Goal: Task Accomplishment & Management: Complete application form

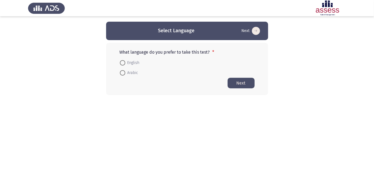
click at [122, 73] on span at bounding box center [122, 73] width 0 height 0
click at [122, 72] on input "Arabic" at bounding box center [122, 72] width 5 height 5
radio input "true"
click at [123, 74] on span at bounding box center [122, 72] width 5 height 5
click at [123, 74] on input "Arabic" at bounding box center [122, 72] width 5 height 5
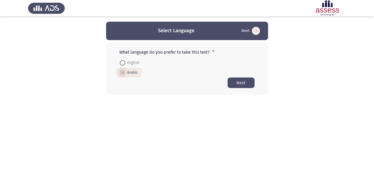
click at [231, 83] on button "Next" at bounding box center [241, 82] width 27 height 11
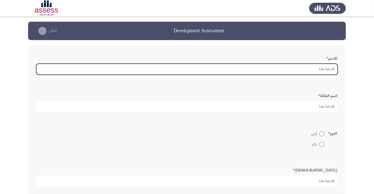
click at [302, 70] on input ":الاسم *" at bounding box center [187, 69] width 302 height 11
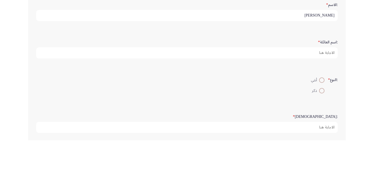
type input "محمود محمد حسن"
click at [322, 106] on input ":اسم العائلة *" at bounding box center [187, 106] width 302 height 11
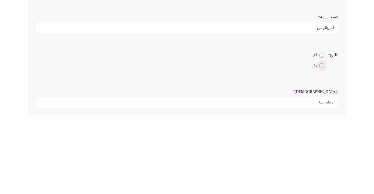
type input "السرياقوسي"
click at [322, 144] on span at bounding box center [322, 144] width 0 height 0
click at [321, 143] on input "ذكر" at bounding box center [321, 143] width 5 height 5
radio input "true"
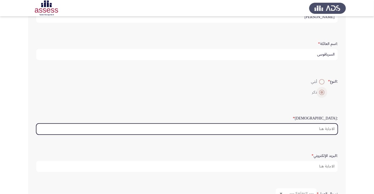
click at [320, 129] on input ":السن *" at bounding box center [187, 128] width 302 height 11
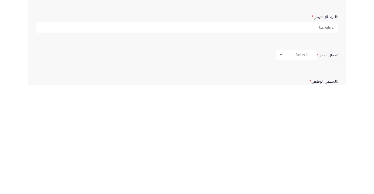
scroll to position [83, 0]
type input "34"
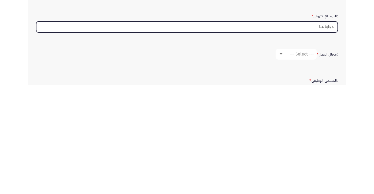
click at [323, 135] on input ":البريد الإلكتروني *" at bounding box center [187, 135] width 302 height 11
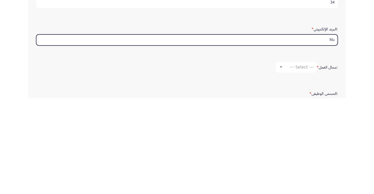
type input "M"
click at [334, 134] on input "Mahmoud001341991" at bounding box center [187, 135] width 302 height 11
click at [337, 133] on input "Mahmoud001341991" at bounding box center [187, 135] width 302 height 11
click at [334, 134] on input "@Mahmoud001341991" at bounding box center [187, 135] width 302 height 11
click at [329, 135] on input "@Mahmoud001341991" at bounding box center [187, 135] width 302 height 11
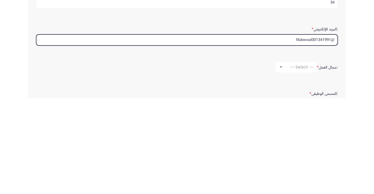
click at [332, 132] on input "@Mahmoud001341991" at bounding box center [187, 135] width 302 height 11
click at [294, 133] on input "Mahmoud001341991" at bounding box center [187, 135] width 302 height 11
click at [316, 132] on input "Mahmoud001341991gmail.com" at bounding box center [187, 135] width 302 height 11
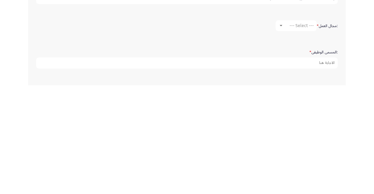
scroll to position [112, 0]
type input "Mahmoud001341991@gmail.com"
click at [281, 133] on div at bounding box center [281, 133] width 3 height 1
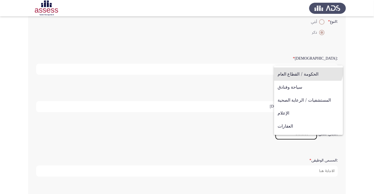
scroll to position [177, 0]
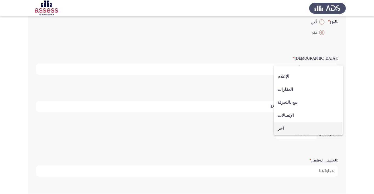
click at [282, 128] on span "آخر" at bounding box center [309, 128] width 62 height 13
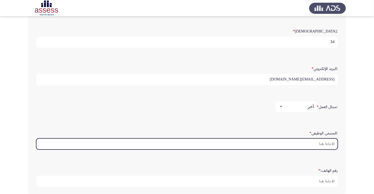
click at [321, 144] on input ":المسمى الوظيفى *" at bounding box center [187, 143] width 302 height 11
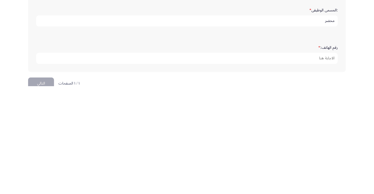
scroll to position [165, 0]
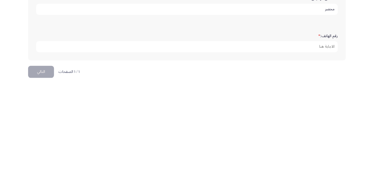
type input "محضر"
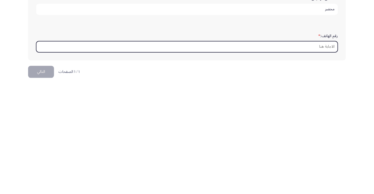
click at [325, 151] on input "رقم الهاتف: *" at bounding box center [187, 154] width 302 height 11
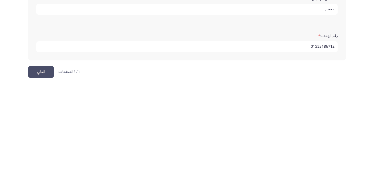
type input "01553186712"
click at [45, 176] on button "التالي" at bounding box center [41, 180] width 26 height 12
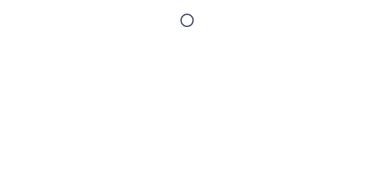
scroll to position [0, 0]
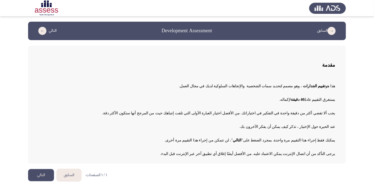
click at [1, 32] on app-assessment-container "السابق Development Assessment التالي مقدمة هذا هو تقييم الجدارات ، وهو مصمم لتح…" at bounding box center [187, 93] width 374 height 142
click at [40, 172] on button "التالي" at bounding box center [41, 175] width 26 height 12
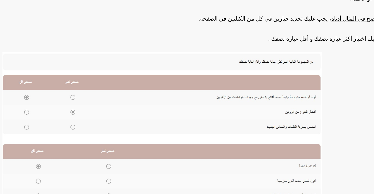
scroll to position [59, 0]
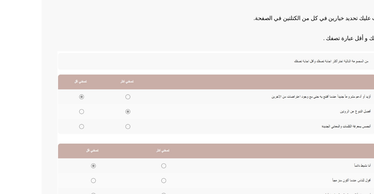
click at [53, 95] on img at bounding box center [147, 118] width 216 height 103
click at [55, 96] on img at bounding box center [147, 118] width 216 height 103
click at [86, 96] on img at bounding box center [147, 118] width 216 height 103
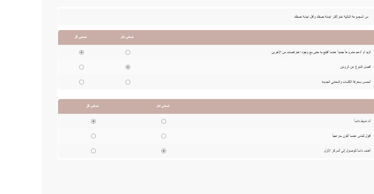
scroll to position [79, 0]
click at [54, 67] on img at bounding box center [147, 98] width 216 height 103
click at [57, 67] on img at bounding box center [147, 98] width 216 height 103
click at [55, 69] on img at bounding box center [147, 98] width 216 height 103
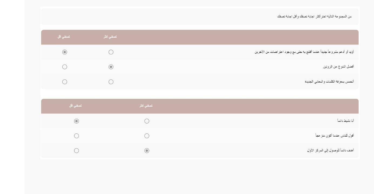
scroll to position [59, 0]
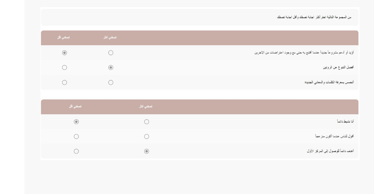
click at [108, 145] on img at bounding box center [147, 118] width 216 height 103
click at [110, 145] on img at bounding box center [147, 118] width 216 height 103
click at [112, 132] on img at bounding box center [147, 118] width 216 height 103
click at [111, 136] on img at bounding box center [147, 118] width 216 height 103
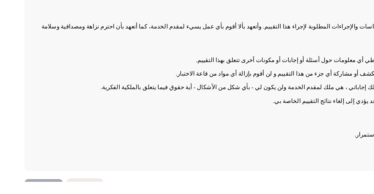
scroll to position [1, 0]
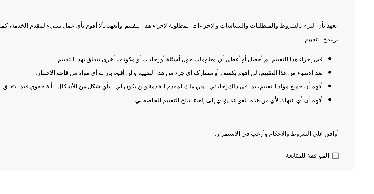
click at [269, 143] on li "أفهم أن أي انتهاك لأي من هذه القواعد يؤدي إلى إلغاء نتائج التقييم الخاصة بي." at bounding box center [182, 138] width 286 height 9
click at [270, 143] on li "أفهم أن أي انتهاك لأي من هذه القواعد يؤدي إلى إلغاء نتائج التقييم الخاصة بي." at bounding box center [182, 138] width 286 height 9
click at [301, 156] on div "اتعهد بأن التزم بالشروط والمتطلبات والسياسات والإجراءات المطلوبة لإجراء هذا الت…" at bounding box center [187, 122] width 296 height 86
click at [332, 178] on span at bounding box center [333, 176] width 4 height 4
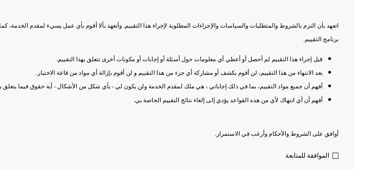
click at [333, 178] on input "الموافقة للمتابعة" at bounding box center [333, 178] width 0 height 0
checkbox input "true"
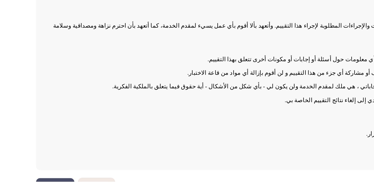
click at [44, 193] on button "التالي" at bounding box center [41, 197] width 26 height 12
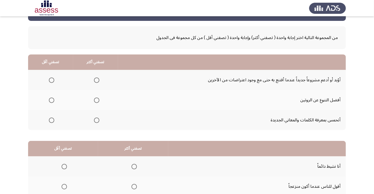
scroll to position [18, 0]
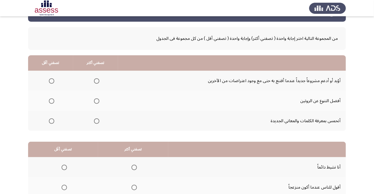
click at [97, 81] on span "Select an option" at bounding box center [97, 81] width 0 height 0
click at [96, 80] on input "Select an option" at bounding box center [96, 80] width 5 height 5
click at [97, 101] on span "Select an option" at bounding box center [97, 101] width 0 height 0
click at [96, 100] on input "Select an option" at bounding box center [96, 100] width 5 height 5
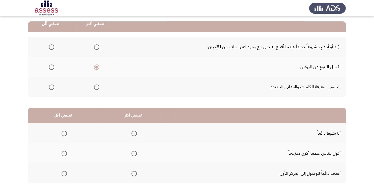
scroll to position [53, 0]
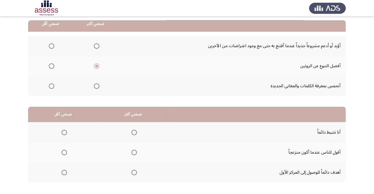
click at [134, 149] on span "Select an option" at bounding box center [134, 151] width 5 height 5
click at [134, 149] on input "Select an option" at bounding box center [134, 151] width 5 height 5
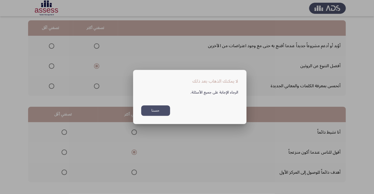
click at [157, 116] on button "حسنا" at bounding box center [155, 110] width 29 height 11
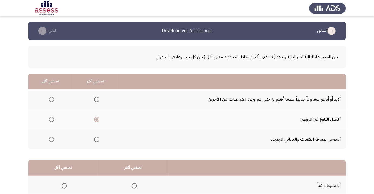
click at [53, 96] on span "Select an option" at bounding box center [51, 98] width 5 height 5
click at [53, 96] on input "Select an option" at bounding box center [51, 98] width 5 height 5
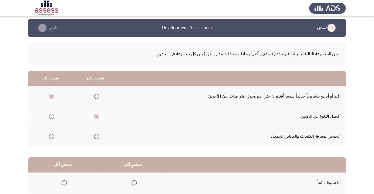
scroll to position [3, 0]
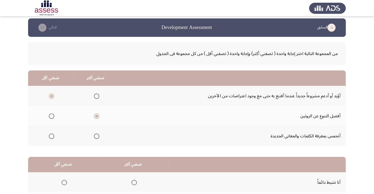
click at [97, 136] on span "Select an option" at bounding box center [97, 136] width 0 height 0
click at [96, 135] on input "Select an option" at bounding box center [96, 135] width 5 height 5
click at [52, 116] on span "Select an option" at bounding box center [52, 116] width 0 height 0
click at [51, 115] on input "Select an option" at bounding box center [51, 115] width 5 height 5
click at [53, 94] on span "Select an option" at bounding box center [51, 95] width 5 height 5
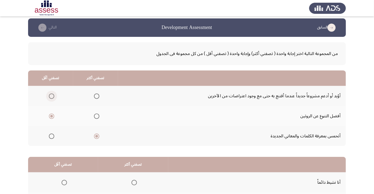
click at [53, 94] on input "Select an option" at bounding box center [51, 95] width 5 height 5
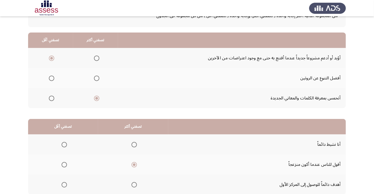
scroll to position [53, 0]
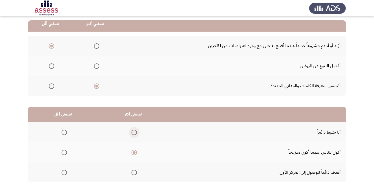
click at [133, 130] on span "Select an option" at bounding box center [134, 131] width 5 height 5
click at [133, 130] on input "Select an option" at bounding box center [134, 131] width 5 height 5
click at [133, 153] on span "Select an option" at bounding box center [134, 151] width 5 height 5
click at [133, 153] on input "Select an option" at bounding box center [134, 151] width 5 height 5
click at [43, 193] on div "من المجموعة التالية اختر إجابة واحدة ( تصفني أكثر) وإجابة واحدة ( تصفني أقل ) م…" at bounding box center [187, 92] width 318 height 211
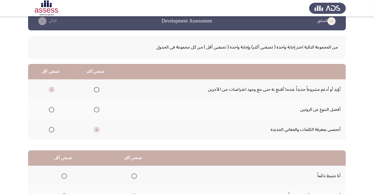
scroll to position [0, 0]
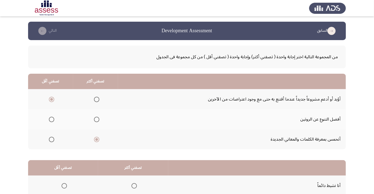
click at [96, 136] on span "Select an option" at bounding box center [96, 138] width 5 height 5
click at [96, 136] on input "Select an option" at bounding box center [96, 138] width 5 height 5
click at [97, 139] on span "Select an option" at bounding box center [96, 139] width 3 height 3
click at [97, 139] on input "Select an option" at bounding box center [96, 138] width 5 height 5
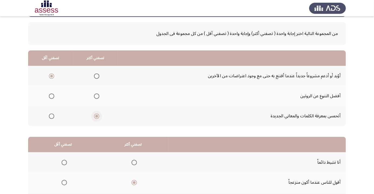
scroll to position [53, 0]
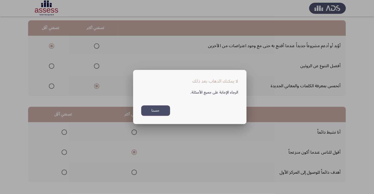
scroll to position [0, 0]
click at [160, 116] on button "حسنا" at bounding box center [155, 110] width 29 height 11
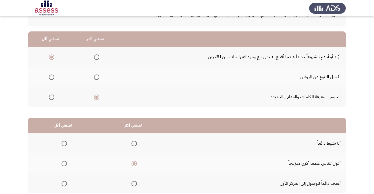
scroll to position [53, 0]
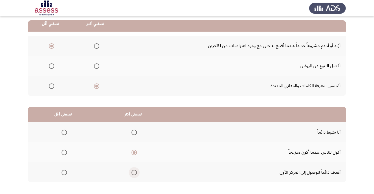
click at [134, 172] on span "Select an option" at bounding box center [134, 172] width 0 height 0
click at [134, 172] on input "Select an option" at bounding box center [134, 171] width 5 height 5
click at [63, 150] on span "Select an option" at bounding box center [64, 151] width 5 height 5
click at [63, 150] on input "Select an option" at bounding box center [64, 151] width 5 height 5
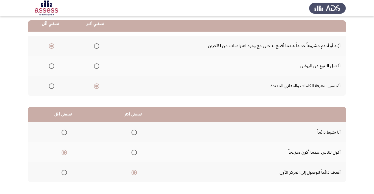
scroll to position [0, 0]
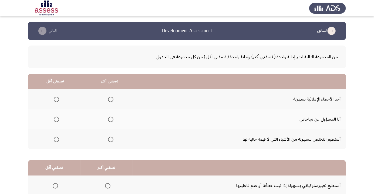
click at [56, 97] on span "Select an option" at bounding box center [56, 98] width 5 height 5
click at [56, 97] on input "Select an option" at bounding box center [56, 98] width 5 height 5
click at [111, 139] on span "Select an option" at bounding box center [111, 139] width 0 height 0
click at [110, 139] on input "Select an option" at bounding box center [110, 138] width 5 height 5
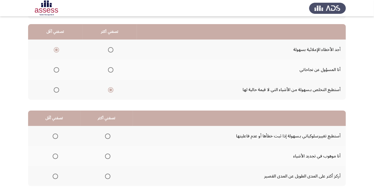
scroll to position [53, 0]
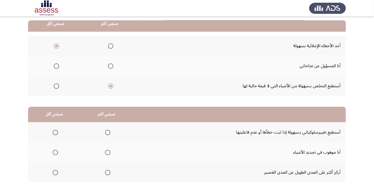
click at [109, 125] on th at bounding box center [107, 132] width 52 height 20
click at [106, 132] on span "Select an option" at bounding box center [107, 131] width 5 height 5
click at [106, 132] on input "Select an option" at bounding box center [107, 131] width 5 height 5
click at [106, 172] on span "Select an option" at bounding box center [107, 171] width 5 height 5
click at [106, 172] on input "Select an option" at bounding box center [107, 171] width 5 height 5
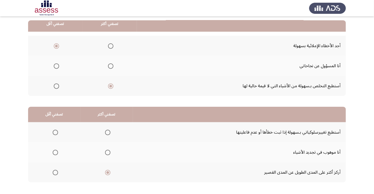
click at [55, 172] on span "Select an option" at bounding box center [55, 172] width 0 height 0
click at [55, 172] on input "Select an option" at bounding box center [55, 171] width 5 height 5
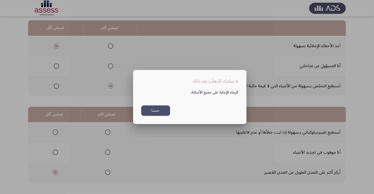
click at [148, 116] on button "حسنا" at bounding box center [155, 110] width 29 height 11
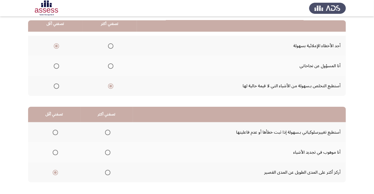
click at [106, 132] on span "Select an option" at bounding box center [107, 131] width 5 height 5
click at [106, 132] on input "Select an option" at bounding box center [107, 131] width 5 height 5
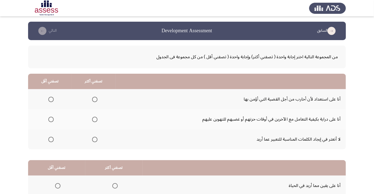
click at [94, 99] on span "Select an option" at bounding box center [94, 98] width 5 height 5
click at [94, 99] on input "Select an option" at bounding box center [94, 98] width 5 height 5
click at [49, 137] on span "Select an option" at bounding box center [50, 138] width 5 height 5
click at [49, 137] on input "Select an option" at bounding box center [50, 138] width 5 height 5
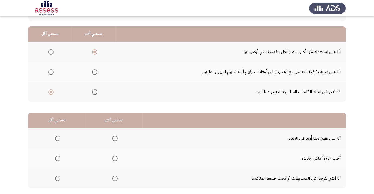
scroll to position [53, 0]
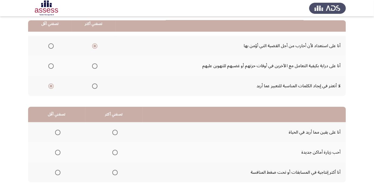
click at [113, 130] on span "Select an option" at bounding box center [114, 131] width 5 height 5
click at [113, 130] on input "Select an option" at bounding box center [114, 131] width 5 height 5
click at [57, 152] on span "Select an option" at bounding box center [57, 151] width 5 height 5
click at [57, 152] on input "Select an option" at bounding box center [57, 151] width 5 height 5
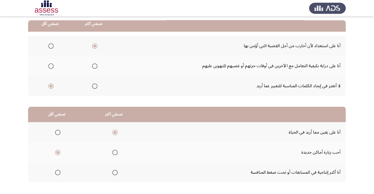
scroll to position [0, 0]
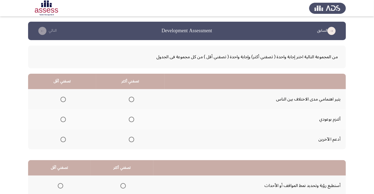
click at [65, 98] on span "Select an option" at bounding box center [63, 98] width 5 height 5
click at [65, 98] on input "Select an option" at bounding box center [63, 98] width 5 height 5
click at [132, 118] on span "Select an option" at bounding box center [131, 118] width 5 height 5
click at [132, 118] on input "Select an option" at bounding box center [131, 118] width 5 height 5
click at [130, 139] on span "Select an option" at bounding box center [131, 138] width 5 height 5
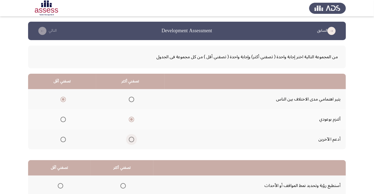
click at [130, 139] on input "Select an option" at bounding box center [131, 138] width 5 height 5
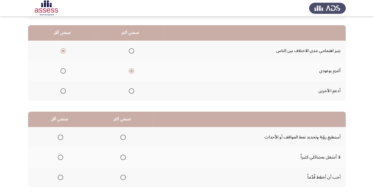
scroll to position [49, 0]
click at [124, 135] on span "Select an option" at bounding box center [123, 136] width 5 height 5
click at [124, 135] on input "Select an option" at bounding box center [123, 136] width 5 height 5
click at [61, 157] on span "Select an option" at bounding box center [61, 157] width 0 height 0
click at [60, 156] on input "Select an option" at bounding box center [60, 156] width 5 height 5
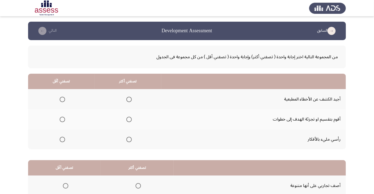
click at [62, 99] on span "Select an option" at bounding box center [62, 98] width 5 height 5
click at [62, 99] on input "Select an option" at bounding box center [62, 98] width 5 height 5
click at [64, 138] on span "Select an option" at bounding box center [62, 138] width 5 height 5
click at [64, 138] on input "Select an option" at bounding box center [62, 138] width 5 height 5
click at [129, 119] on span "Select an option" at bounding box center [129, 119] width 0 height 0
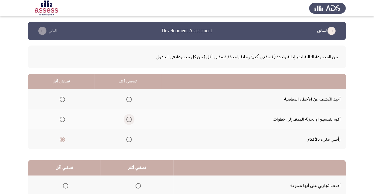
click at [128, 119] on input "Select an option" at bounding box center [128, 118] width 5 height 5
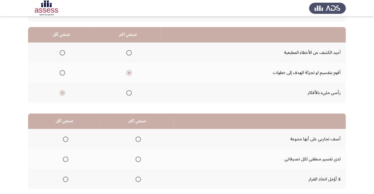
scroll to position [53, 0]
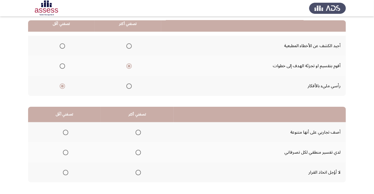
click at [138, 172] on span "Select an option" at bounding box center [138, 171] width 5 height 5
click at [138, 172] on input "Select an option" at bounding box center [138, 171] width 5 height 5
click at [65, 130] on span "Select an option" at bounding box center [65, 131] width 5 height 5
click at [65, 130] on input "Select an option" at bounding box center [65, 131] width 5 height 5
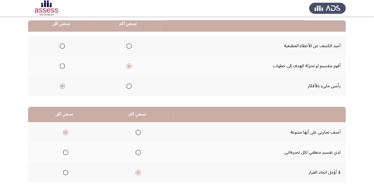
scroll to position [0, 0]
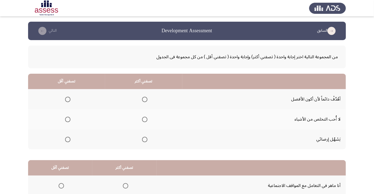
click at [145, 139] on span "Select an option" at bounding box center [145, 139] width 0 height 0
click at [145, 139] on input "Select an option" at bounding box center [144, 138] width 5 height 5
click at [143, 97] on span "Select an option" at bounding box center [144, 98] width 5 height 5
click at [143, 97] on input "Select an option" at bounding box center [144, 98] width 5 height 5
click at [68, 119] on span "Select an option" at bounding box center [68, 119] width 0 height 0
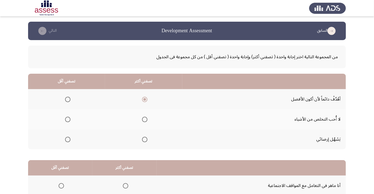
click at [68, 119] on input "Select an option" at bounding box center [67, 118] width 5 height 5
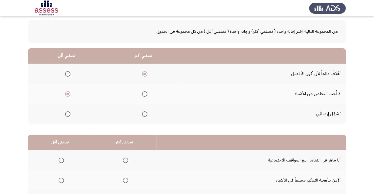
scroll to position [53, 0]
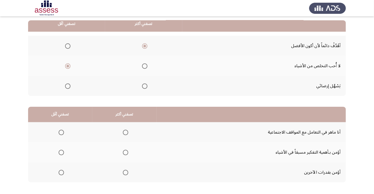
click at [126, 172] on span "Select an option" at bounding box center [126, 172] width 0 height 0
click at [125, 172] on input "Select an option" at bounding box center [125, 171] width 5 height 5
click at [61, 152] on span "Select an option" at bounding box center [61, 152] width 0 height 0
click at [61, 152] on input "Select an option" at bounding box center [61, 151] width 5 height 5
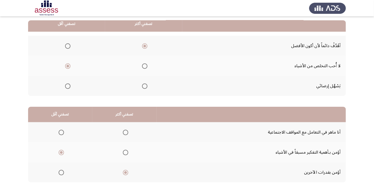
scroll to position [0, 0]
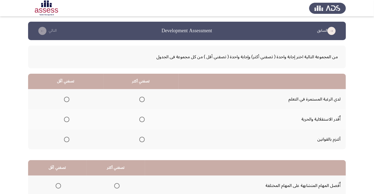
click at [141, 99] on span "Select an option" at bounding box center [141, 98] width 5 height 5
click at [141, 99] on input "Select an option" at bounding box center [141, 98] width 5 height 5
click at [67, 139] on span "Select an option" at bounding box center [67, 139] width 0 height 0
click at [66, 139] on input "Select an option" at bounding box center [66, 138] width 5 height 5
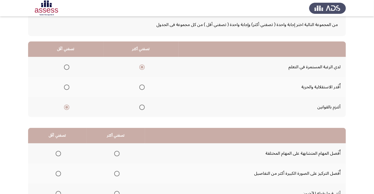
scroll to position [53, 0]
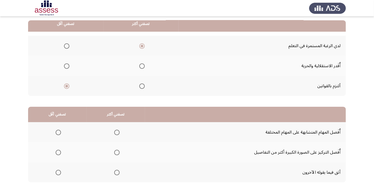
click at [57, 130] on span "Select an option" at bounding box center [58, 131] width 5 height 5
click at [57, 130] on input "Select an option" at bounding box center [58, 131] width 5 height 5
click at [117, 152] on span "Select an option" at bounding box center [117, 152] width 0 height 0
click at [116, 152] on input "Select an option" at bounding box center [116, 151] width 5 height 5
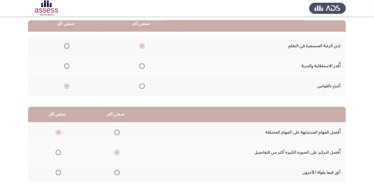
scroll to position [0, 0]
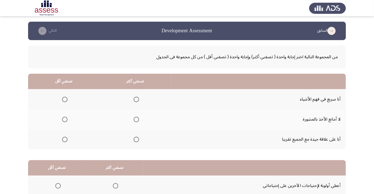
click at [136, 119] on span "Select an option" at bounding box center [136, 119] width 0 height 0
click at [135, 119] on input "Select an option" at bounding box center [136, 118] width 5 height 5
click at [65, 137] on span "Select an option" at bounding box center [64, 138] width 5 height 5
click at [65, 137] on input "Select an option" at bounding box center [64, 138] width 5 height 5
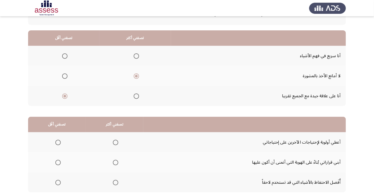
scroll to position [53, 0]
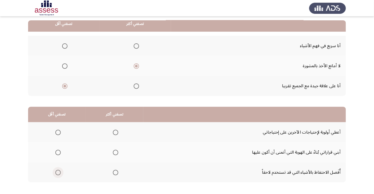
click at [57, 170] on span "Select an option" at bounding box center [57, 171] width 5 height 5
click at [57, 170] on input "Select an option" at bounding box center [57, 171] width 5 height 5
click at [116, 146] on th at bounding box center [115, 152] width 58 height 20
click at [116, 152] on span "Select an option" at bounding box center [116, 152] width 0 height 0
click at [115, 152] on input "Select an option" at bounding box center [115, 151] width 5 height 5
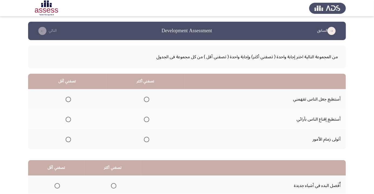
click at [144, 98] on span "Select an option" at bounding box center [146, 98] width 5 height 5
click at [144, 98] on input "Select an option" at bounding box center [146, 98] width 5 height 5
click at [68, 119] on span "Select an option" at bounding box center [68, 119] width 0 height 0
click at [68, 119] on input "Select an option" at bounding box center [68, 118] width 5 height 5
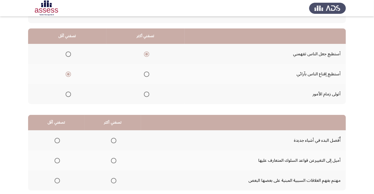
scroll to position [53, 0]
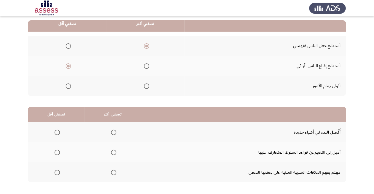
click at [58, 150] on span "Select an option" at bounding box center [57, 151] width 5 height 5
click at [58, 150] on input "Select an option" at bounding box center [57, 151] width 5 height 5
click at [113, 130] on span "Select an option" at bounding box center [113, 131] width 5 height 5
click at [113, 130] on input "Select an option" at bounding box center [113, 131] width 5 height 5
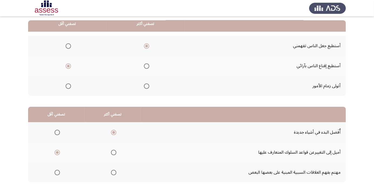
scroll to position [0, 0]
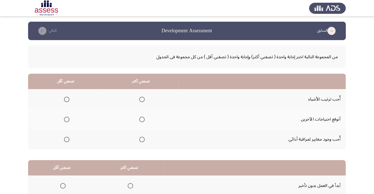
click at [67, 119] on span "Select an option" at bounding box center [67, 119] width 0 height 0
click at [66, 119] on input "Select an option" at bounding box center [66, 118] width 5 height 5
click at [142, 99] on span "Select an option" at bounding box center [142, 99] width 0 height 0
click at [141, 99] on input "Select an option" at bounding box center [141, 98] width 5 height 5
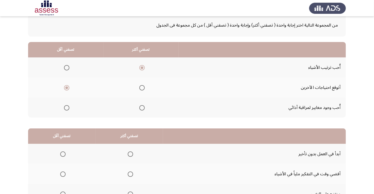
scroll to position [53, 0]
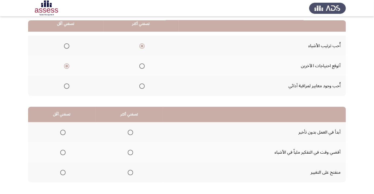
click at [132, 129] on span "Select an option" at bounding box center [130, 131] width 5 height 5
click at [132, 129] on input "Select an option" at bounding box center [130, 131] width 5 height 5
click at [65, 151] on span "Select an option" at bounding box center [62, 151] width 5 height 5
click at [65, 151] on input "Select an option" at bounding box center [62, 151] width 5 height 5
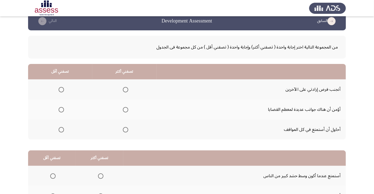
scroll to position [14, 0]
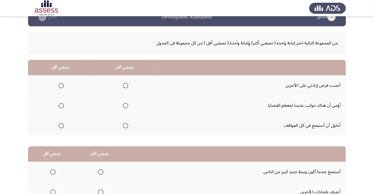
click at [62, 83] on span "Select an option" at bounding box center [61, 85] width 5 height 5
click at [62, 83] on input "Select an option" at bounding box center [61, 85] width 5 height 5
click at [127, 105] on span "Select an option" at bounding box center [125, 105] width 5 height 5
click at [127, 105] on input "Select an option" at bounding box center [125, 105] width 5 height 5
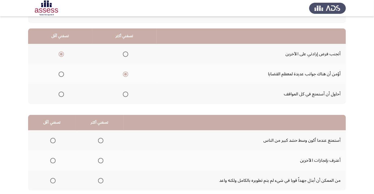
scroll to position [53, 0]
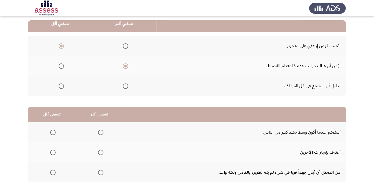
click at [101, 152] on span "Select an option" at bounding box center [101, 152] width 0 height 0
click at [100, 152] on input "Select an option" at bounding box center [100, 151] width 5 height 5
click at [53, 132] on span "Select an option" at bounding box center [53, 132] width 0 height 0
click at [53, 132] on input "Select an option" at bounding box center [52, 131] width 5 height 5
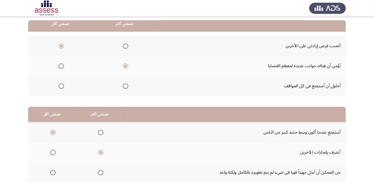
scroll to position [0, 0]
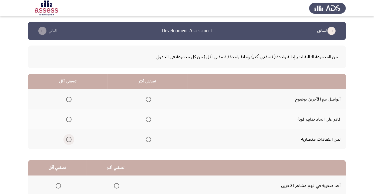
click at [70, 137] on span "Select an option" at bounding box center [68, 138] width 5 height 5
click at [70, 137] on input "Select an option" at bounding box center [68, 138] width 5 height 5
click at [150, 99] on span "Select an option" at bounding box center [148, 98] width 5 height 5
click at [150, 99] on input "Select an option" at bounding box center [148, 98] width 5 height 5
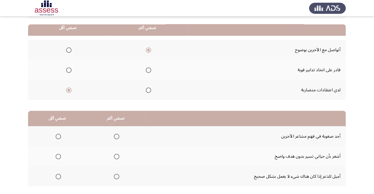
scroll to position [53, 0]
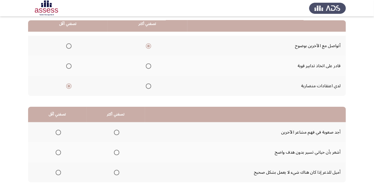
click at [58, 172] on span "Select an option" at bounding box center [58, 171] width 5 height 5
click at [58, 172] on input "Select an option" at bounding box center [58, 171] width 5 height 5
click at [114, 132] on span "Select an option" at bounding box center [116, 131] width 5 height 5
click at [114, 132] on input "Select an option" at bounding box center [116, 131] width 5 height 5
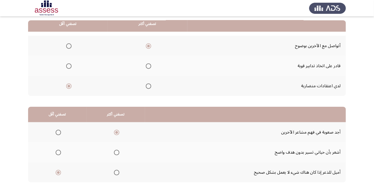
scroll to position [0, 0]
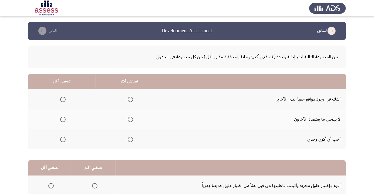
click at [63, 99] on span "Select an option" at bounding box center [63, 99] width 0 height 0
click at [62, 99] on input "Select an option" at bounding box center [62, 98] width 5 height 5
click at [131, 119] on span "Select an option" at bounding box center [131, 119] width 0 height 0
click at [129, 119] on input "Select an option" at bounding box center [130, 118] width 5 height 5
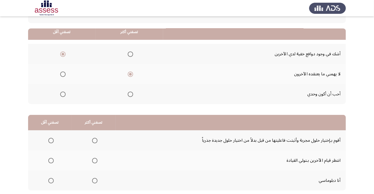
scroll to position [53, 0]
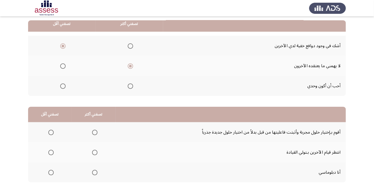
click at [94, 132] on span "Select an option" at bounding box center [94, 131] width 5 height 5
click at [94, 132] on input "Select an option" at bounding box center [94, 131] width 5 height 5
click at [94, 172] on span "Select an option" at bounding box center [94, 171] width 5 height 5
click at [94, 172] on input "Select an option" at bounding box center [94, 171] width 5 height 5
click at [51, 152] on span "Select an option" at bounding box center [51, 152] width 0 height 0
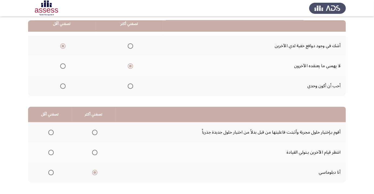
click at [51, 152] on input "Select an option" at bounding box center [50, 151] width 5 height 5
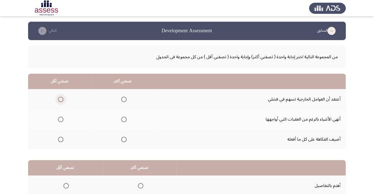
click at [62, 100] on span "Select an option" at bounding box center [60, 98] width 5 height 5
click at [62, 100] on input "Select an option" at bounding box center [60, 98] width 5 height 5
click at [124, 139] on span "Select an option" at bounding box center [124, 139] width 0 height 0
click at [124, 139] on input "Select an option" at bounding box center [123, 138] width 5 height 5
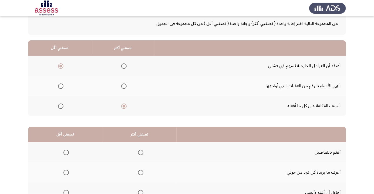
scroll to position [53, 0]
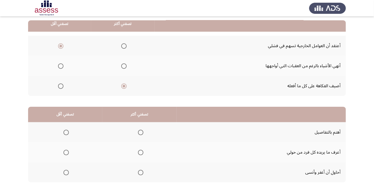
click at [141, 132] on span "Select an option" at bounding box center [141, 132] width 0 height 0
click at [141, 132] on input "Select an option" at bounding box center [140, 131] width 5 height 5
click at [69, 149] on span "Select an option" at bounding box center [66, 151] width 5 height 5
click at [69, 149] on input "Select an option" at bounding box center [66, 151] width 5 height 5
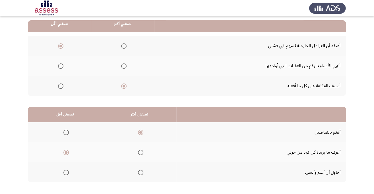
scroll to position [0, 0]
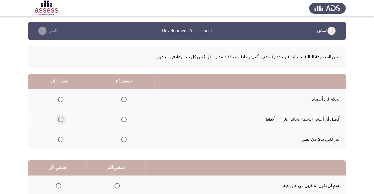
click at [61, 119] on span "Select an option" at bounding box center [61, 119] width 0 height 0
click at [60, 119] on input "Select an option" at bounding box center [60, 118] width 5 height 5
click at [123, 92] on th at bounding box center [123, 99] width 64 height 20
click at [125, 97] on span "Select an option" at bounding box center [123, 98] width 5 height 5
click at [125, 97] on input "Select an option" at bounding box center [123, 98] width 5 height 5
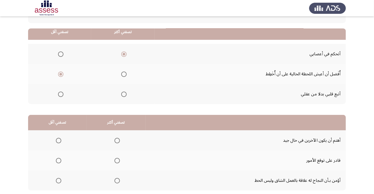
scroll to position [53, 0]
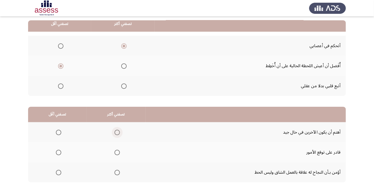
click at [117, 132] on span "Select an option" at bounding box center [117, 132] width 0 height 0
click at [116, 132] on input "Select an option" at bounding box center [117, 131] width 5 height 5
click at [59, 172] on span "Select an option" at bounding box center [59, 172] width 0 height 0
click at [58, 172] on input "Select an option" at bounding box center [58, 171] width 5 height 5
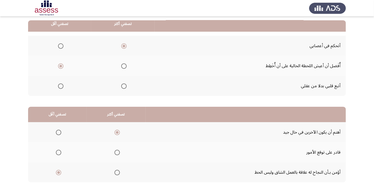
scroll to position [0, 0]
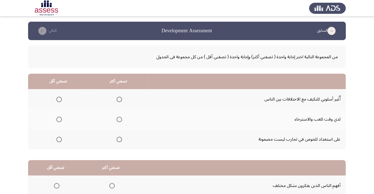
click at [59, 139] on span "Select an option" at bounding box center [59, 139] width 0 height 0
click at [59, 139] on input "Select an option" at bounding box center [58, 138] width 5 height 5
click at [121, 98] on span "Select an option" at bounding box center [119, 98] width 5 height 5
click at [121, 98] on input "Select an option" at bounding box center [119, 98] width 5 height 5
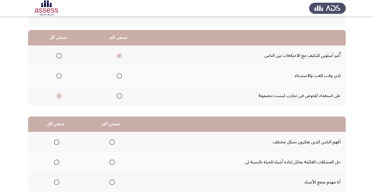
scroll to position [53, 0]
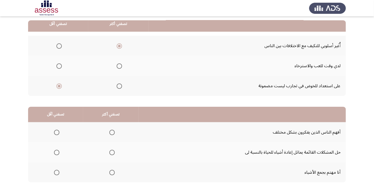
click at [112, 151] on span "Select an option" at bounding box center [111, 151] width 5 height 5
click at [112, 151] on input "Select an option" at bounding box center [111, 151] width 5 height 5
click at [56, 169] on mat-radio-button "Select an option" at bounding box center [56, 172] width 8 height 6
click at [58, 171] on span "Select an option" at bounding box center [56, 171] width 5 height 5
click at [58, 171] on input "Select an option" at bounding box center [56, 171] width 5 height 5
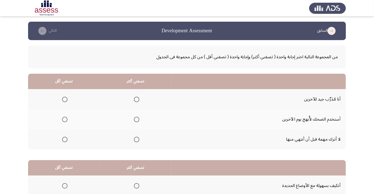
click at [135, 141] on span "Select an option" at bounding box center [136, 138] width 5 height 5
click at [135, 141] on input "Select an option" at bounding box center [136, 138] width 5 height 5
click at [65, 99] on span "Select an option" at bounding box center [65, 99] width 0 height 0
click at [65, 99] on input "Select an option" at bounding box center [64, 98] width 5 height 5
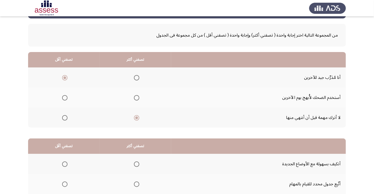
scroll to position [53, 0]
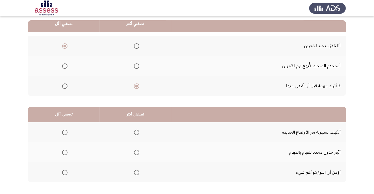
click at [136, 152] on span "Select an option" at bounding box center [136, 152] width 0 height 0
click at [136, 152] on input "Select an option" at bounding box center [136, 151] width 5 height 5
click at [65, 170] on span "Select an option" at bounding box center [64, 171] width 5 height 5
click at [65, 170] on input "Select an option" at bounding box center [64, 171] width 5 height 5
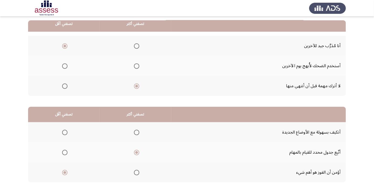
scroll to position [0, 0]
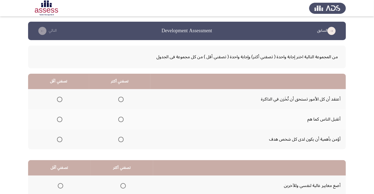
click at [60, 119] on span "Select an option" at bounding box center [60, 119] width 0 height 0
click at [60, 119] on input "Select an option" at bounding box center [59, 118] width 5 height 5
click at [119, 139] on span "Select an option" at bounding box center [120, 138] width 5 height 5
click at [119, 139] on input "Select an option" at bounding box center [120, 138] width 5 height 5
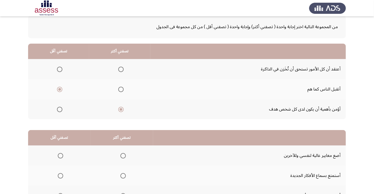
scroll to position [53, 0]
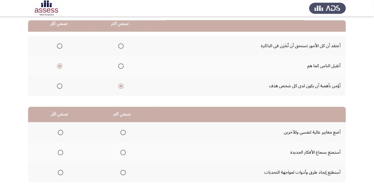
click at [121, 151] on span "Select an option" at bounding box center [123, 151] width 5 height 5
click at [121, 151] on input "Select an option" at bounding box center [123, 151] width 5 height 5
click at [123, 132] on span "Select an option" at bounding box center [123, 132] width 0 height 0
click at [122, 132] on input "Select an option" at bounding box center [123, 131] width 5 height 5
click at [123, 152] on span "Select an option" at bounding box center [123, 152] width 0 height 0
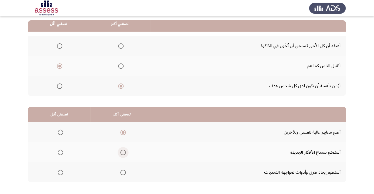
click at [122, 152] on input "Select an option" at bounding box center [123, 151] width 5 height 5
click at [123, 132] on span "Select an option" at bounding box center [123, 132] width 0 height 0
click at [122, 132] on input "Select an option" at bounding box center [123, 131] width 5 height 5
click at [60, 172] on span "Select an option" at bounding box center [60, 171] width 5 height 5
click at [60, 172] on input "Select an option" at bounding box center [60, 171] width 5 height 5
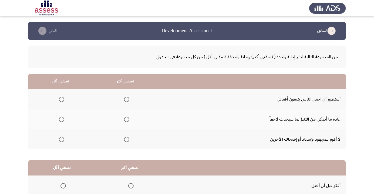
click at [59, 139] on span "Select an option" at bounding box center [61, 138] width 5 height 5
click at [59, 139] on input "Select an option" at bounding box center [61, 138] width 5 height 5
click at [127, 99] on span "Select an option" at bounding box center [127, 99] width 0 height 0
click at [126, 99] on input "Select an option" at bounding box center [126, 98] width 5 height 5
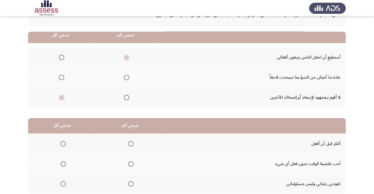
scroll to position [53, 0]
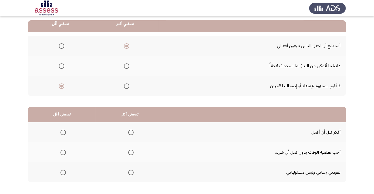
click at [130, 132] on span "Select an option" at bounding box center [130, 131] width 5 height 5
click at [130, 132] on input "Select an option" at bounding box center [130, 131] width 5 height 5
click at [63, 150] on span "Select an option" at bounding box center [63, 151] width 5 height 5
click at [63, 150] on input "Select an option" at bounding box center [63, 151] width 5 height 5
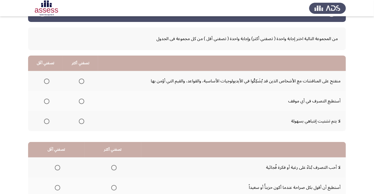
scroll to position [22, 0]
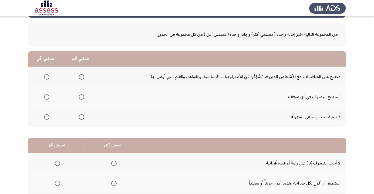
click at [79, 119] on span "Select an option" at bounding box center [81, 116] width 5 height 5
click at [79, 119] on input "Select an option" at bounding box center [81, 116] width 5 height 5
click at [44, 71] on th at bounding box center [45, 76] width 35 height 20
click at [47, 97] on span "Select an option" at bounding box center [47, 97] width 0 height 0
click at [46, 96] on input "Select an option" at bounding box center [46, 96] width 5 height 5
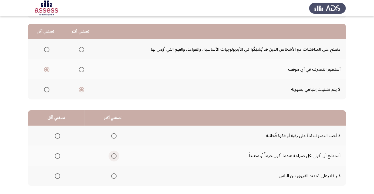
scroll to position [53, 0]
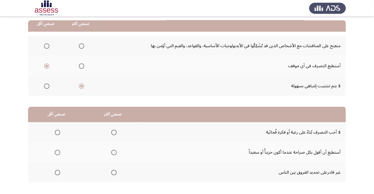
click at [56, 170] on span "Select an option" at bounding box center [57, 171] width 5 height 5
click at [56, 170] on input "Select an option" at bounding box center [57, 171] width 5 height 5
click at [115, 151] on span "Select an option" at bounding box center [113, 151] width 5 height 5
click at [115, 151] on input "Select an option" at bounding box center [113, 151] width 5 height 5
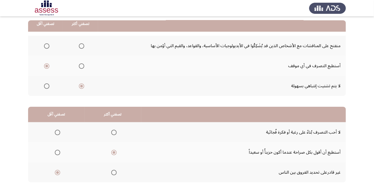
scroll to position [0, 0]
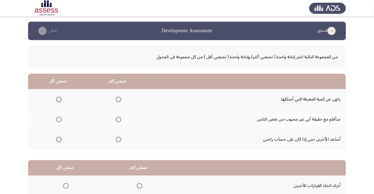
click at [59, 99] on span "Select an option" at bounding box center [59, 99] width 0 height 0
click at [58, 99] on input "Select an option" at bounding box center [58, 98] width 5 height 5
click at [119, 139] on span "Select an option" at bounding box center [118, 138] width 5 height 5
click at [119, 139] on input "Select an option" at bounding box center [118, 138] width 5 height 5
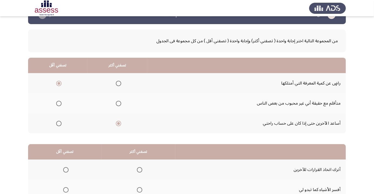
scroll to position [53, 0]
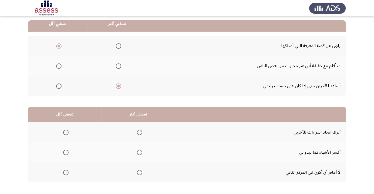
click at [64, 169] on span "Select an option" at bounding box center [65, 171] width 5 height 5
click at [64, 169] on input "Select an option" at bounding box center [65, 171] width 5 height 5
click at [140, 132] on span "Select an option" at bounding box center [140, 132] width 0 height 0
click at [140, 132] on input "Select an option" at bounding box center [139, 131] width 5 height 5
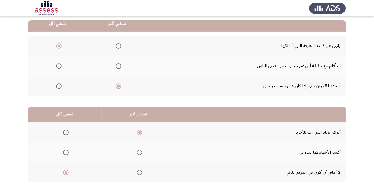
scroll to position [0, 0]
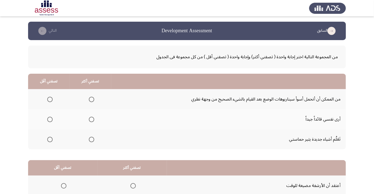
click at [51, 97] on span "Select an option" at bounding box center [49, 98] width 5 height 5
click at [51, 97] on input "Select an option" at bounding box center [49, 98] width 5 height 5
click at [92, 139] on span "Select an option" at bounding box center [92, 139] width 0 height 0
click at [91, 139] on input "Select an option" at bounding box center [91, 138] width 5 height 5
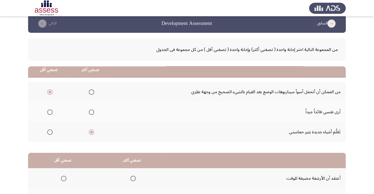
scroll to position [53, 0]
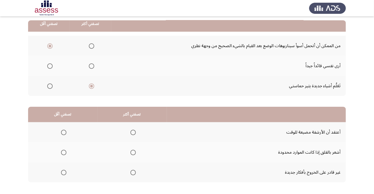
click at [53, 174] on th at bounding box center [62, 172] width 69 height 20
click at [64, 172] on span "Select an option" at bounding box center [64, 172] width 0 height 0
click at [64, 172] on input "Select an option" at bounding box center [63, 171] width 5 height 5
click at [133, 152] on span "Select an option" at bounding box center [133, 152] width 0 height 0
click at [132, 152] on input "Select an option" at bounding box center [133, 151] width 5 height 5
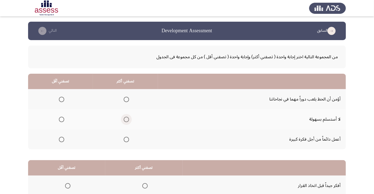
click at [126, 119] on span "Select an option" at bounding box center [126, 119] width 0 height 0
click at [125, 119] on input "Select an option" at bounding box center [126, 118] width 5 height 5
click at [59, 97] on span "Select an option" at bounding box center [61, 98] width 5 height 5
click at [59, 97] on input "Select an option" at bounding box center [61, 98] width 5 height 5
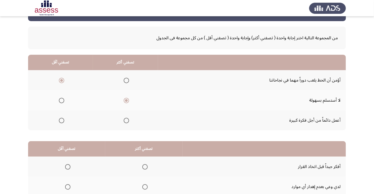
scroll to position [53, 0]
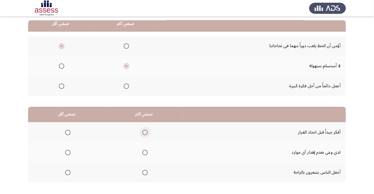
click at [145, 132] on span "Select an option" at bounding box center [145, 132] width 0 height 0
click at [144, 132] on input "Select an option" at bounding box center [144, 131] width 5 height 5
click at [65, 152] on span "Select an option" at bounding box center [67, 151] width 5 height 5
click at [65, 152] on input "Select an option" at bounding box center [67, 151] width 5 height 5
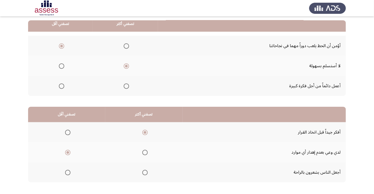
scroll to position [0, 0]
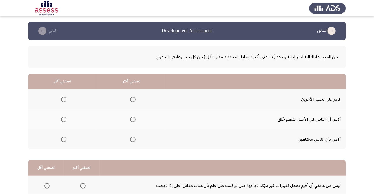
click at [132, 93] on th at bounding box center [131, 99] width 69 height 20
click at [131, 100] on span "Select an option" at bounding box center [132, 98] width 5 height 5
click at [131, 100] on input "Select an option" at bounding box center [132, 98] width 5 height 5
click at [63, 140] on span "Select an option" at bounding box center [63, 138] width 5 height 5
click at [63, 140] on input "Select an option" at bounding box center [63, 138] width 5 height 5
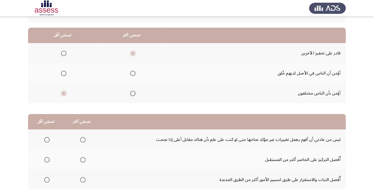
scroll to position [53, 0]
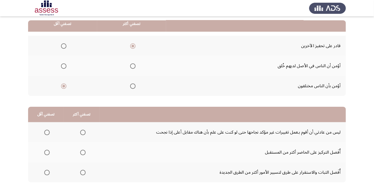
click at [45, 171] on span "Select an option" at bounding box center [46, 171] width 5 height 5
click at [45, 171] on input "Select an option" at bounding box center [46, 171] width 5 height 5
click at [81, 130] on span "Select an option" at bounding box center [82, 131] width 5 height 5
click at [81, 130] on input "Select an option" at bounding box center [82, 131] width 5 height 5
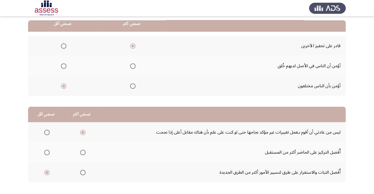
scroll to position [0, 0]
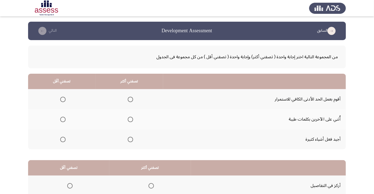
click at [128, 117] on span "Select an option" at bounding box center [130, 118] width 5 height 5
click at [128, 117] on input "Select an option" at bounding box center [130, 118] width 5 height 5
click at [63, 139] on span "Select an option" at bounding box center [62, 138] width 5 height 5
click at [63, 139] on input "Select an option" at bounding box center [62, 138] width 5 height 5
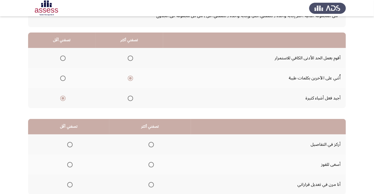
scroll to position [46, 0]
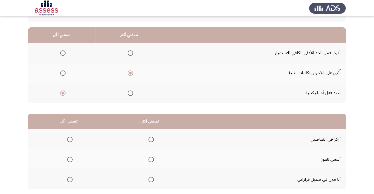
click at [70, 131] on th at bounding box center [68, 139] width 81 height 20
click at [70, 139] on span "Select an option" at bounding box center [70, 139] width 0 height 0
click at [69, 138] on input "Select an option" at bounding box center [69, 138] width 5 height 5
click at [151, 179] on span "Select an option" at bounding box center [151, 179] width 0 height 0
click at [150, 178] on input "Select an option" at bounding box center [151, 178] width 5 height 5
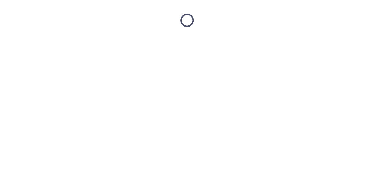
scroll to position [0, 0]
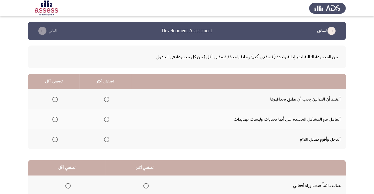
click at [102, 120] on label "Select an option" at bounding box center [106, 118] width 8 height 5
click at [104, 120] on input "Select an option" at bounding box center [106, 118] width 5 height 5
click at [57, 116] on span "Select an option" at bounding box center [54, 118] width 5 height 5
click at [57, 116] on input "Select an option" at bounding box center [54, 118] width 5 height 5
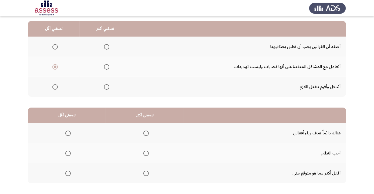
scroll to position [53, 0]
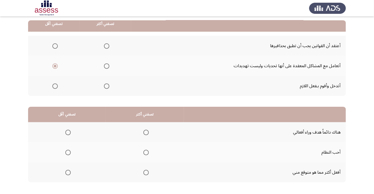
click at [65, 173] on span "Select an option" at bounding box center [67, 171] width 5 height 5
click at [65, 173] on input "Select an option" at bounding box center [67, 171] width 5 height 5
click at [147, 129] on span "Select an option" at bounding box center [146, 131] width 5 height 5
click at [147, 129] on input "Select an option" at bounding box center [146, 131] width 5 height 5
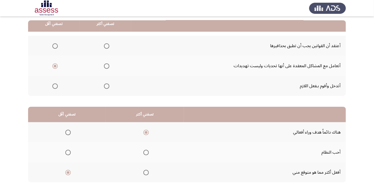
scroll to position [0, 0]
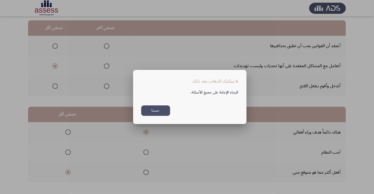
click at [158, 116] on button "حسنا" at bounding box center [155, 110] width 29 height 11
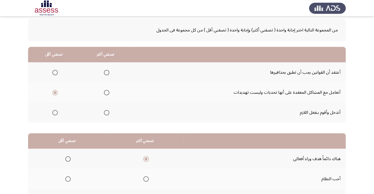
scroll to position [18, 0]
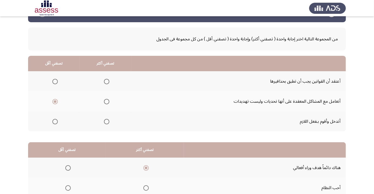
click at [108, 121] on span "Select an option" at bounding box center [106, 121] width 5 height 5
click at [108, 121] on input "Select an option" at bounding box center [106, 121] width 5 height 5
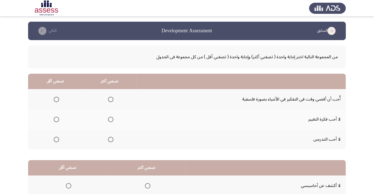
click at [56, 139] on span "Select an option" at bounding box center [56, 139] width 0 height 0
click at [56, 139] on input "Select an option" at bounding box center [56, 138] width 5 height 5
click at [110, 99] on span "Select an option" at bounding box center [110, 98] width 5 height 5
click at [110, 99] on input "Select an option" at bounding box center [110, 98] width 5 height 5
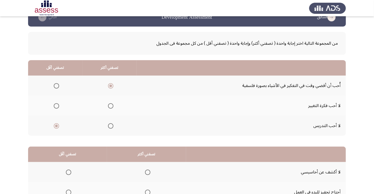
scroll to position [53, 0]
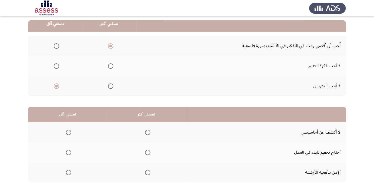
click at [67, 131] on span "Select an option" at bounding box center [68, 131] width 5 height 5
click at [67, 131] on input "Select an option" at bounding box center [68, 131] width 5 height 5
click at [147, 152] on span "Select an option" at bounding box center [147, 151] width 5 height 5
click at [147, 152] on input "Select an option" at bounding box center [147, 151] width 5 height 5
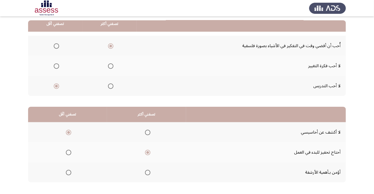
scroll to position [0, 0]
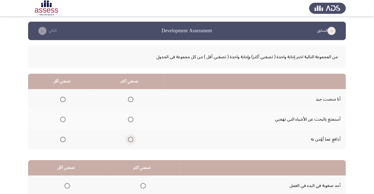
click at [131, 139] on span "Select an option" at bounding box center [131, 139] width 0 height 0
click at [130, 139] on input "Select an option" at bounding box center [130, 138] width 5 height 5
click at [62, 117] on span "Select an option" at bounding box center [62, 118] width 5 height 5
click at [62, 117] on input "Select an option" at bounding box center [62, 118] width 5 height 5
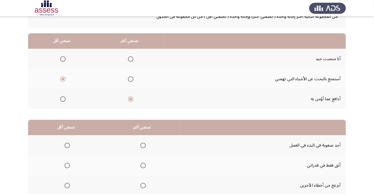
scroll to position [53, 0]
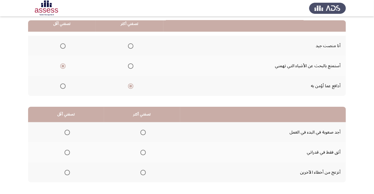
click at [67, 132] on span "Select an option" at bounding box center [67, 131] width 5 height 5
click at [67, 132] on input "Select an option" at bounding box center [67, 131] width 5 height 5
click at [144, 171] on span "Select an option" at bounding box center [143, 171] width 5 height 5
click at [144, 171] on input "Select an option" at bounding box center [143, 171] width 5 height 5
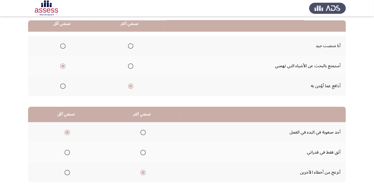
scroll to position [0, 0]
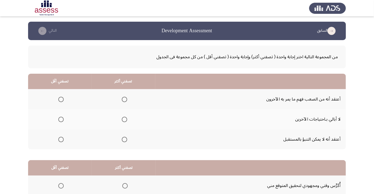
click at [61, 119] on span "Select an option" at bounding box center [60, 118] width 5 height 5
click at [61, 119] on input "Select an option" at bounding box center [60, 118] width 5 height 5
click at [122, 138] on span "Select an option" at bounding box center [124, 138] width 5 height 5
click at [122, 138] on input "Select an option" at bounding box center [124, 138] width 5 height 5
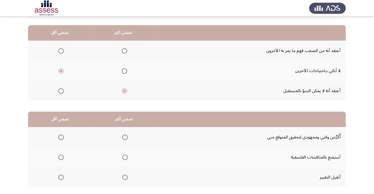
scroll to position [53, 0]
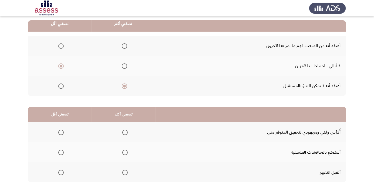
click at [123, 134] on span "Select an option" at bounding box center [124, 131] width 5 height 5
click at [123, 134] on input "Select an option" at bounding box center [124, 131] width 5 height 5
click at [63, 151] on span "Select an option" at bounding box center [60, 151] width 5 height 5
click at [63, 151] on input "Select an option" at bounding box center [60, 151] width 5 height 5
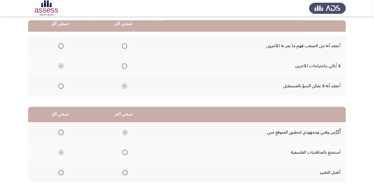
scroll to position [0, 0]
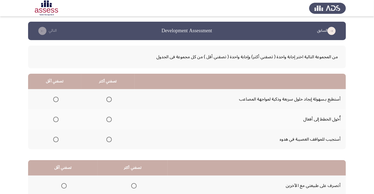
click at [109, 99] on span "Select an option" at bounding box center [109, 99] width 0 height 0
click at [108, 99] on input "Select an option" at bounding box center [108, 98] width 5 height 5
click at [54, 121] on span "Select an option" at bounding box center [55, 118] width 5 height 5
click at [54, 121] on input "Select an option" at bounding box center [55, 118] width 5 height 5
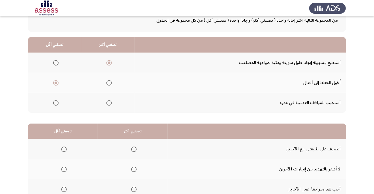
scroll to position [53, 0]
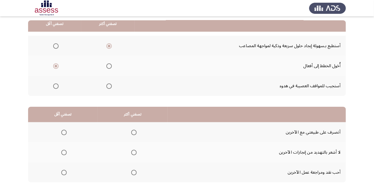
click at [133, 152] on span "Select an option" at bounding box center [133, 151] width 5 height 5
click at [133, 152] on input "Select an option" at bounding box center [133, 151] width 5 height 5
click at [64, 172] on span "Select an option" at bounding box center [64, 172] width 0 height 0
click at [64, 172] on input "Select an option" at bounding box center [63, 171] width 5 height 5
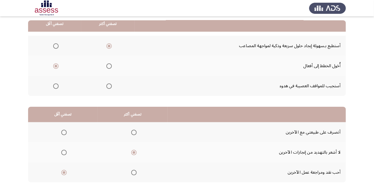
scroll to position [0, 0]
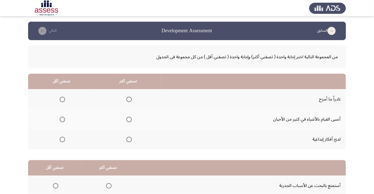
click at [62, 99] on span "Select an option" at bounding box center [62, 98] width 5 height 5
click at [62, 99] on input "Select an option" at bounding box center [62, 98] width 5 height 5
click at [129, 139] on span "Select an option" at bounding box center [129, 139] width 0 height 0
click at [128, 139] on input "Select an option" at bounding box center [128, 138] width 5 height 5
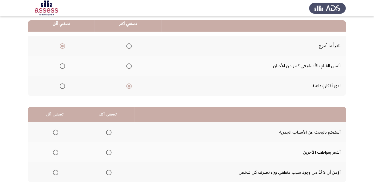
click at [107, 173] on span "Select an option" at bounding box center [108, 171] width 5 height 5
click at [107, 173] on input "Select an option" at bounding box center [108, 171] width 5 height 5
click at [62, 126] on th at bounding box center [54, 132] width 53 height 20
click at [56, 152] on span "Select an option" at bounding box center [56, 152] width 0 height 0
click at [55, 152] on input "Select an option" at bounding box center [55, 151] width 5 height 5
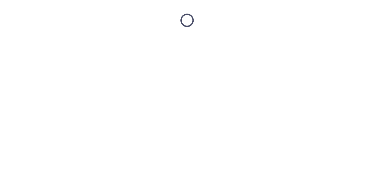
scroll to position [0, 0]
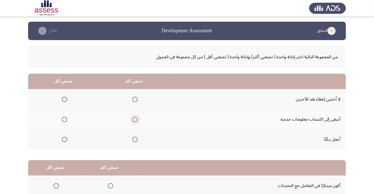
click at [132, 121] on span "Select an option" at bounding box center [134, 118] width 5 height 5
click at [132, 121] on input "Select an option" at bounding box center [134, 118] width 5 height 5
click at [63, 101] on span "Select an option" at bounding box center [64, 98] width 5 height 5
click at [63, 101] on input "Select an option" at bounding box center [64, 98] width 5 height 5
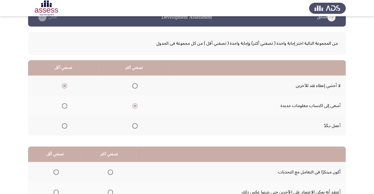
scroll to position [53, 0]
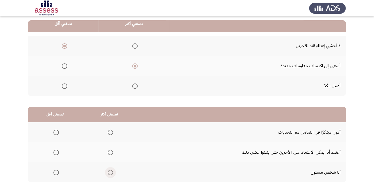
click at [111, 172] on span "Select an option" at bounding box center [111, 172] width 0 height 0
click at [109, 172] on input "Select an option" at bounding box center [110, 171] width 5 height 5
click at [56, 152] on span "Select an option" at bounding box center [56, 152] width 0 height 0
click at [56, 152] on input "Select an option" at bounding box center [56, 151] width 5 height 5
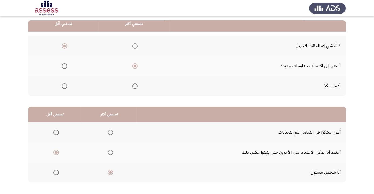
scroll to position [0, 0]
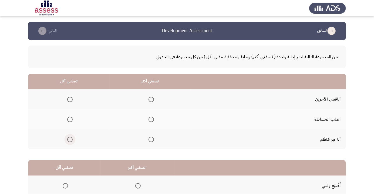
click at [67, 139] on span "Select an option" at bounding box center [69, 138] width 5 height 5
click at [67, 139] on input "Select an option" at bounding box center [69, 138] width 5 height 5
click at [151, 119] on span "Select an option" at bounding box center [151, 119] width 0 height 0
click at [150, 119] on input "Select an option" at bounding box center [151, 118] width 5 height 5
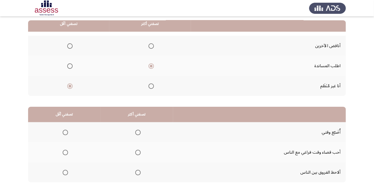
click at [65, 172] on span "Select an option" at bounding box center [65, 171] width 5 height 5
click at [65, 172] on input "Select an option" at bounding box center [65, 171] width 5 height 5
click at [63, 132] on span "Select an option" at bounding box center [65, 131] width 5 height 5
click at [63, 132] on input "Select an option" at bounding box center [65, 131] width 5 height 5
click at [138, 152] on span "Select an option" at bounding box center [138, 152] width 0 height 0
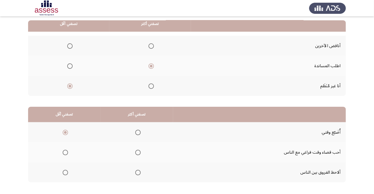
click at [137, 152] on input "Select an option" at bounding box center [137, 151] width 5 height 5
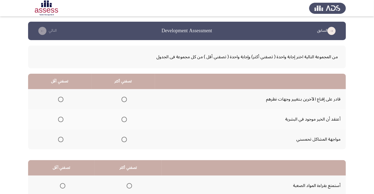
click at [124, 119] on span "Select an option" at bounding box center [124, 119] width 0 height 0
click at [123, 119] on input "Select an option" at bounding box center [124, 118] width 5 height 5
click at [62, 137] on span "Select an option" at bounding box center [60, 138] width 5 height 5
click at [62, 137] on input "Select an option" at bounding box center [60, 138] width 5 height 5
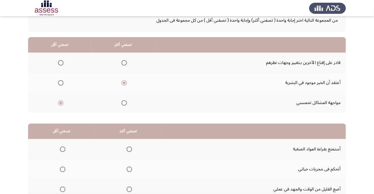
scroll to position [53, 0]
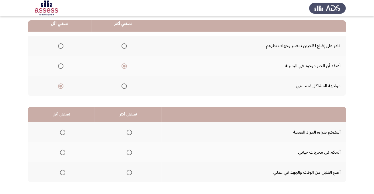
click at [62, 132] on span "Select an option" at bounding box center [62, 131] width 5 height 5
click at [62, 132] on input "Select an option" at bounding box center [62, 131] width 5 height 5
click at [129, 172] on span "Select an option" at bounding box center [129, 172] width 0 height 0
click at [129, 172] on input "Select an option" at bounding box center [129, 171] width 5 height 5
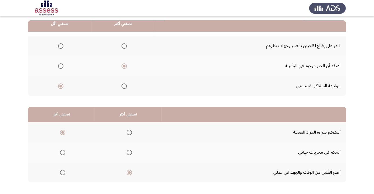
scroll to position [0, 0]
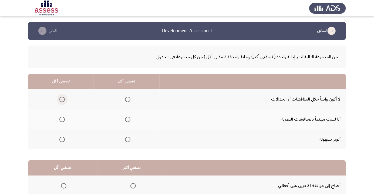
click at [58, 101] on label "Select an option" at bounding box center [61, 98] width 8 height 5
click at [59, 101] on input "Select an option" at bounding box center [61, 98] width 5 height 5
click at [127, 119] on span "Select an option" at bounding box center [127, 118] width 5 height 5
click at [127, 119] on input "Select an option" at bounding box center [127, 118] width 5 height 5
click at [62, 99] on span "Select an option" at bounding box center [62, 99] width 3 height 3
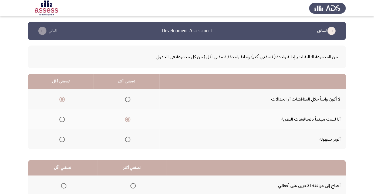
click at [62, 99] on input "Select an option" at bounding box center [61, 98] width 5 height 5
click at [62, 137] on span "Select an option" at bounding box center [61, 138] width 5 height 5
click at [62, 137] on input "Select an option" at bounding box center [61, 138] width 5 height 5
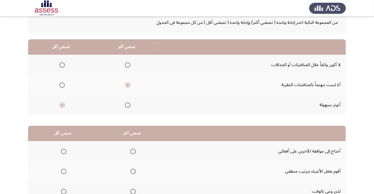
scroll to position [53, 0]
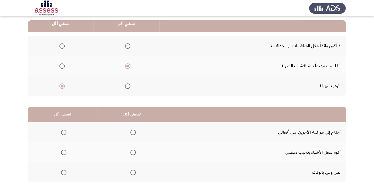
click at [62, 129] on span "Select an option" at bounding box center [63, 131] width 5 height 5
click at [62, 129] on input "Select an option" at bounding box center [63, 131] width 5 height 5
click at [131, 152] on span "Select an option" at bounding box center [133, 151] width 5 height 5
click at [131, 152] on input "Select an option" at bounding box center [133, 151] width 5 height 5
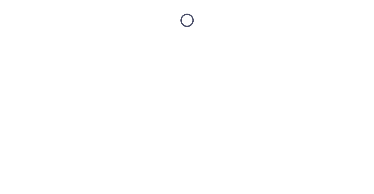
scroll to position [0, 0]
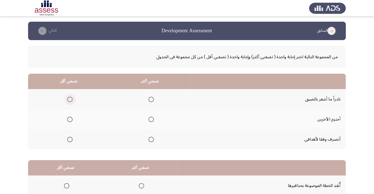
click at [67, 98] on span "Select an option" at bounding box center [69, 98] width 5 height 5
click at [67, 98] on input "Select an option" at bounding box center [69, 98] width 5 height 5
click at [152, 119] on span "Select an option" at bounding box center [151, 118] width 5 height 5
click at [152, 119] on input "Select an option" at bounding box center [151, 118] width 5 height 5
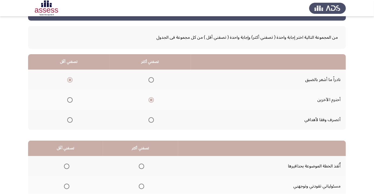
scroll to position [53, 0]
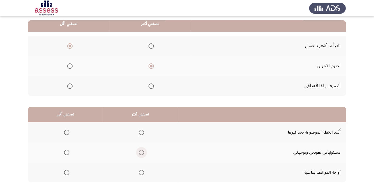
click at [140, 152] on span "Select an option" at bounding box center [141, 151] width 5 height 5
click at [140, 152] on input "Select an option" at bounding box center [141, 151] width 5 height 5
click at [67, 132] on span "Select an option" at bounding box center [67, 132] width 0 height 0
click at [66, 132] on input "Select an option" at bounding box center [66, 131] width 5 height 5
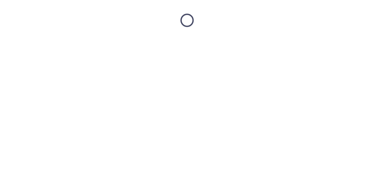
scroll to position [0, 0]
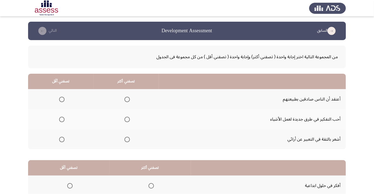
click at [61, 99] on span "Select an option" at bounding box center [61, 98] width 5 height 5
click at [61, 99] on input "Select an option" at bounding box center [61, 98] width 5 height 5
click at [127, 139] on span "Select an option" at bounding box center [127, 139] width 0 height 0
click at [126, 139] on input "Select an option" at bounding box center [127, 138] width 5 height 5
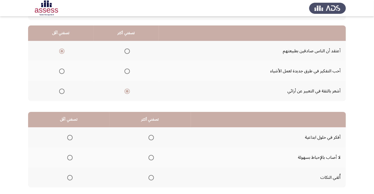
scroll to position [53, 0]
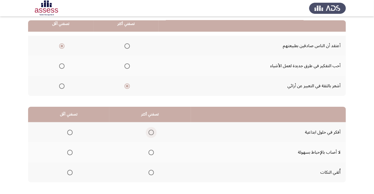
click at [151, 132] on span "Select an option" at bounding box center [151, 132] width 0 height 0
click at [150, 132] on input "Select an option" at bounding box center [151, 131] width 5 height 5
click at [70, 172] on span "Select an option" at bounding box center [70, 172] width 0 height 0
click at [69, 172] on input "Select an option" at bounding box center [69, 171] width 5 height 5
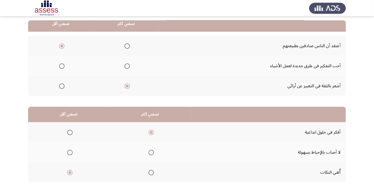
scroll to position [0, 0]
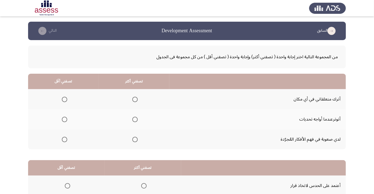
click at [66, 96] on span "Select an option" at bounding box center [64, 98] width 5 height 5
click at [66, 96] on input "Select an option" at bounding box center [64, 98] width 5 height 5
click at [133, 118] on span "Select an option" at bounding box center [134, 118] width 5 height 5
click at [133, 118] on input "Select an option" at bounding box center [134, 118] width 5 height 5
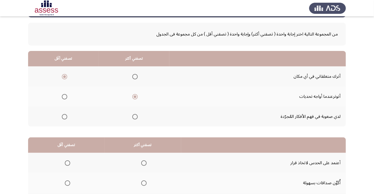
scroll to position [53, 0]
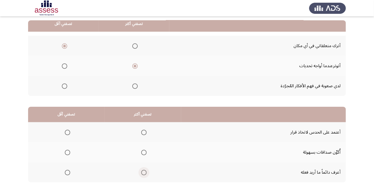
click at [141, 174] on span "Select an option" at bounding box center [143, 171] width 5 height 5
click at [141, 174] on input "Select an option" at bounding box center [143, 171] width 5 height 5
click at [68, 152] on span "Select an option" at bounding box center [68, 152] width 0 height 0
click at [67, 152] on input "Select an option" at bounding box center [67, 151] width 5 height 5
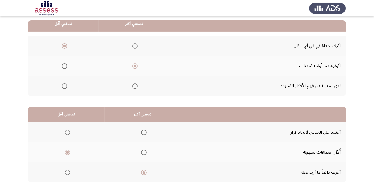
scroll to position [0, 0]
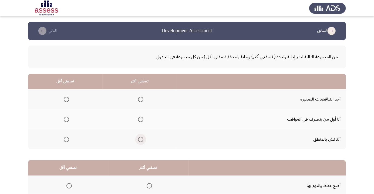
click at [138, 137] on span "Select an option" at bounding box center [140, 138] width 5 height 5
click at [138, 137] on input "Select an option" at bounding box center [140, 138] width 5 height 5
click at [66, 99] on span "Select an option" at bounding box center [66, 98] width 5 height 5
click at [66, 99] on input "Select an option" at bounding box center [66, 98] width 5 height 5
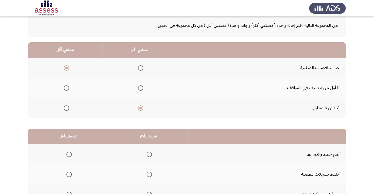
scroll to position [53, 0]
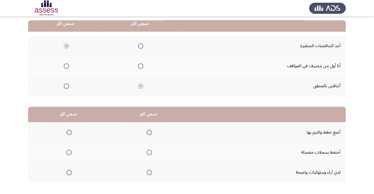
click at [148, 172] on span "Select an option" at bounding box center [149, 171] width 5 height 5
click at [148, 172] on input "Select an option" at bounding box center [149, 171] width 5 height 5
click at [67, 150] on span "Select an option" at bounding box center [68, 151] width 5 height 5
click at [67, 150] on input "Select an option" at bounding box center [68, 151] width 5 height 5
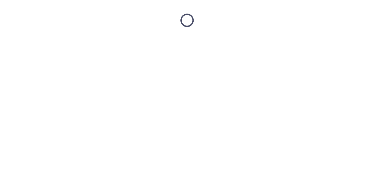
scroll to position [0, 0]
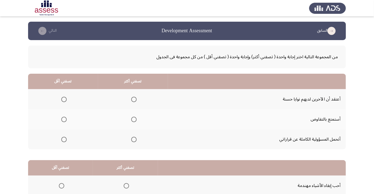
click at [64, 99] on span "Select an option" at bounding box center [64, 99] width 0 height 0
click at [64, 99] on input "Select an option" at bounding box center [63, 98] width 5 height 5
click at [134, 139] on span "Select an option" at bounding box center [134, 139] width 0 height 0
click at [134, 139] on input "Select an option" at bounding box center [133, 138] width 5 height 5
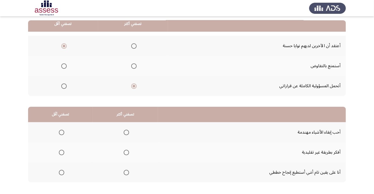
click at [126, 174] on span "Select an option" at bounding box center [126, 171] width 5 height 5
click at [126, 174] on input "Select an option" at bounding box center [126, 171] width 5 height 5
click at [61, 152] on span "Select an option" at bounding box center [61, 151] width 5 height 5
click at [61, 152] on input "Select an option" at bounding box center [61, 151] width 5 height 5
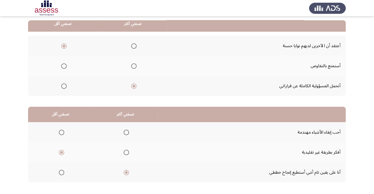
scroll to position [0, 0]
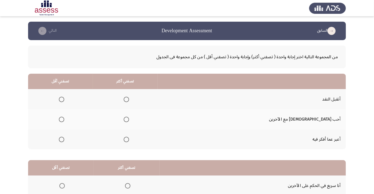
click at [129, 140] on span "Select an option" at bounding box center [126, 138] width 5 height 5
click at [129, 140] on input "Select an option" at bounding box center [126, 138] width 5 height 5
click at [64, 100] on span "Select an option" at bounding box center [61, 98] width 5 height 5
click at [64, 100] on input "Select an option" at bounding box center [61, 98] width 5 height 5
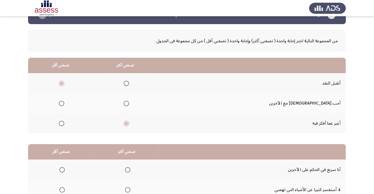
scroll to position [53, 0]
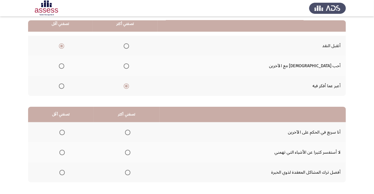
click at [128, 170] on span "Select an option" at bounding box center [127, 171] width 5 height 5
click at [128, 170] on input "Select an option" at bounding box center [127, 171] width 5 height 5
click at [59, 151] on span "Select an option" at bounding box center [61, 151] width 5 height 5
click at [59, 151] on input "Select an option" at bounding box center [61, 151] width 5 height 5
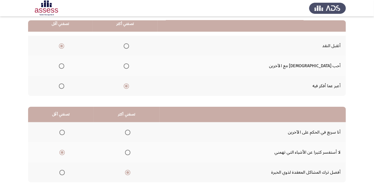
scroll to position [0, 0]
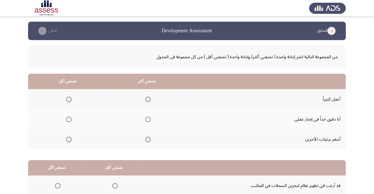
click at [148, 119] on span "Select an option" at bounding box center [148, 119] width 0 height 0
click at [147, 119] on input "Select an option" at bounding box center [147, 118] width 5 height 5
click at [69, 139] on span "Select an option" at bounding box center [69, 139] width 0 height 0
click at [68, 139] on input "Select an option" at bounding box center [68, 138] width 5 height 5
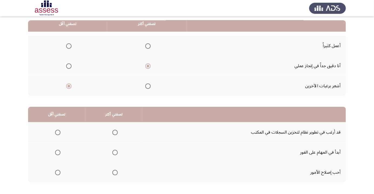
click at [113, 129] on span "Select an option" at bounding box center [114, 131] width 5 height 5
click at [113, 129] on input "Select an option" at bounding box center [114, 131] width 5 height 5
click at [115, 170] on span "Select an option" at bounding box center [114, 171] width 5 height 5
click at [115, 170] on input "Select an option" at bounding box center [114, 171] width 5 height 5
click at [59, 130] on span "Select an option" at bounding box center [57, 131] width 5 height 5
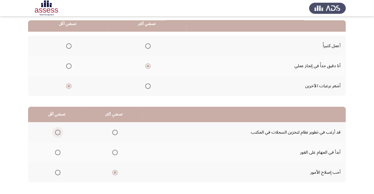
click at [59, 130] on input "Select an option" at bounding box center [57, 131] width 5 height 5
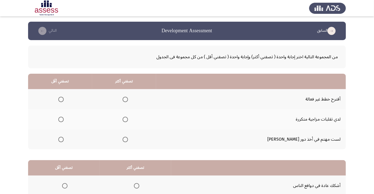
click at [61, 119] on span "Select an option" at bounding box center [61, 119] width 0 height 0
click at [64, 119] on input "Select an option" at bounding box center [60, 118] width 5 height 5
click at [128, 99] on span "Select an option" at bounding box center [125, 98] width 5 height 5
click at [128, 99] on input "Select an option" at bounding box center [125, 98] width 5 height 5
click at [128, 118] on span "Select an option" at bounding box center [125, 118] width 5 height 5
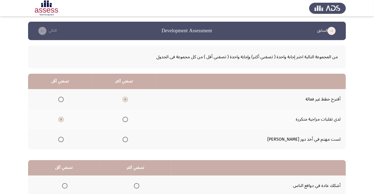
click at [128, 118] on input "Select an option" at bounding box center [125, 118] width 5 height 5
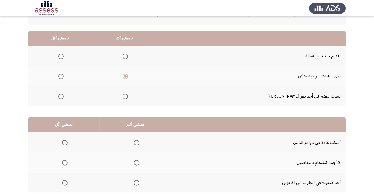
scroll to position [53, 0]
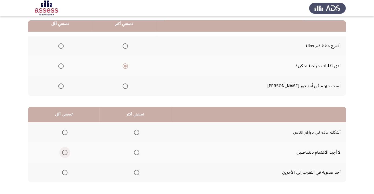
click at [65, 149] on span "Select an option" at bounding box center [64, 151] width 5 height 5
click at [65, 149] on input "Select an option" at bounding box center [64, 151] width 5 height 5
click at [134, 152] on span "Select an option" at bounding box center [136, 151] width 5 height 5
click at [134, 152] on input "Select an option" at bounding box center [136, 151] width 5 height 5
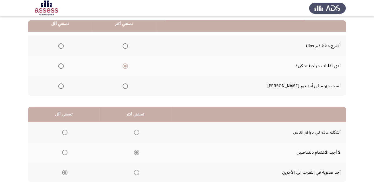
scroll to position [0, 0]
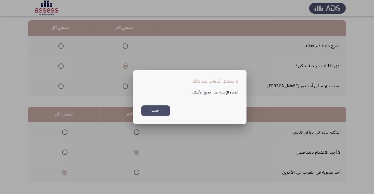
click at [160, 116] on button "حسنا" at bounding box center [155, 110] width 29 height 11
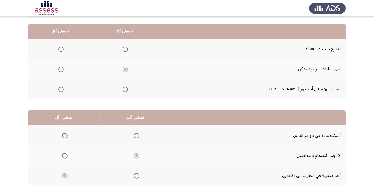
scroll to position [49, 0]
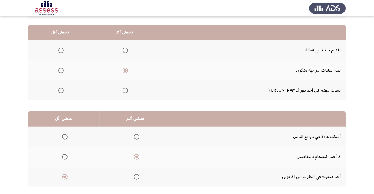
click at [64, 48] on span "Select an option" at bounding box center [60, 50] width 5 height 5
click at [64, 48] on input "Select an option" at bounding box center [60, 50] width 5 height 5
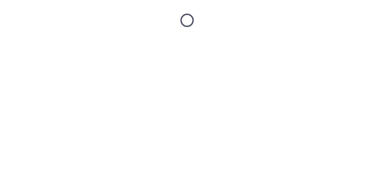
scroll to position [0, 0]
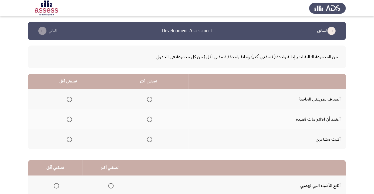
click at [65, 96] on label "Select an option" at bounding box center [69, 98] width 8 height 5
click at [67, 96] on input "Select an option" at bounding box center [69, 98] width 5 height 5
click at [149, 121] on span "Select an option" at bounding box center [149, 118] width 5 height 5
click at [149, 121] on input "Select an option" at bounding box center [149, 118] width 5 height 5
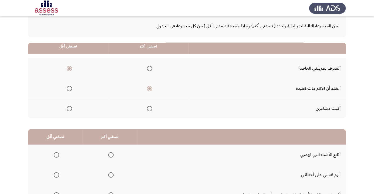
scroll to position [53, 0]
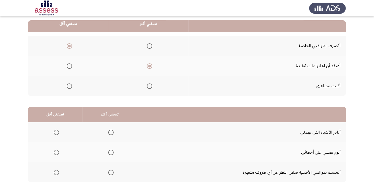
click at [111, 133] on span "Select an option" at bounding box center [110, 131] width 5 height 5
click at [111, 133] on input "Select an option" at bounding box center [110, 131] width 5 height 5
click at [56, 173] on span "Select an option" at bounding box center [56, 171] width 5 height 5
click at [56, 173] on input "Select an option" at bounding box center [56, 171] width 5 height 5
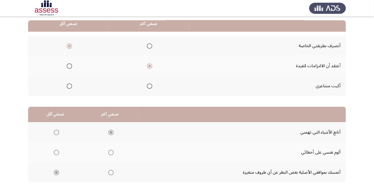
scroll to position [0, 0]
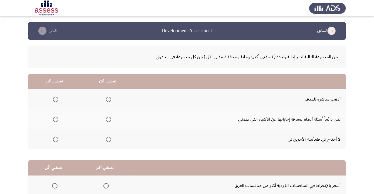
click at [52, 138] on label "Select an option" at bounding box center [55, 138] width 8 height 5
click at [53, 138] on input "Select an option" at bounding box center [55, 138] width 5 height 5
click at [109, 99] on span "Select an option" at bounding box center [109, 99] width 0 height 0
click at [108, 99] on input "Select an option" at bounding box center [108, 98] width 5 height 5
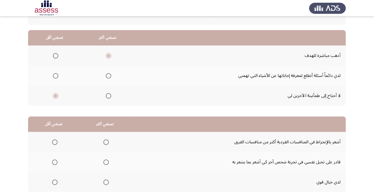
scroll to position [53, 0]
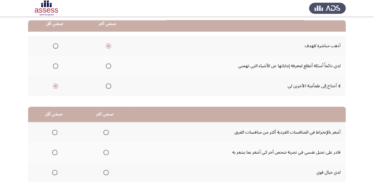
click at [55, 132] on span "Select an option" at bounding box center [55, 132] width 0 height 0
click at [54, 132] on input "Select an option" at bounding box center [54, 131] width 5 height 5
click at [106, 152] on span "Select an option" at bounding box center [106, 152] width 0 height 0
click at [105, 152] on input "Select an option" at bounding box center [106, 151] width 5 height 5
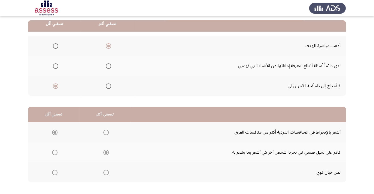
scroll to position [0, 0]
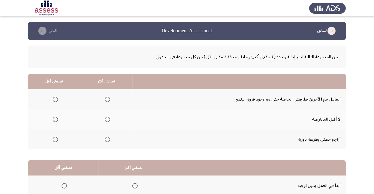
click at [55, 119] on span "Select an option" at bounding box center [55, 119] width 0 height 0
click at [55, 119] on input "Select an option" at bounding box center [55, 118] width 5 height 5
click at [107, 139] on span "Select an option" at bounding box center [107, 138] width 5 height 5
click at [107, 139] on input "Select an option" at bounding box center [107, 138] width 5 height 5
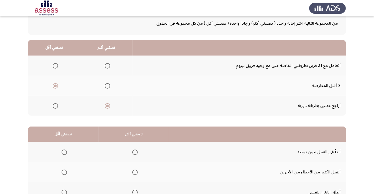
scroll to position [53, 0]
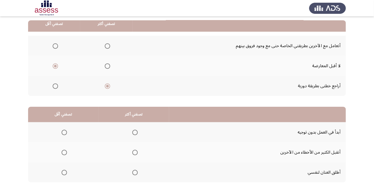
click at [64, 132] on span "Select an option" at bounding box center [64, 132] width 0 height 0
click at [64, 132] on input "Select an option" at bounding box center [64, 131] width 5 height 5
click at [135, 152] on span "Select an option" at bounding box center [135, 152] width 0 height 0
click at [134, 152] on input "Select an option" at bounding box center [134, 151] width 5 height 5
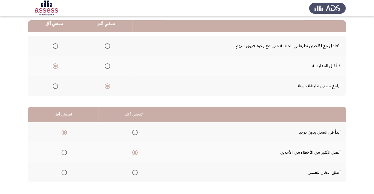
scroll to position [0, 0]
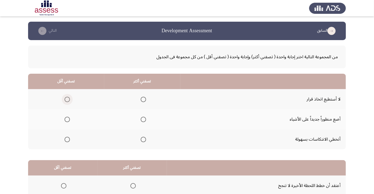
click at [67, 99] on span "Select an option" at bounding box center [67, 99] width 0 height 0
click at [67, 99] on input "Select an option" at bounding box center [67, 98] width 5 height 5
click at [144, 120] on span "Select an option" at bounding box center [143, 118] width 5 height 5
click at [144, 120] on input "Select an option" at bounding box center [143, 118] width 5 height 5
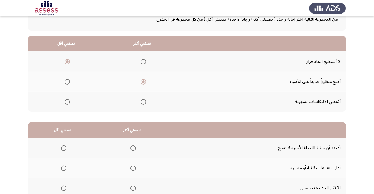
scroll to position [53, 0]
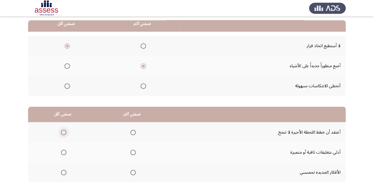
click at [63, 130] on span "Select an option" at bounding box center [63, 131] width 5 height 5
click at [63, 130] on input "Select an option" at bounding box center [63, 131] width 5 height 5
click at [133, 172] on span "Select an option" at bounding box center [133, 172] width 0 height 0
click at [132, 172] on input "Select an option" at bounding box center [133, 171] width 5 height 5
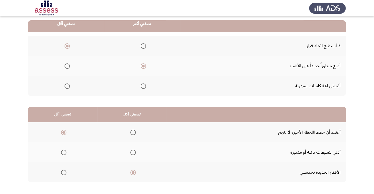
scroll to position [0, 0]
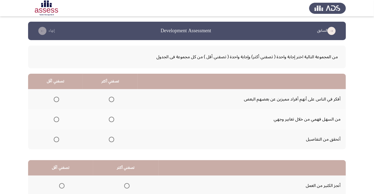
click at [54, 99] on span "Select an option" at bounding box center [56, 98] width 5 height 5
click at [54, 99] on input "Select an option" at bounding box center [56, 98] width 5 height 5
click at [112, 139] on span "Select an option" at bounding box center [112, 139] width 0 height 0
click at [111, 139] on input "Select an option" at bounding box center [111, 138] width 5 height 5
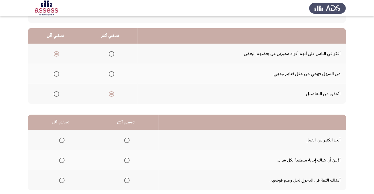
scroll to position [53, 0]
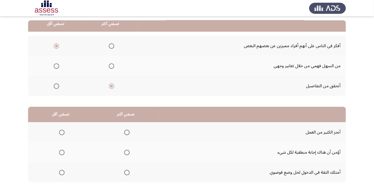
click at [127, 152] on span "Select an option" at bounding box center [127, 152] width 0 height 0
click at [126, 152] on input "Select an option" at bounding box center [126, 151] width 5 height 5
click at [61, 166] on th at bounding box center [60, 172] width 65 height 20
click at [62, 172] on span "Select an option" at bounding box center [62, 172] width 0 height 0
click at [61, 172] on input "Select an option" at bounding box center [61, 171] width 5 height 5
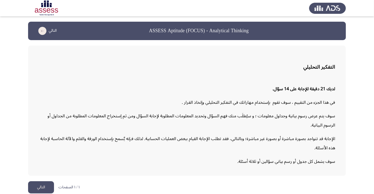
scroll to position [0, 0]
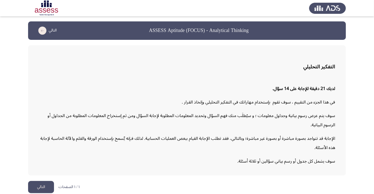
click at [40, 28] on icon "load next page" at bounding box center [42, 30] width 8 height 8
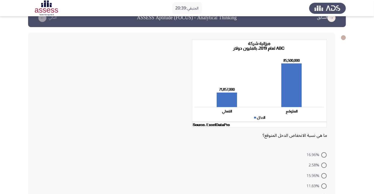
scroll to position [28, 0]
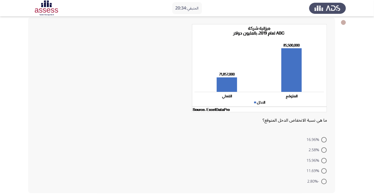
click at [324, 170] on span at bounding box center [324, 170] width 5 height 5
click at [324, 170] on input "11.69%" at bounding box center [324, 170] width 5 height 5
radio input "true"
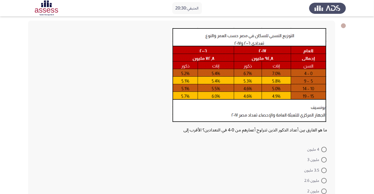
scroll to position [35, 0]
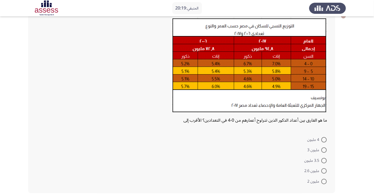
click at [324, 160] on span at bounding box center [324, 160] width 5 height 5
click at [324, 160] on input "3.5 مليون" at bounding box center [324, 160] width 5 height 5
radio input "true"
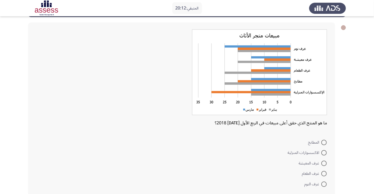
scroll to position [26, 0]
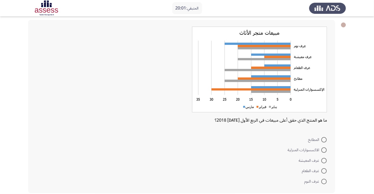
click at [318, 159] on span "غرف المعيشة" at bounding box center [310, 160] width 23 height 6
click at [322, 159] on input "غرف المعيشة" at bounding box center [324, 160] width 5 height 5
radio input "true"
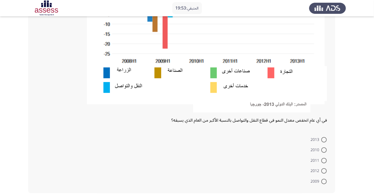
click at [322, 159] on span at bounding box center [324, 160] width 5 height 5
click at [322, 159] on input "2011" at bounding box center [324, 160] width 5 height 5
radio input "true"
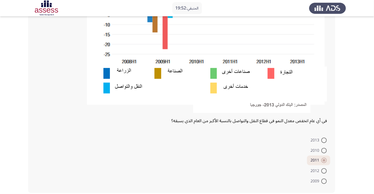
click at [324, 170] on span at bounding box center [324, 170] width 5 height 5
click at [324, 170] on input "2012" at bounding box center [324, 170] width 5 height 5
radio input "true"
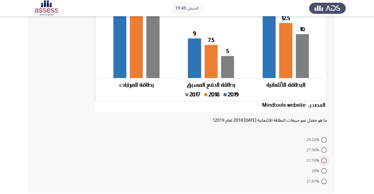
click at [322, 158] on span at bounding box center [324, 160] width 5 height 5
click at [322, 158] on input "21.76%" at bounding box center [324, 160] width 5 height 5
radio input "true"
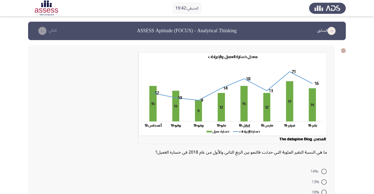
scroll to position [32, 0]
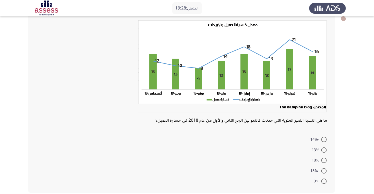
click at [324, 170] on span at bounding box center [324, 170] width 5 height 5
click at [324, 170] on input "-18%" at bounding box center [324, 170] width 5 height 5
radio input "true"
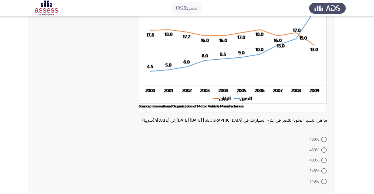
click at [324, 160] on span at bounding box center [324, 159] width 5 height 5
click at [324, 160] on input "400%" at bounding box center [324, 159] width 5 height 5
radio input "true"
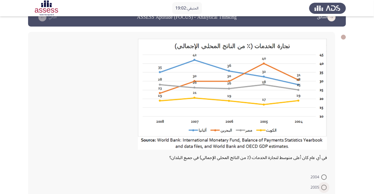
scroll to position [32, 0]
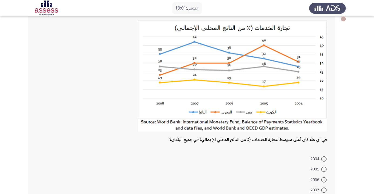
click at [324, 179] on span at bounding box center [324, 179] width 5 height 5
click at [324, 179] on input "2006" at bounding box center [324, 179] width 5 height 5
radio input "true"
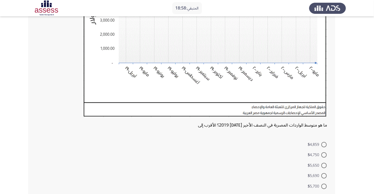
scroll to position [132, 0]
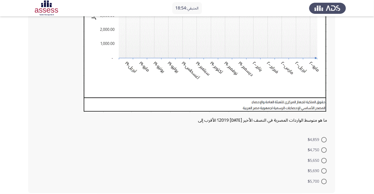
click at [324, 160] on span at bounding box center [324, 160] width 5 height 5
click at [324, 160] on input "$5,650" at bounding box center [324, 160] width 5 height 5
radio input "true"
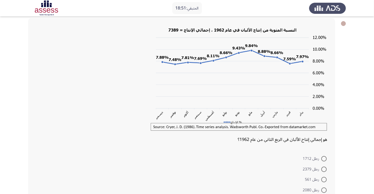
scroll to position [46, 0]
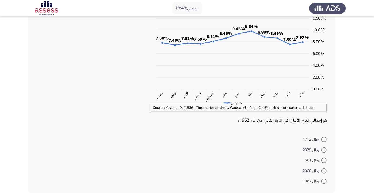
click at [324, 160] on span at bounding box center [324, 159] width 5 height 5
click at [324, 160] on input "رطل 561" at bounding box center [324, 159] width 5 height 5
radio input "true"
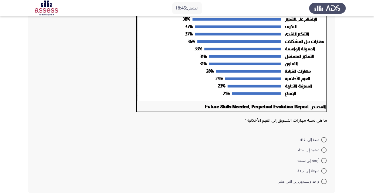
click at [324, 149] on span at bounding box center [324, 149] width 5 height 5
click at [324, 149] on input "عشرة إلى ستة" at bounding box center [324, 149] width 5 height 5
radio input "true"
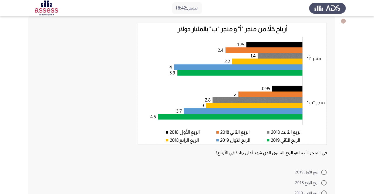
scroll to position [62, 0]
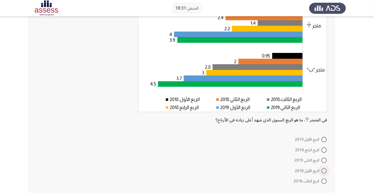
click at [325, 168] on span at bounding box center [324, 170] width 5 height 5
click at [325, 168] on input "الربع الأول 2018" at bounding box center [324, 170] width 5 height 5
radio input "true"
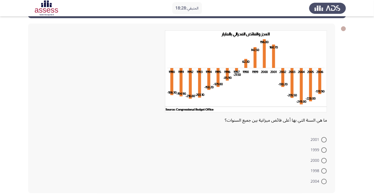
click at [324, 160] on span at bounding box center [324, 160] width 5 height 5
click at [324, 160] on input "2000" at bounding box center [324, 160] width 5 height 5
radio input "true"
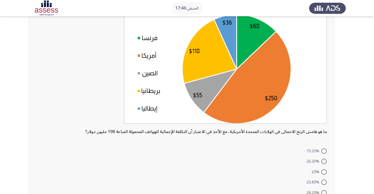
scroll to position [51, 0]
click at [324, 161] on span at bounding box center [324, 160] width 5 height 5
click at [324, 161] on input "26.30%" at bounding box center [324, 160] width 5 height 5
radio input "true"
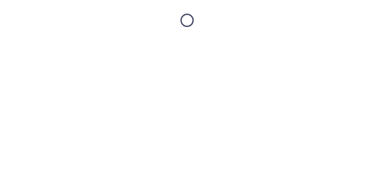
scroll to position [0, 0]
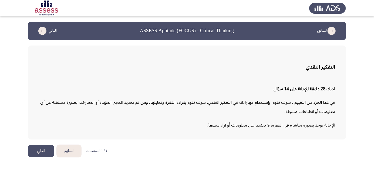
click at [37, 151] on button "التالي" at bounding box center [41, 151] width 26 height 12
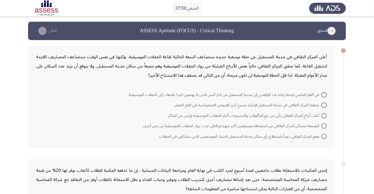
click at [323, 115] on span at bounding box center [324, 115] width 5 height 5
click at [323, 115] on input "أغلب أرباح المركز الثقافي تأتي من بيع المأكولات والمشروبات أثناء الحفلات الموسي…" at bounding box center [324, 115] width 5 height 5
radio input "true"
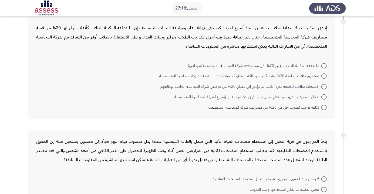
scroll to position [144, 0]
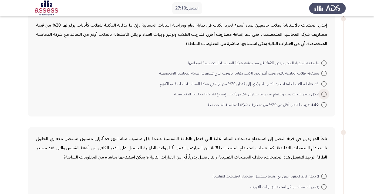
click at [323, 93] on span at bounding box center [324, 93] width 5 height 5
click at [323, 93] on input "تدخل مصاريف التدريب والطعام ضمن ما يساوى ٨٠٪ من أتعاب إسبوع لشركة المحاسبة المت…" at bounding box center [324, 93] width 5 height 5
radio input "true"
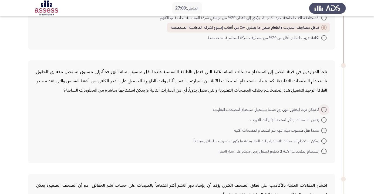
scroll to position [211, 0]
click at [324, 129] on span at bounding box center [324, 129] width 5 height 5
click at [324, 129] on input "عندما يقل منسوب مياه النهر يتم استخدام المضخات الآلية" at bounding box center [324, 129] width 5 height 5
radio input "true"
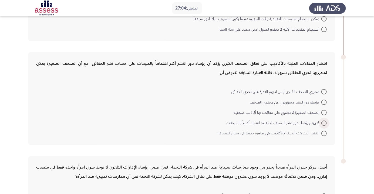
scroll to position [340, 0]
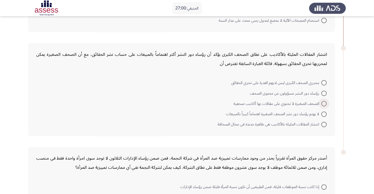
click at [324, 103] on span at bounding box center [324, 103] width 5 height 5
click at [324, 103] on input "الصحف الصغيرة لا تحتوي على مقالات بها أكاذيب صحفية" at bounding box center [324, 103] width 5 height 5
radio input "true"
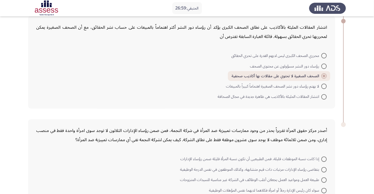
scroll to position [386, 0]
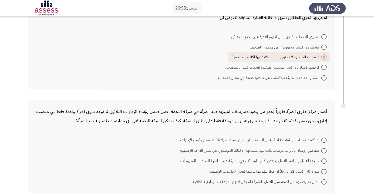
click at [324, 170] on span at bounding box center [324, 171] width 5 height 5
click at [324, 170] on input "سواء كان رئيس الإدارة رجلاً أو امرأة فكلاهما لديهما نفس المؤهلات الوظيفية" at bounding box center [324, 171] width 5 height 5
radio input "true"
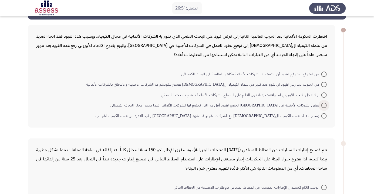
scroll to position [20, 0]
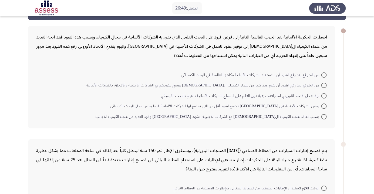
radio input "true"
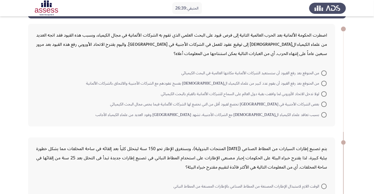
click at [319, 99] on mat-radio-button "بعض الشركات الأجنبية في ألمانيا تخضع لقيود أقل من التي تخضع لها الشركات الألمان…" at bounding box center [219, 104] width 224 height 11
click at [323, 94] on span at bounding box center [324, 93] width 5 height 5
click at [323, 94] on input "لولا تدخل الاتحاد الأوروبي لما وافقت بقية دول العالم على السماح للشركات الألمان…" at bounding box center [324, 93] width 5 height 5
radio input "true"
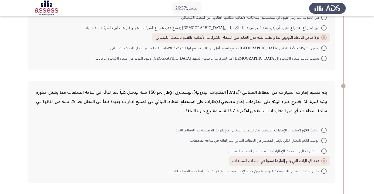
scroll to position [77, 0]
click at [301, 129] on span "الوقت اللازم لاستبدال الإطارات المصنعة من المطاط الصناعي بالإطارات المصنعة من ا…" at bounding box center [248, 129] width 148 height 6
click at [322, 129] on input "الوقت اللازم لاستبدال الإطارات المصنعة من المطاط الصناعي بالإطارات المصنعة من ا…" at bounding box center [324, 129] width 5 height 5
radio input "true"
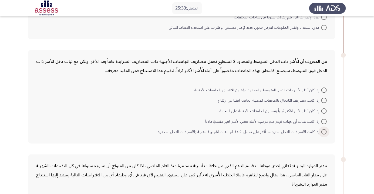
scroll to position [220, 0]
click at [310, 122] on span "إذا كانت هناك أي جهات توفر منح دراسية لأبناء بعض الأسر الغير مقتدرة مادياً" at bounding box center [263, 122] width 116 height 6
click at [322, 122] on input "إذا كانت هناك أي جهات توفر منح دراسية لأبناء بعض الأسر الغير مقتدرة مادياً" at bounding box center [324, 121] width 5 height 5
radio input "true"
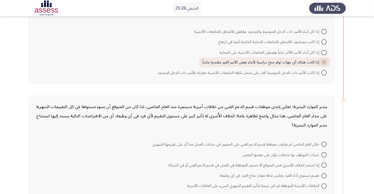
scroll to position [280, 0]
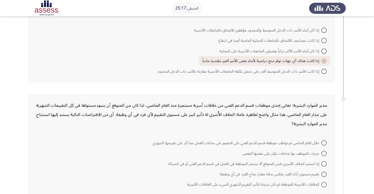
click at [322, 72] on span at bounding box center [324, 71] width 5 height 5
click at [322, 72] on input "إذا كانت الأسر ذات الدخل المتوسط أقدر على تحمل تكلفة الجامعات الأجنبية مقارنة ب…" at bounding box center [324, 71] width 5 height 5
radio input "true"
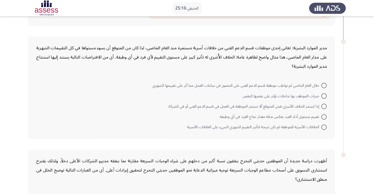
scroll to position [338, 0]
click at [324, 115] on span at bounding box center [324, 116] width 5 height 5
click at [324, 115] on input "تقييم مستوى أداء الفرد يعكس بدقة مقدار نجاح الفرد في أي وظيفة" at bounding box center [324, 116] width 5 height 5
radio input "true"
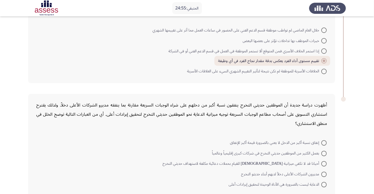
scroll to position [395, 0]
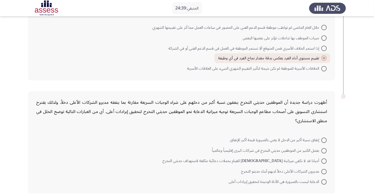
click at [322, 170] on span at bounding box center [324, 171] width 5 height 5
click at [322, 170] on input "مديرون الشركات الأعلى دخلاً لديهم أبناء حديثو التخرج" at bounding box center [324, 171] width 5 height 5
radio input "true"
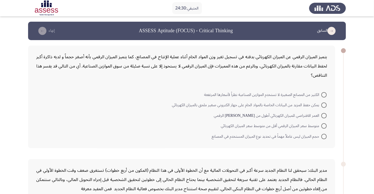
click at [324, 115] on span at bounding box center [324, 115] width 5 height 5
click at [324, 115] on input "العمر الافتراضي للميزان الكهربائي أطول من عمر نظيره الرقمي" at bounding box center [324, 115] width 5 height 5
radio input "true"
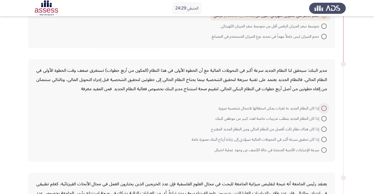
click at [324, 108] on span at bounding box center [324, 107] width 5 height 5
click at [324, 108] on input "إذا كان النظام الجديد به ثغرات يمكن استغلالها لانتحال شخصية مزورة" at bounding box center [324, 107] width 5 height 5
radio input "true"
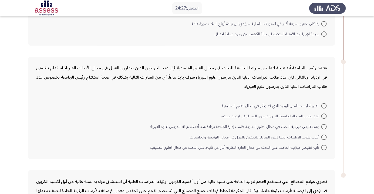
click at [324, 134] on span at bounding box center [324, 136] width 5 height 5
click at [324, 134] on input "أغلب طلاب الدراسات العليا لعلوم الفيزياء يلتحقون بالعمل في مجالي الهندسة والحاس…" at bounding box center [324, 136] width 5 height 5
radio input "true"
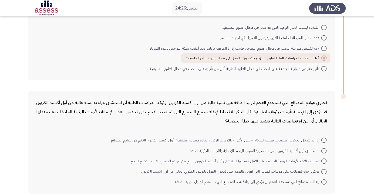
click at [323, 151] on span at bounding box center [324, 150] width 5 height 5
click at [323, 151] on input "استنشاق أول أكسيد الكربون ليس بالضرورة السبب الوحيد للإصابة بالأزمات الرئوية ال…" at bounding box center [324, 150] width 5 height 5
radio input "true"
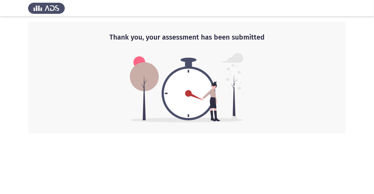
click at [189, 133] on html "Thank you, your assessment has been submitted" at bounding box center [187, 66] width 374 height 133
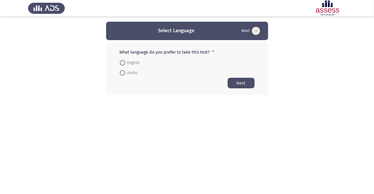
click at [122, 75] on span at bounding box center [122, 72] width 5 height 5
click at [122, 75] on input "Arabic" at bounding box center [122, 72] width 5 height 5
radio input "true"
click at [242, 83] on button "Next" at bounding box center [241, 82] width 27 height 11
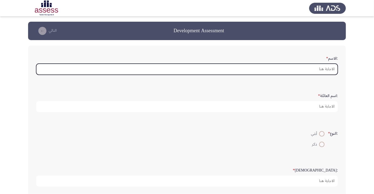
click at [321, 70] on input ":الاسم *" at bounding box center [187, 69] width 302 height 11
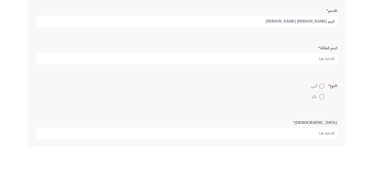
type input "كريم [PERSON_NAME] [PERSON_NAME]"
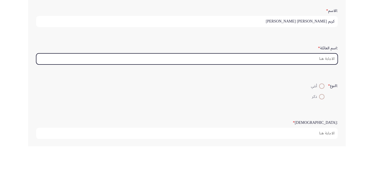
click at [317, 105] on input ":اسم العائلة *" at bounding box center [187, 106] width 302 height 11
type input "ا"
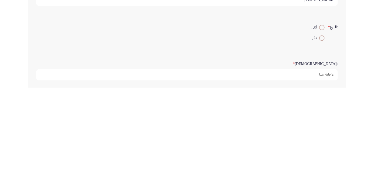
type input "[PERSON_NAME]"
click at [321, 128] on mat-radio-button "أنثي" at bounding box center [318, 133] width 21 height 11
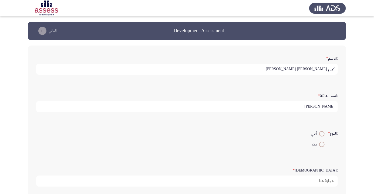
click at [319, 142] on span at bounding box center [321, 143] width 5 height 5
click at [319, 142] on input "ذكر" at bounding box center [321, 143] width 5 height 5
radio input "true"
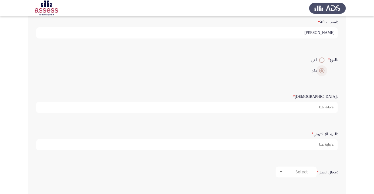
scroll to position [74, 0]
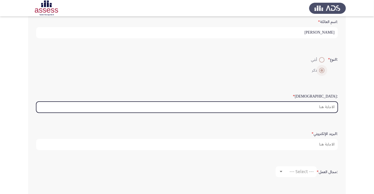
click at [319, 106] on input ":السن *" at bounding box center [187, 106] width 302 height 11
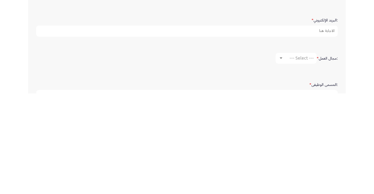
scroll to position [87, 0]
type input "23"
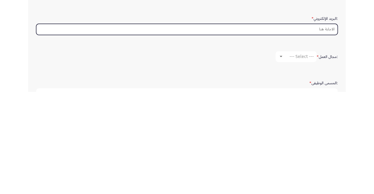
click at [319, 132] on input ":البريد الإلكتروني *" at bounding box center [187, 131] width 302 height 11
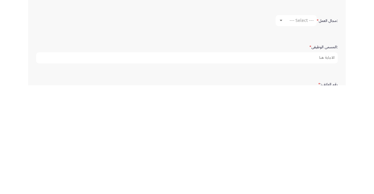
type input "[EMAIL_ADDRESS][DOMAIN_NAME]"
click at [287, 128] on div "--- Select ---" at bounding box center [299, 128] width 30 height 5
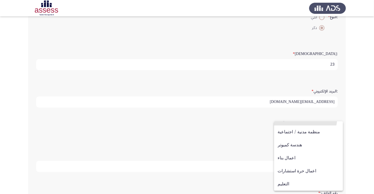
scroll to position [177, 0]
click at [299, 185] on span "آخر" at bounding box center [309, 183] width 62 height 13
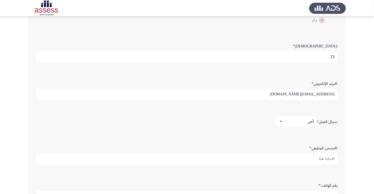
scroll to position [139, 0]
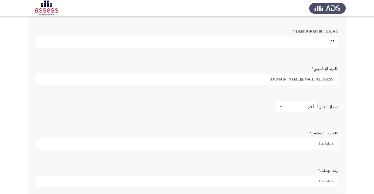
click at [285, 104] on div "آخر" at bounding box center [299, 106] width 30 height 5
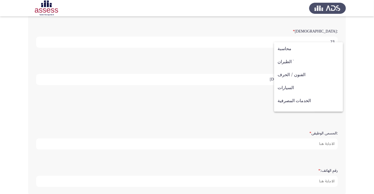
scroll to position [177, 0]
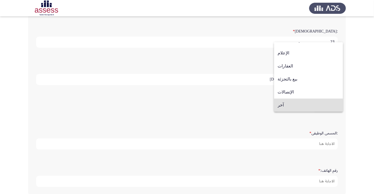
click at [315, 104] on span "آخر" at bounding box center [309, 104] width 62 height 13
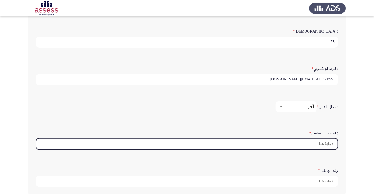
click at [324, 139] on input ":المسمى الوظيفى *" at bounding box center [187, 143] width 302 height 11
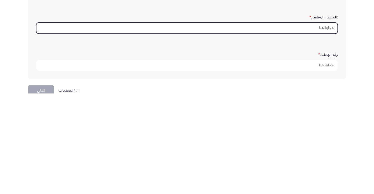
scroll to position [154, 0]
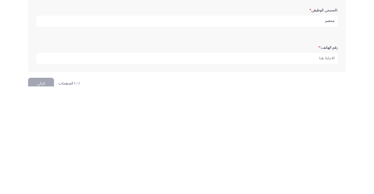
type input "محضر"
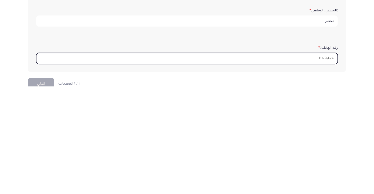
click at [316, 163] on input "رقم الهاتف: *" at bounding box center [187, 165] width 302 height 11
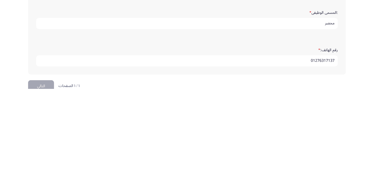
scroll to position [165, 0]
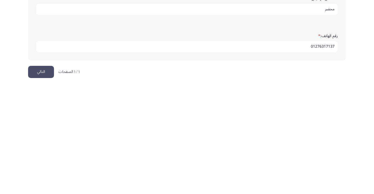
type input "01276317137"
click at [42, 182] on button "التالي" at bounding box center [41, 180] width 26 height 12
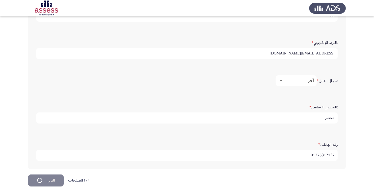
scroll to position [0, 0]
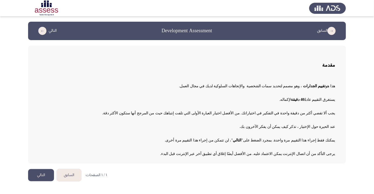
click at [46, 177] on button "التالي" at bounding box center [41, 175] width 26 height 12
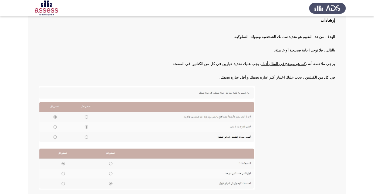
scroll to position [59, 0]
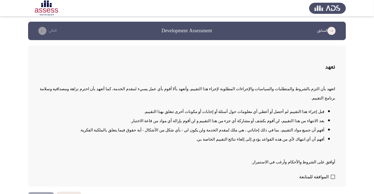
scroll to position [1, 0]
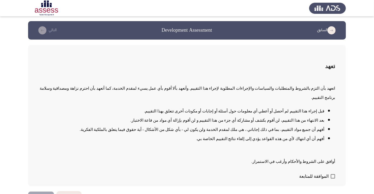
click at [332, 178] on span at bounding box center [333, 176] width 4 height 4
click at [333, 178] on input "الموافقة للمتابعة" at bounding box center [333, 178] width 0 height 0
checkbox input "true"
click at [44, 193] on button "التالي" at bounding box center [41, 197] width 26 height 12
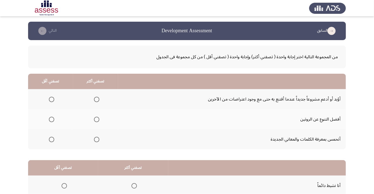
click at [52, 99] on span "Select an option" at bounding box center [52, 99] width 0 height 0
click at [51, 99] on input "Select an option" at bounding box center [51, 98] width 5 height 5
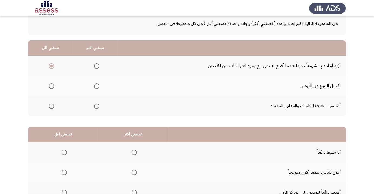
scroll to position [33, 0]
click at [52, 86] on span "Select an option" at bounding box center [52, 86] width 0 height 0
click at [51, 86] on input "Select an option" at bounding box center [51, 86] width 5 height 5
click at [98, 85] on span "Select an option" at bounding box center [96, 86] width 5 height 5
click at [96, 108] on span "Select an option" at bounding box center [96, 106] width 5 height 5
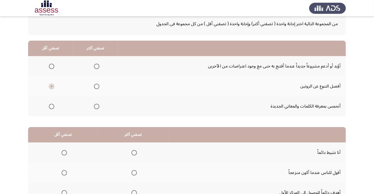
click at [96, 108] on input "Select an option" at bounding box center [96, 106] width 5 height 5
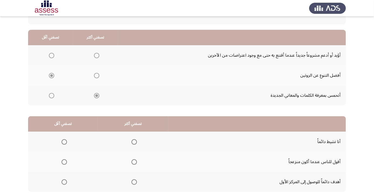
scroll to position [53, 0]
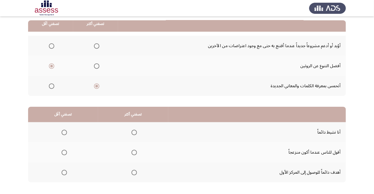
click at [134, 132] on span "Select an option" at bounding box center [134, 132] width 0 height 0
click at [134, 132] on input "Select an option" at bounding box center [134, 131] width 5 height 5
click at [62, 151] on span "Select an option" at bounding box center [64, 151] width 5 height 5
click at [62, 151] on input "Select an option" at bounding box center [64, 151] width 5 height 5
click at [134, 173] on span "Select an option" at bounding box center [134, 171] width 5 height 5
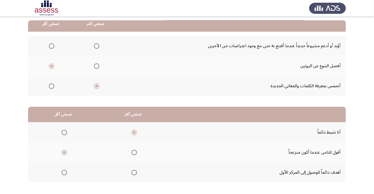
click at [134, 173] on input "Select an option" at bounding box center [134, 171] width 5 height 5
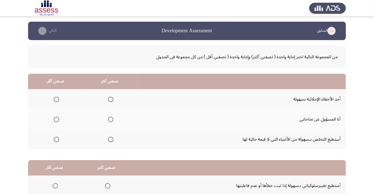
click at [56, 99] on span "Select an option" at bounding box center [56, 98] width 5 height 5
click at [56, 99] on input "Select an option" at bounding box center [56, 98] width 5 height 5
click at [111, 119] on span "Select an option" at bounding box center [111, 119] width 0 height 0
click at [110, 119] on input "Select an option" at bounding box center [110, 118] width 5 height 5
click at [111, 139] on span "Select an option" at bounding box center [111, 139] width 0 height 0
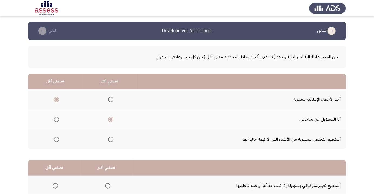
click at [110, 139] on input "Select an option" at bounding box center [110, 138] width 5 height 5
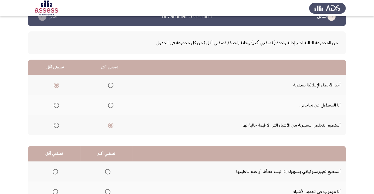
scroll to position [53, 0]
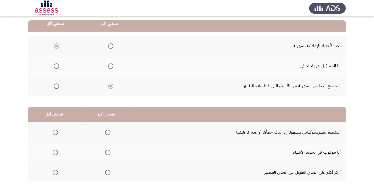
click at [108, 64] on span "Select an option" at bounding box center [110, 65] width 5 height 5
click at [108, 64] on input "Select an option" at bounding box center [110, 65] width 5 height 5
click at [109, 88] on span "Select an option" at bounding box center [110, 85] width 5 height 5
click at [109, 88] on input "Select an option" at bounding box center [110, 85] width 5 height 5
click at [108, 67] on span "Select an option" at bounding box center [110, 65] width 5 height 5
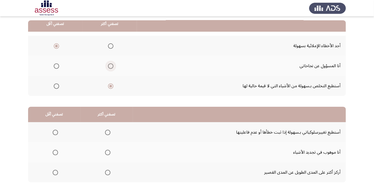
click at [108, 67] on input "Select an option" at bounding box center [110, 65] width 5 height 5
click at [105, 132] on span "Select an option" at bounding box center [107, 131] width 5 height 5
click at [105, 132] on input "Select an option" at bounding box center [107, 131] width 5 height 5
click at [55, 152] on span "Select an option" at bounding box center [55, 152] width 0 height 0
click at [55, 152] on input "Select an option" at bounding box center [55, 151] width 5 height 5
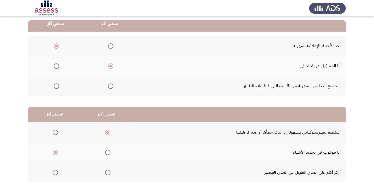
click at [106, 172] on span "Select an option" at bounding box center [107, 171] width 5 height 5
click at [106, 172] on input "Select an option" at bounding box center [107, 171] width 5 height 5
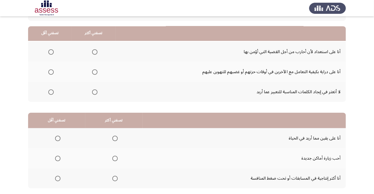
scroll to position [56, 0]
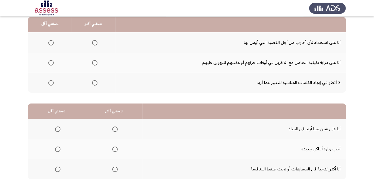
click at [94, 42] on span "Select an option" at bounding box center [94, 42] width 5 height 5
click at [94, 42] on input "Select an option" at bounding box center [94, 42] width 5 height 5
click at [43, 62] on th at bounding box center [50, 62] width 44 height 20
click at [49, 64] on span "Select an option" at bounding box center [50, 62] width 5 height 5
click at [49, 64] on input "Select an option" at bounding box center [50, 62] width 5 height 5
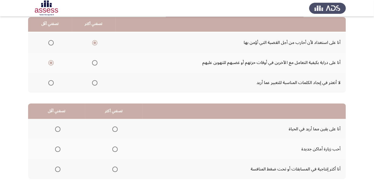
click at [48, 84] on span "Select an option" at bounding box center [50, 82] width 5 height 5
click at [48, 84] on input "Select an option" at bounding box center [50, 82] width 5 height 5
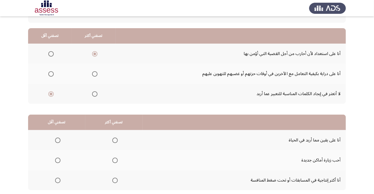
scroll to position [53, 0]
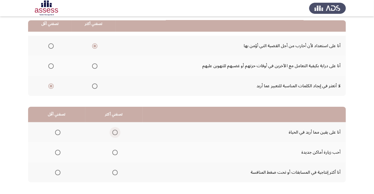
click at [112, 130] on span "Select an option" at bounding box center [114, 131] width 5 height 5
click at [112, 130] on input "Select an option" at bounding box center [114, 131] width 5 height 5
click at [114, 152] on span "Select an option" at bounding box center [114, 151] width 5 height 5
click at [114, 152] on input "Select an option" at bounding box center [114, 151] width 5 height 5
click at [121, 171] on th at bounding box center [113, 172] width 57 height 20
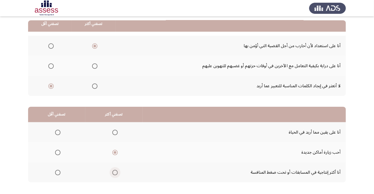
click at [117, 169] on span "Select an option" at bounding box center [114, 171] width 5 height 5
click at [117, 169] on input "Select an option" at bounding box center [114, 171] width 5 height 5
click at [114, 152] on span "Select an option" at bounding box center [114, 151] width 5 height 5
click at [114, 152] on input "Select an option" at bounding box center [114, 151] width 5 height 5
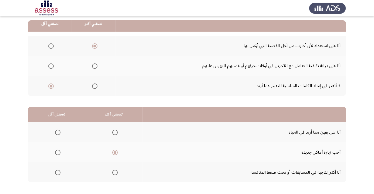
scroll to position [0, 0]
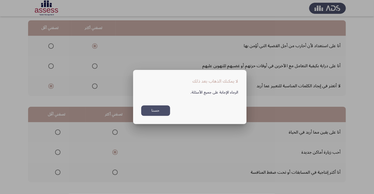
click at [155, 116] on button "حسنا" at bounding box center [155, 110] width 29 height 11
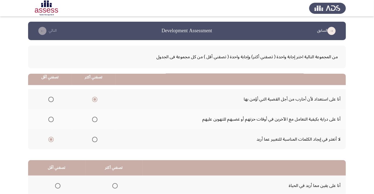
scroll to position [53, 0]
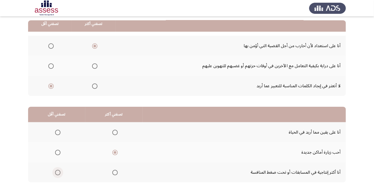
click at [55, 173] on span "Select an option" at bounding box center [57, 171] width 5 height 5
click at [55, 173] on input "Select an option" at bounding box center [57, 171] width 5 height 5
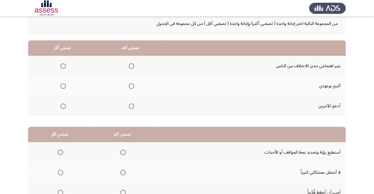
scroll to position [34, 0]
click at [121, 86] on th at bounding box center [130, 85] width 68 height 20
click at [130, 85] on span "Select an option" at bounding box center [131, 85] width 5 height 5
click at [130, 85] on input "Select an option" at bounding box center [131, 85] width 5 height 5
click at [63, 105] on span "Select an option" at bounding box center [63, 105] width 5 height 5
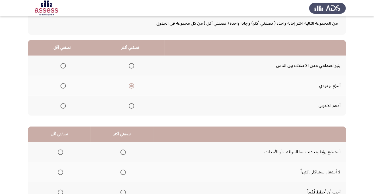
click at [63, 105] on input "Select an option" at bounding box center [63, 105] width 5 height 5
click at [132, 105] on span "Select an option" at bounding box center [131, 105] width 5 height 5
click at [132, 105] on input "Select an option" at bounding box center [131, 105] width 5 height 5
click at [130, 85] on span "Select an option" at bounding box center [131, 85] width 5 height 5
click at [130, 85] on input "Select an option" at bounding box center [131, 85] width 5 height 5
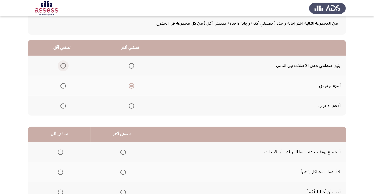
click at [63, 65] on span "Select an option" at bounding box center [63, 65] width 5 height 5
click at [63, 65] on input "Select an option" at bounding box center [63, 65] width 5 height 5
click at [130, 105] on span "Select an option" at bounding box center [131, 105] width 5 height 5
click at [130, 105] on input "Select an option" at bounding box center [131, 105] width 5 height 5
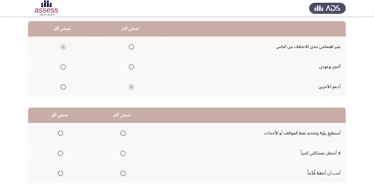
scroll to position [53, 0]
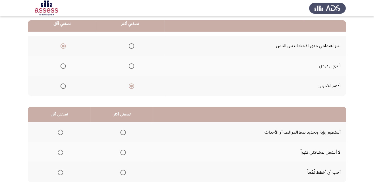
click at [123, 132] on span "Select an option" at bounding box center [123, 132] width 0 height 0
click at [122, 132] on input "Select an option" at bounding box center [123, 131] width 5 height 5
click at [122, 170] on span "Select an option" at bounding box center [123, 171] width 5 height 5
click at [122, 170] on input "Select an option" at bounding box center [123, 171] width 5 height 5
click at [62, 151] on span "Select an option" at bounding box center [60, 151] width 5 height 5
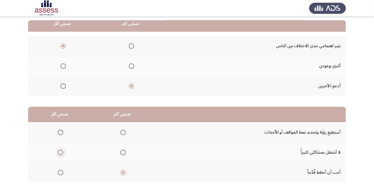
click at [62, 151] on input "Select an option" at bounding box center [60, 151] width 5 height 5
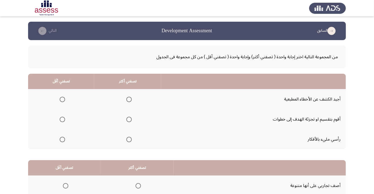
click at [62, 139] on span "Select an option" at bounding box center [62, 138] width 5 height 5
click at [62, 139] on input "Select an option" at bounding box center [62, 138] width 5 height 5
click at [129, 119] on span "Select an option" at bounding box center [129, 119] width 0 height 0
click at [128, 119] on input "Select an option" at bounding box center [128, 118] width 5 height 5
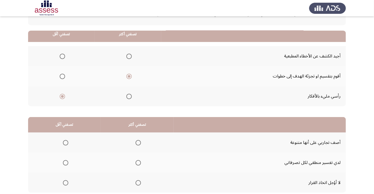
scroll to position [53, 0]
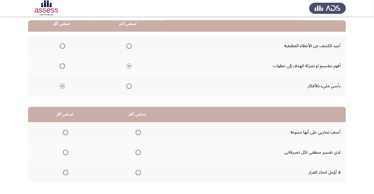
click at [63, 172] on span "Select an option" at bounding box center [65, 171] width 5 height 5
click at [63, 172] on input "Select an option" at bounding box center [65, 171] width 5 height 5
click at [63, 172] on span "Select an option" at bounding box center [65, 171] width 5 height 5
click at [63, 172] on input "Select an option" at bounding box center [65, 171] width 5 height 5
click at [139, 170] on span "Select an option" at bounding box center [138, 171] width 5 height 5
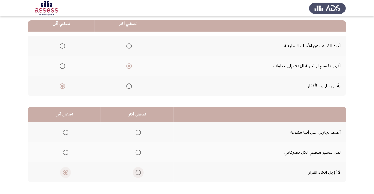
click at [139, 170] on input "Select an option" at bounding box center [138, 171] width 5 height 5
click at [65, 170] on span "Select an option" at bounding box center [65, 171] width 5 height 5
click at [65, 170] on input "Select an option" at bounding box center [65, 171] width 5 height 5
click at [135, 141] on th at bounding box center [137, 132] width 73 height 20
click at [141, 129] on span "Select an option" at bounding box center [138, 131] width 5 height 5
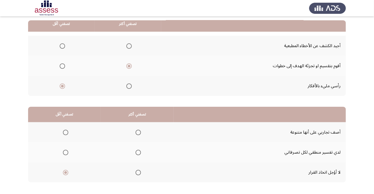
click at [141, 129] on input "Select an option" at bounding box center [138, 131] width 5 height 5
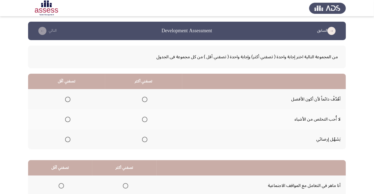
click at [142, 101] on span "Select an option" at bounding box center [144, 98] width 5 height 5
click at [142, 101] on input "Select an option" at bounding box center [144, 98] width 5 height 5
click at [61, 145] on th at bounding box center [66, 139] width 77 height 20
click at [68, 119] on span "Select an option" at bounding box center [68, 119] width 0 height 0
click at [68, 119] on input "Select an option" at bounding box center [67, 118] width 5 height 5
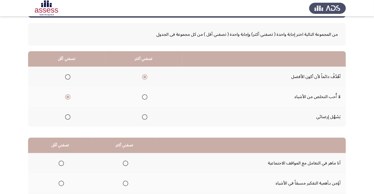
scroll to position [53, 0]
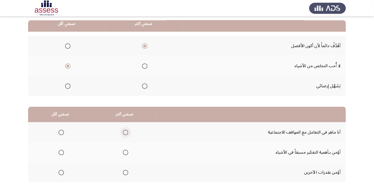
click at [126, 132] on span "Select an option" at bounding box center [126, 132] width 0 height 0
click at [125, 132] on input "Select an option" at bounding box center [125, 131] width 5 height 5
click at [61, 172] on span "Select an option" at bounding box center [61, 172] width 0 height 0
click at [61, 172] on input "Select an option" at bounding box center [61, 171] width 5 height 5
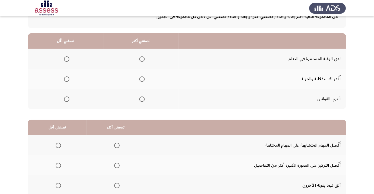
scroll to position [49, 0]
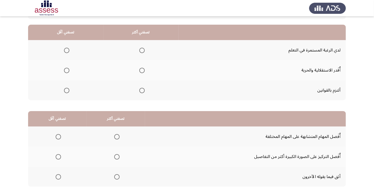
click at [371, 29] on app-assessment-container "السابق Development Assessment التالي من المجموعة التالية اختر إجابة واحدة ( تصف…" at bounding box center [187, 88] width 374 height 230
click at [141, 90] on span "Select an option" at bounding box center [141, 90] width 5 height 5
click at [141, 90] on input "Select an option" at bounding box center [141, 90] width 5 height 5
click at [67, 50] on span "Select an option" at bounding box center [67, 50] width 0 height 0
click at [66, 50] on input "Select an option" at bounding box center [66, 50] width 5 height 5
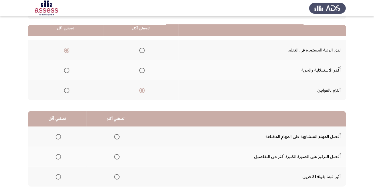
scroll to position [53, 0]
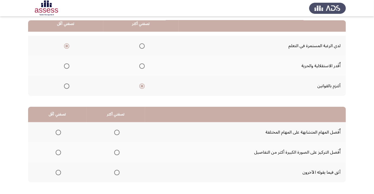
click at [117, 152] on span "Select an option" at bounding box center [117, 152] width 0 height 0
click at [116, 152] on input "Select an option" at bounding box center [116, 151] width 5 height 5
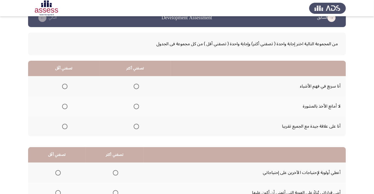
scroll to position [12, 0]
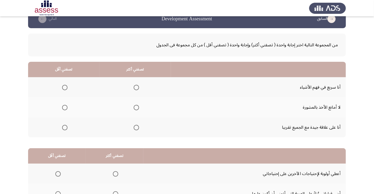
click at [126, 87] on th at bounding box center [135, 87] width 72 height 20
click at [62, 128] on span "Select an option" at bounding box center [64, 127] width 5 height 5
click at [62, 128] on input "Select an option" at bounding box center [64, 127] width 5 height 5
click at [134, 86] on span "Select an option" at bounding box center [136, 87] width 5 height 5
click at [134, 86] on input "Select an option" at bounding box center [136, 87] width 5 height 5
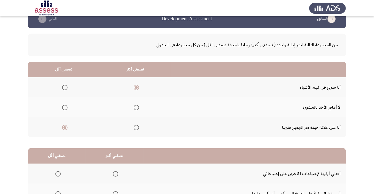
click at [65, 107] on span "Select an option" at bounding box center [65, 107] width 0 height 0
click at [64, 107] on input "Select an option" at bounding box center [64, 107] width 5 height 5
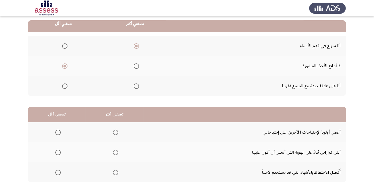
click at [116, 152] on span "Select an option" at bounding box center [116, 152] width 0 height 0
click at [115, 152] on input "Select an option" at bounding box center [115, 151] width 5 height 5
click at [57, 133] on span "Select an option" at bounding box center [57, 131] width 5 height 5
click at [57, 133] on input "Select an option" at bounding box center [57, 131] width 5 height 5
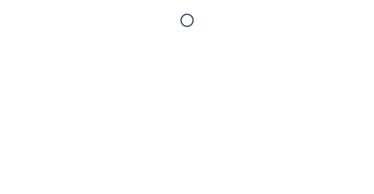
scroll to position [0, 0]
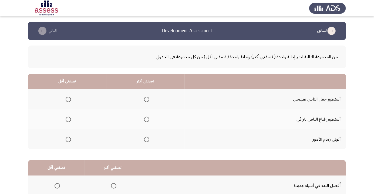
click at [142, 99] on label "Select an option" at bounding box center [146, 98] width 8 height 5
click at [144, 99] on input "Select an option" at bounding box center [146, 98] width 5 height 5
click at [146, 119] on span "Select an option" at bounding box center [146, 118] width 5 height 5
click at [146, 119] on input "Select an option" at bounding box center [146, 118] width 5 height 5
click at [66, 140] on span "Select an option" at bounding box center [68, 138] width 5 height 5
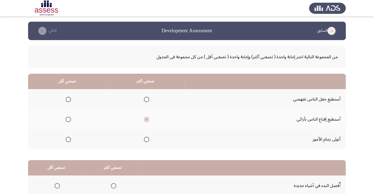
click at [66, 140] on input "Select an option" at bounding box center [68, 138] width 5 height 5
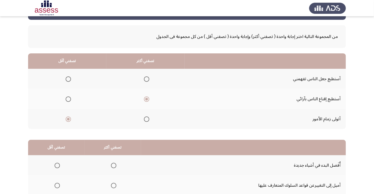
scroll to position [53, 0]
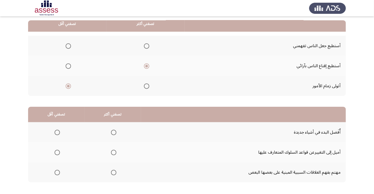
click at [111, 132] on span "Select an option" at bounding box center [113, 131] width 5 height 5
click at [111, 132] on input "Select an option" at bounding box center [113, 131] width 5 height 5
click at [55, 172] on span "Select an option" at bounding box center [57, 171] width 5 height 5
click at [55, 172] on input "Select an option" at bounding box center [57, 171] width 5 height 5
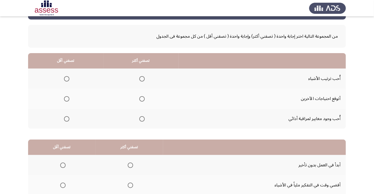
scroll to position [21, 0]
click at [139, 80] on span "Select an option" at bounding box center [141, 78] width 5 height 5
click at [139, 80] on input "Select an option" at bounding box center [141, 78] width 5 height 5
click at [64, 98] on span "Select an option" at bounding box center [66, 98] width 5 height 5
click at [64, 98] on input "Select an option" at bounding box center [66, 98] width 5 height 5
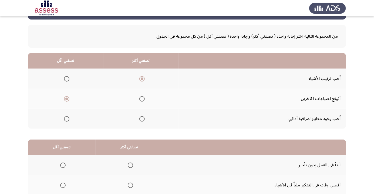
scroll to position [53, 0]
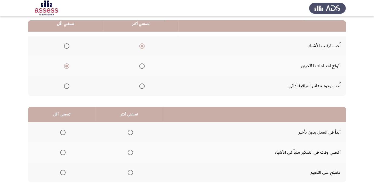
click at [128, 133] on span "Select an option" at bounding box center [130, 131] width 5 height 5
click at [128, 133] on input "Select an option" at bounding box center [130, 131] width 5 height 5
click at [60, 151] on span "Select an option" at bounding box center [62, 151] width 5 height 5
click at [60, 151] on input "Select an option" at bounding box center [62, 151] width 5 height 5
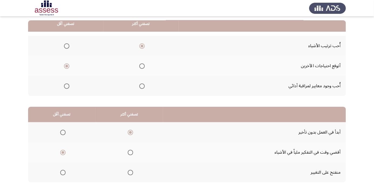
scroll to position [0, 0]
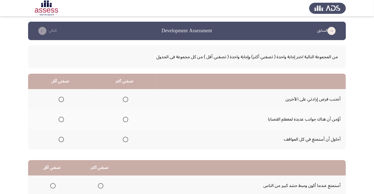
click at [123, 100] on span "Select an option" at bounding box center [125, 98] width 5 height 5
click at [123, 100] on input "Select an option" at bounding box center [125, 98] width 5 height 5
click at [61, 139] on span "Select an option" at bounding box center [61, 138] width 5 height 5
click at [61, 139] on input "Select an option" at bounding box center [61, 138] width 5 height 5
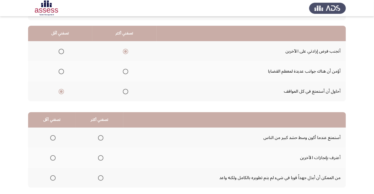
scroll to position [53, 0]
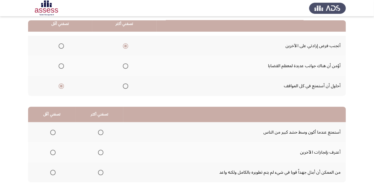
click at [98, 151] on span "Select an option" at bounding box center [100, 151] width 5 height 5
click at [98, 151] on input "Select an option" at bounding box center [100, 151] width 5 height 5
click at [50, 169] on span "Select an option" at bounding box center [52, 171] width 5 height 5
click at [50, 169] on input "Select an option" at bounding box center [52, 171] width 5 height 5
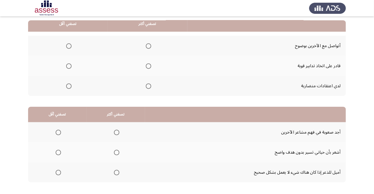
click at [146, 48] on span "Select an option" at bounding box center [148, 45] width 5 height 5
click at [146, 48] on input "Select an option" at bounding box center [148, 45] width 5 height 5
click at [67, 64] on span "Select an option" at bounding box center [68, 65] width 5 height 5
click at [67, 64] on input "Select an option" at bounding box center [68, 65] width 5 height 5
click at [56, 152] on span "Select an option" at bounding box center [58, 151] width 5 height 5
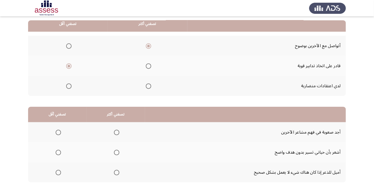
click at [56, 152] on input "Select an option" at bounding box center [58, 151] width 5 height 5
click at [114, 132] on span "Select an option" at bounding box center [116, 131] width 5 height 5
click at [114, 132] on input "Select an option" at bounding box center [116, 131] width 5 height 5
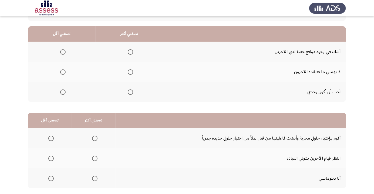
scroll to position [48, 0]
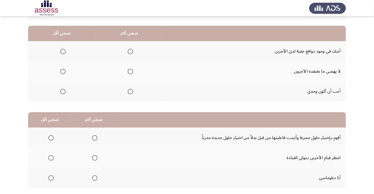
click at [128, 72] on span "Select an option" at bounding box center [130, 71] width 5 height 5
click at [128, 72] on input "Select an option" at bounding box center [130, 71] width 5 height 5
click at [63, 91] on span "Select an option" at bounding box center [63, 91] width 0 height 0
click at [62, 91] on input "Select an option" at bounding box center [62, 91] width 5 height 5
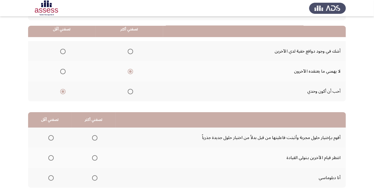
scroll to position [53, 0]
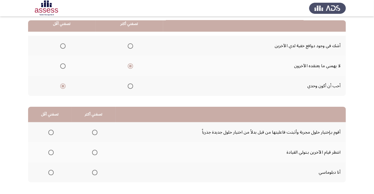
click at [92, 132] on span "Select an option" at bounding box center [94, 131] width 5 height 5
click at [92, 132] on input "Select an option" at bounding box center [94, 131] width 5 height 5
click at [94, 152] on span "Select an option" at bounding box center [94, 151] width 5 height 5
click at [94, 152] on input "Select an option" at bounding box center [94, 151] width 5 height 5
click at [49, 131] on span "Select an option" at bounding box center [50, 131] width 5 height 5
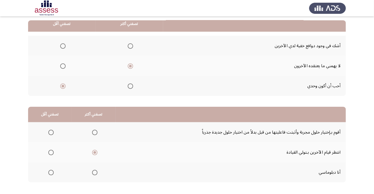
click at [49, 131] on input "Select an option" at bounding box center [50, 131] width 5 height 5
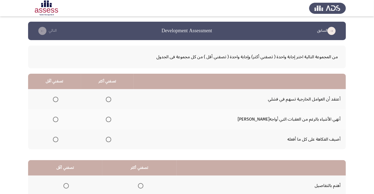
click at [111, 137] on span "Select an option" at bounding box center [108, 138] width 5 height 5
click at [111, 137] on input "Select an option" at bounding box center [108, 138] width 5 height 5
click at [58, 101] on span "Select an option" at bounding box center [55, 98] width 5 height 5
click at [58, 101] on input "Select an option" at bounding box center [55, 98] width 5 height 5
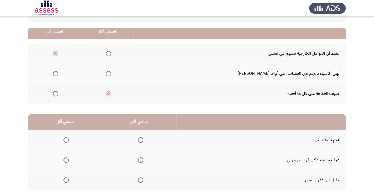
scroll to position [53, 0]
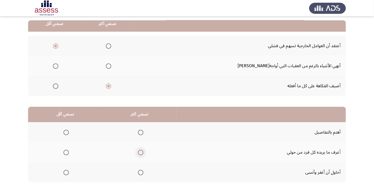
click at [139, 153] on span "Select an option" at bounding box center [140, 151] width 5 height 5
click at [139, 153] on input "Select an option" at bounding box center [140, 151] width 5 height 5
click at [66, 172] on span "Select an option" at bounding box center [66, 172] width 0 height 0
click at [66, 172] on input "Select an option" at bounding box center [66, 171] width 5 height 5
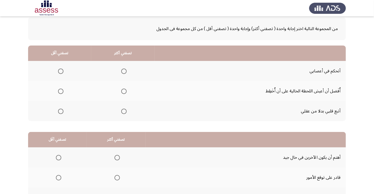
scroll to position [32, 0]
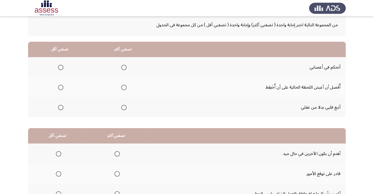
click at [119, 68] on label "Select an option" at bounding box center [123, 67] width 8 height 5
click at [121, 68] on input "Select an option" at bounding box center [123, 67] width 5 height 5
click at [58, 108] on span "Select an option" at bounding box center [60, 107] width 5 height 5
click at [58, 108] on input "Select an option" at bounding box center [60, 107] width 5 height 5
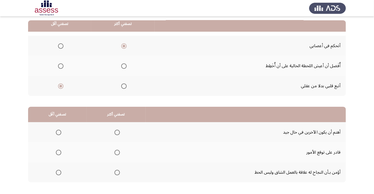
click at [112, 171] on label "Select an option" at bounding box center [116, 171] width 8 height 5
click at [115, 171] on input "Select an option" at bounding box center [117, 171] width 5 height 5
click at [116, 150] on span "Select an option" at bounding box center [117, 151] width 5 height 5
click at [116, 150] on input "Select an option" at bounding box center [117, 151] width 5 height 5
click at [59, 172] on span "Select an option" at bounding box center [59, 172] width 0 height 0
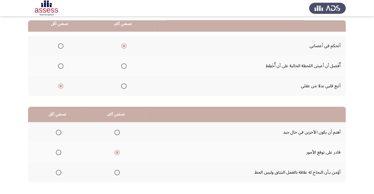
click at [58, 172] on input "Select an option" at bounding box center [58, 171] width 5 height 5
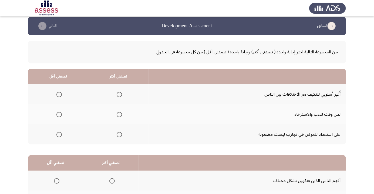
scroll to position [8, 0]
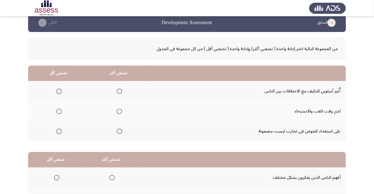
click at [119, 91] on span "Select an option" at bounding box center [119, 90] width 5 height 5
click at [119, 91] on input "Select an option" at bounding box center [119, 90] width 5 height 5
click at [59, 109] on span "Select an option" at bounding box center [58, 110] width 5 height 5
click at [59, 109] on input "Select an option" at bounding box center [58, 110] width 5 height 5
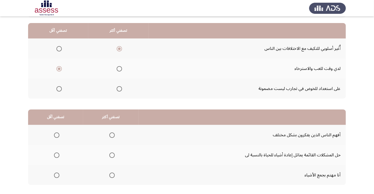
scroll to position [51, 0]
click at [112, 135] on span "Select an option" at bounding box center [112, 135] width 0 height 0
click at [110, 134] on input "Select an option" at bounding box center [111, 134] width 5 height 5
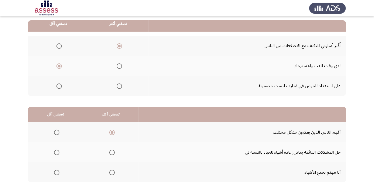
click at [56, 172] on span "Select an option" at bounding box center [56, 171] width 5 height 5
click at [56, 172] on input "Select an option" at bounding box center [56, 171] width 5 height 5
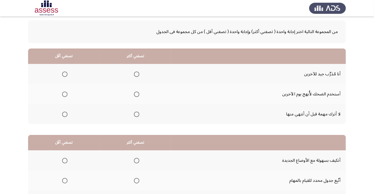
scroll to position [25, 0]
click at [137, 71] on span "Select an option" at bounding box center [136, 73] width 5 height 5
click at [137, 71] on input "Select an option" at bounding box center [136, 73] width 5 height 5
click at [138, 114] on span "Select an option" at bounding box center [136, 113] width 5 height 5
click at [138, 114] on input "Select an option" at bounding box center [136, 113] width 5 height 5
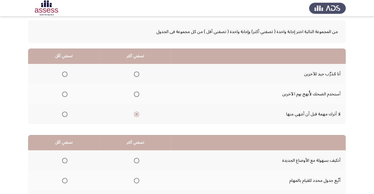
click at [66, 76] on span "Select an option" at bounding box center [64, 73] width 5 height 5
click at [66, 76] on input "Select an option" at bounding box center [64, 73] width 5 height 5
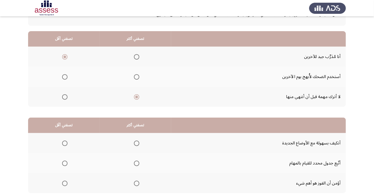
scroll to position [53, 0]
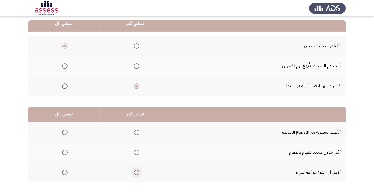
click at [137, 173] on span "Select an option" at bounding box center [136, 171] width 5 height 5
click at [137, 173] on input "Select an option" at bounding box center [136, 171] width 5 height 5
click at [65, 130] on span "Select an option" at bounding box center [64, 131] width 5 height 5
click at [65, 130] on input "Select an option" at bounding box center [64, 131] width 5 height 5
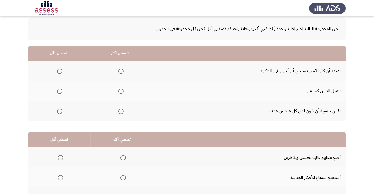
scroll to position [29, 0]
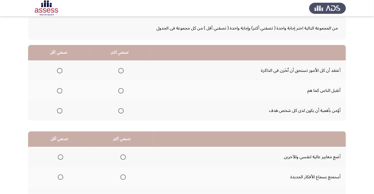
click at [127, 111] on th at bounding box center [119, 110] width 61 height 20
click at [60, 69] on span "Select an option" at bounding box center [59, 70] width 5 height 5
click at [60, 69] on input "Select an option" at bounding box center [59, 70] width 5 height 5
click at [121, 111] on span "Select an option" at bounding box center [121, 111] width 0 height 0
click at [121, 110] on input "Select an option" at bounding box center [120, 110] width 5 height 5
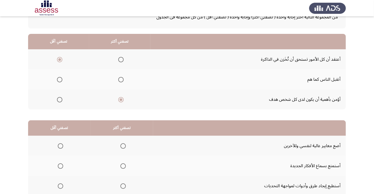
scroll to position [53, 0]
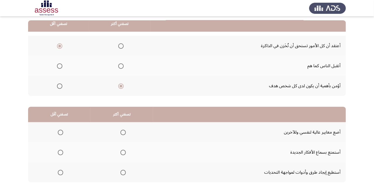
click at [127, 146] on th at bounding box center [122, 152] width 63 height 20
click at [59, 130] on span "Select an option" at bounding box center [60, 131] width 5 height 5
click at [59, 130] on input "Select an option" at bounding box center [60, 131] width 5 height 5
click at [41, 193] on div "من المجموعة التالية اختر إجابة واحدة ( تصفني أكثر) وإجابة واحدة ( تصفني أقل ) م…" at bounding box center [187, 92] width 318 height 211
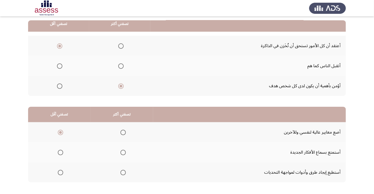
scroll to position [0, 0]
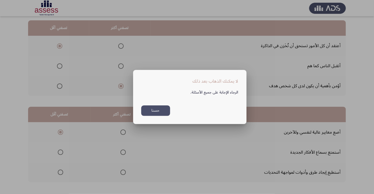
click at [161, 116] on button "حسنا" at bounding box center [155, 110] width 29 height 11
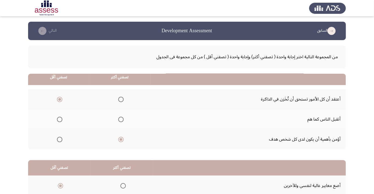
scroll to position [53, 0]
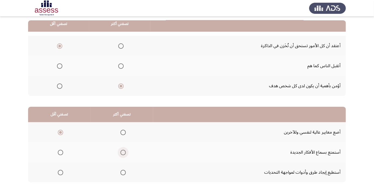
click at [125, 149] on span "Select an option" at bounding box center [123, 151] width 5 height 5
click at [125, 149] on input "Select an option" at bounding box center [123, 151] width 5 height 5
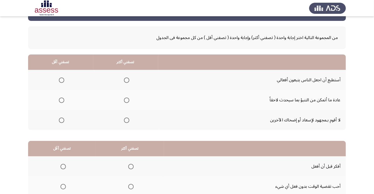
scroll to position [14, 0]
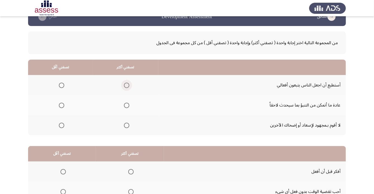
click at [127, 85] on span "Select an option" at bounding box center [127, 85] width 0 height 0
click at [126, 85] on input "Select an option" at bounding box center [126, 84] width 5 height 5
click at [64, 102] on span "Select an option" at bounding box center [61, 104] width 5 height 5
click at [64, 102] on input "Select an option" at bounding box center [61, 104] width 5 height 5
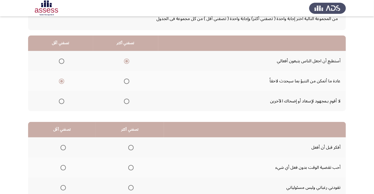
scroll to position [53, 0]
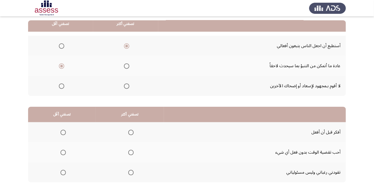
click at [130, 150] on span "Select an option" at bounding box center [130, 151] width 5 height 5
click at [130, 150] on input "Select an option" at bounding box center [130, 151] width 5 height 5
click at [59, 173] on label "Select an option" at bounding box center [62, 171] width 8 height 5
click at [61, 173] on input "Select an option" at bounding box center [63, 171] width 5 height 5
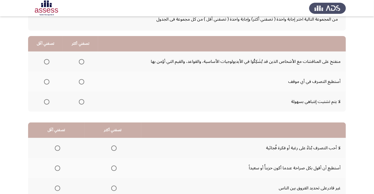
scroll to position [36, 0]
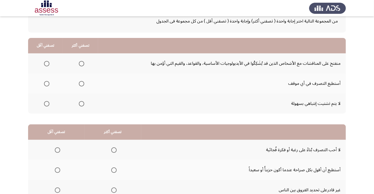
click at [45, 104] on span "Select an option" at bounding box center [46, 103] width 5 height 5
click at [45, 104] on input "Select an option" at bounding box center [46, 103] width 5 height 5
click at [82, 84] on span "Select an option" at bounding box center [82, 84] width 0 height 0
click at [81, 83] on input "Select an option" at bounding box center [81, 83] width 5 height 5
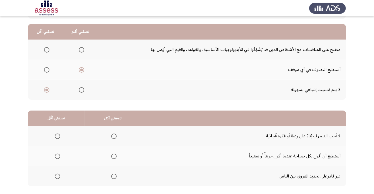
scroll to position [53, 0]
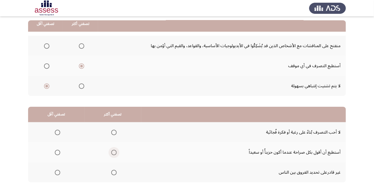
click at [114, 149] on span "Select an option" at bounding box center [113, 151] width 5 height 5
click at [114, 149] on input "Select an option" at bounding box center [113, 151] width 5 height 5
click at [59, 166] on th at bounding box center [56, 172] width 56 height 20
click at [58, 172] on span "Select an option" at bounding box center [58, 172] width 0 height 0
click at [57, 172] on input "Select an option" at bounding box center [57, 171] width 5 height 5
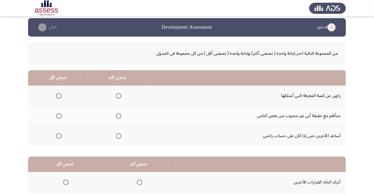
scroll to position [10, 0]
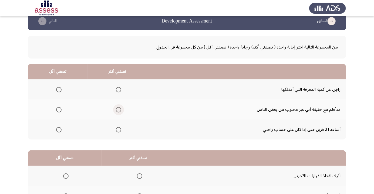
click at [116, 109] on span "Select an option" at bounding box center [118, 109] width 5 height 5
click at [116, 109] on input "Select an option" at bounding box center [118, 109] width 5 height 5
click at [53, 136] on th at bounding box center [57, 129] width 59 height 20
click at [61, 127] on span "Select an option" at bounding box center [58, 129] width 5 height 5
click at [61, 127] on input "Select an option" at bounding box center [58, 129] width 5 height 5
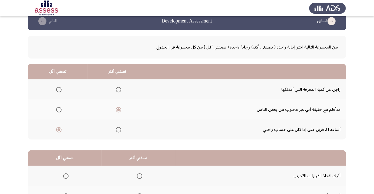
scroll to position [53, 0]
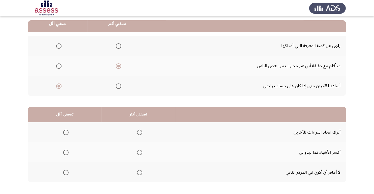
click at [138, 170] on span "Select an option" at bounding box center [139, 171] width 5 height 5
click at [138, 170] on input "Select an option" at bounding box center [139, 171] width 5 height 5
click at [65, 150] on span "Select an option" at bounding box center [65, 151] width 5 height 5
click at [65, 150] on input "Select an option" at bounding box center [65, 151] width 5 height 5
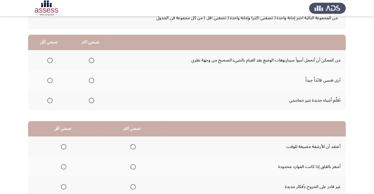
scroll to position [38, 0]
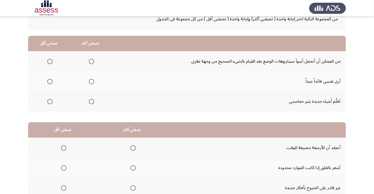
click at [92, 101] on span "Select an option" at bounding box center [92, 101] width 0 height 0
click at [91, 101] on input "Select an option" at bounding box center [91, 101] width 5 height 5
click at [46, 72] on th at bounding box center [49, 81] width 42 height 20
click at [50, 81] on span "Select an option" at bounding box center [50, 81] width 0 height 0
click at [49, 81] on input "Select an option" at bounding box center [49, 81] width 5 height 5
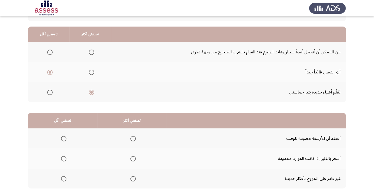
scroll to position [53, 0]
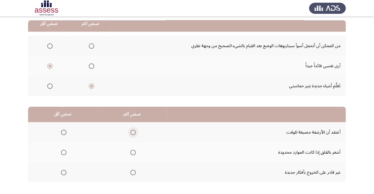
click at [133, 132] on span "Select an option" at bounding box center [133, 132] width 0 height 0
click at [132, 132] on input "Select an option" at bounding box center [133, 131] width 5 height 5
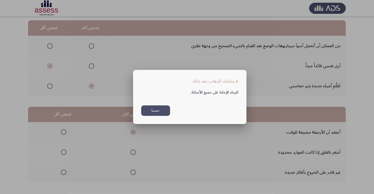
click at [160, 116] on button "حسنا" at bounding box center [155, 110] width 29 height 11
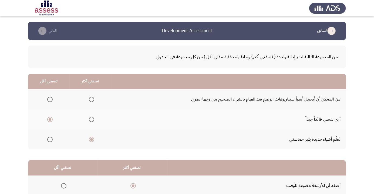
scroll to position [53, 0]
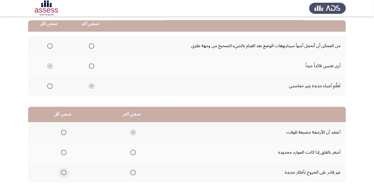
click at [63, 174] on span "Select an option" at bounding box center [63, 171] width 5 height 5
click at [63, 174] on input "Select an option" at bounding box center [63, 171] width 5 height 5
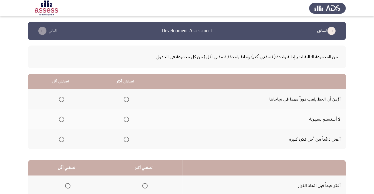
click at [126, 139] on span "Select an option" at bounding box center [126, 139] width 0 height 0
click at [125, 139] on input "Select an option" at bounding box center [126, 138] width 5 height 5
click at [62, 99] on span "Select an option" at bounding box center [62, 99] width 0 height 0
click at [61, 99] on input "Select an option" at bounding box center [61, 98] width 5 height 5
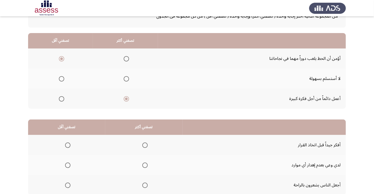
scroll to position [53, 0]
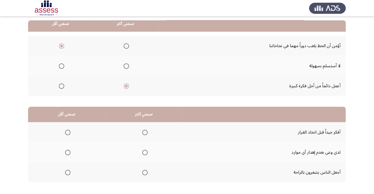
click at [145, 134] on span "Select an option" at bounding box center [144, 131] width 5 height 5
click at [145, 134] on input "Select an option" at bounding box center [144, 131] width 5 height 5
click at [64, 151] on label "Select an option" at bounding box center [67, 151] width 8 height 5
click at [65, 151] on input "Select an option" at bounding box center [67, 151] width 5 height 5
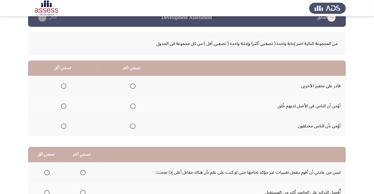
scroll to position [20, 0]
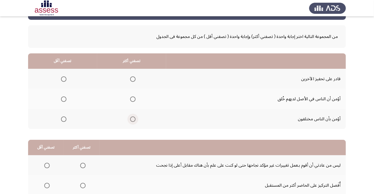
click at [133, 119] on span "Select an option" at bounding box center [133, 119] width 0 height 0
click at [133, 118] on input "Select an option" at bounding box center [132, 118] width 5 height 5
click at [64, 99] on span "Select an option" at bounding box center [64, 99] width 0 height 0
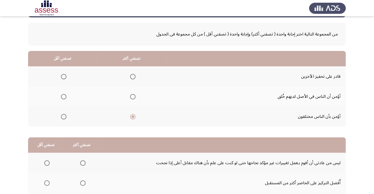
click at [64, 96] on span "Select an option" at bounding box center [64, 96] width 0 height 0
click at [64, 96] on input "Select an option" at bounding box center [63, 96] width 5 height 5
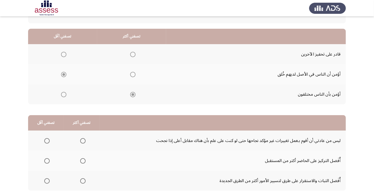
scroll to position [53, 0]
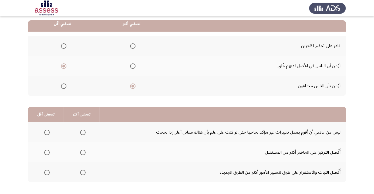
click at [82, 172] on span "Select an option" at bounding box center [82, 171] width 5 height 5
click at [82, 172] on input "Select an option" at bounding box center [82, 171] width 5 height 5
click at [45, 151] on span "Select an option" at bounding box center [46, 151] width 5 height 5
click at [45, 151] on input "Select an option" at bounding box center [46, 151] width 5 height 5
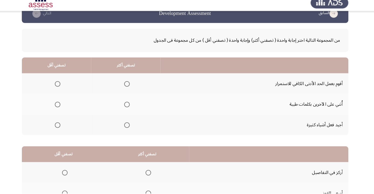
scroll to position [9, 0]
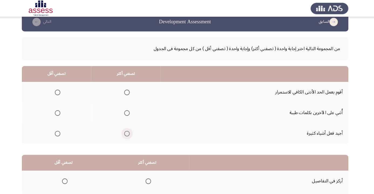
click at [131, 130] on span "Select an option" at bounding box center [131, 130] width 0 height 0
click at [130, 129] on input "Select an option" at bounding box center [130, 129] width 5 height 5
click at [61, 90] on span "Select an option" at bounding box center [62, 89] width 5 height 5
click at [65, 89] on span "Select an option" at bounding box center [62, 89] width 5 height 5
click at [65, 89] on input "Select an option" at bounding box center [62, 89] width 5 height 5
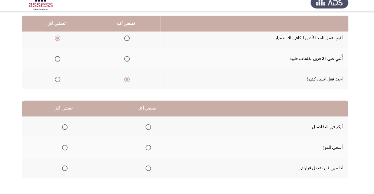
scroll to position [74, 0]
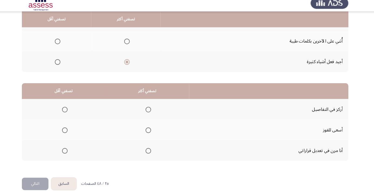
click at [151, 152] on span "Select an option" at bounding box center [151, 152] width 0 height 0
click at [150, 151] on input "Select an option" at bounding box center [151, 151] width 5 height 5
click at [151, 112] on span "Select an option" at bounding box center [151, 112] width 0 height 0
click at [150, 111] on input "Select an option" at bounding box center [151, 111] width 5 height 5
click at [71, 151] on span "Select an option" at bounding box center [69, 151] width 5 height 5
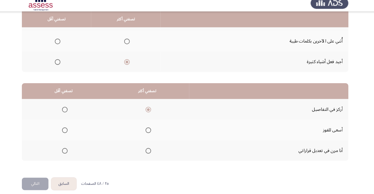
click at [71, 151] on input "Select an option" at bounding box center [69, 151] width 5 height 5
click at [44, 180] on button "التالي" at bounding box center [41, 184] width 26 height 12
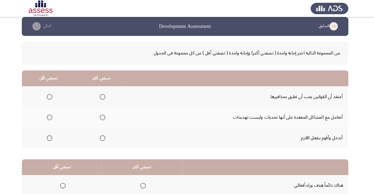
scroll to position [0, 0]
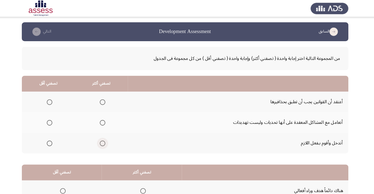
click at [106, 137] on span "Select an option" at bounding box center [106, 138] width 5 height 5
click at [106, 137] on input "Select an option" at bounding box center [106, 138] width 5 height 5
click at [55, 119] on span "Select an option" at bounding box center [55, 119] width 0 height 0
click at [55, 119] on input "Select an option" at bounding box center [54, 118] width 5 height 5
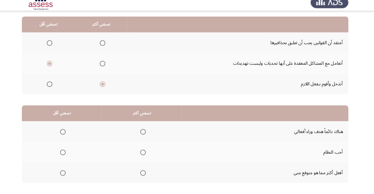
scroll to position [53, 0]
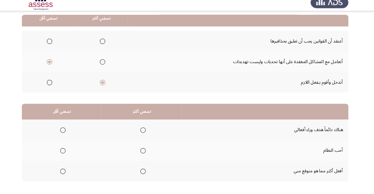
click at [57, 38] on th at bounding box center [54, 46] width 52 height 20
click at [50, 46] on label "Select an option" at bounding box center [54, 45] width 8 height 5
click at [52, 46] on input "Select an option" at bounding box center [54, 45] width 5 height 5
click at [145, 172] on span "Select an option" at bounding box center [146, 171] width 5 height 5
click at [145, 172] on input "Select an option" at bounding box center [146, 171] width 5 height 5
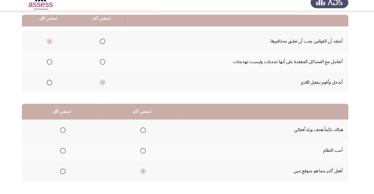
click at [146, 149] on span "Select an option" at bounding box center [146, 151] width 5 height 5
click at [146, 149] on input "Select an option" at bounding box center [146, 151] width 5 height 5
click at [145, 132] on span "Select an option" at bounding box center [146, 131] width 5 height 5
click at [145, 132] on input "Select an option" at bounding box center [146, 131] width 5 height 5
click at [68, 172] on span "Select an option" at bounding box center [68, 172] width 0 height 0
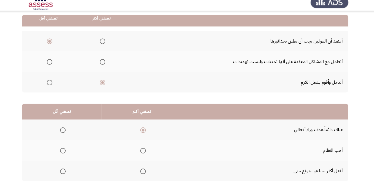
click at [68, 172] on input "Select an option" at bounding box center [67, 171] width 5 height 5
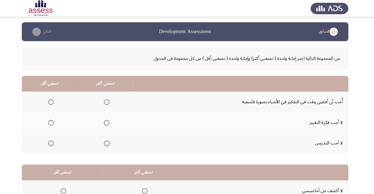
click at [110, 101] on span "Select an option" at bounding box center [110, 98] width 5 height 5
click at [110, 101] on input "Select an option" at bounding box center [110, 98] width 5 height 5
click at [58, 148] on th at bounding box center [55, 139] width 54 height 20
click at [54, 141] on span "Select an option" at bounding box center [56, 138] width 5 height 5
click at [54, 141] on input "Select an option" at bounding box center [56, 138] width 5 height 5
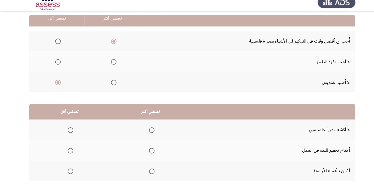
scroll to position [53, 0]
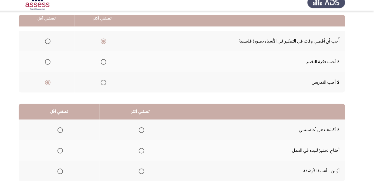
click at [146, 154] on span "Select an option" at bounding box center [147, 151] width 5 height 5
click at [146, 154] on input "Select an option" at bounding box center [147, 151] width 5 height 5
click at [68, 172] on span "Select an option" at bounding box center [68, 171] width 5 height 5
click at [68, 172] on input "Select an option" at bounding box center [68, 171] width 5 height 5
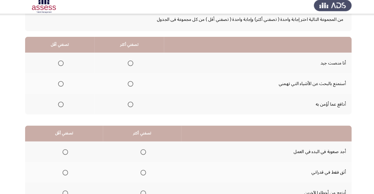
scroll to position [35, 0]
click at [131, 104] on span "Select an option" at bounding box center [131, 104] width 0 height 0
click at [130, 104] on input "Select an option" at bounding box center [130, 104] width 5 height 5
click at [64, 85] on span "Select an option" at bounding box center [62, 84] width 5 height 5
click at [64, 85] on input "Select an option" at bounding box center [62, 84] width 5 height 5
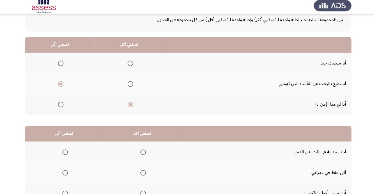
scroll to position [53, 0]
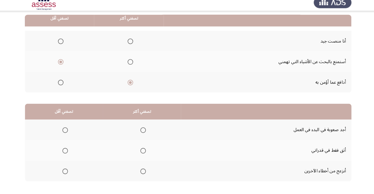
click at [67, 172] on span "Select an option" at bounding box center [67, 171] width 5 height 5
click at [67, 172] on input "Select an option" at bounding box center [67, 171] width 5 height 5
click at [142, 152] on span "Select an option" at bounding box center [143, 151] width 5 height 5
click at [142, 152] on input "Select an option" at bounding box center [143, 151] width 5 height 5
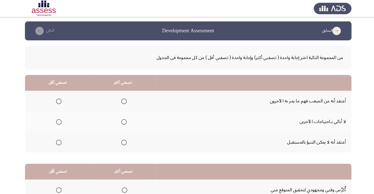
scroll to position [0, 0]
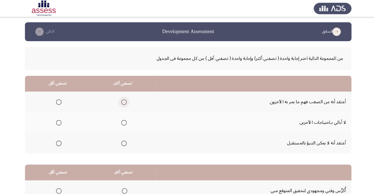
click at [125, 99] on span "Select an option" at bounding box center [125, 99] width 0 height 0
click at [124, 99] on input "Select an option" at bounding box center [124, 98] width 5 height 5
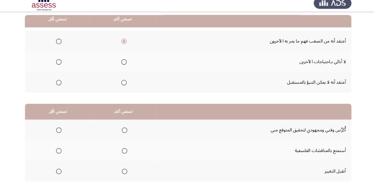
scroll to position [57, 0]
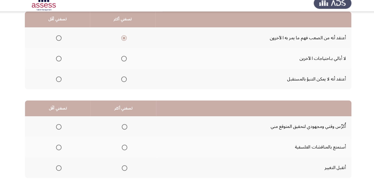
click at [59, 87] on th at bounding box center [60, 82] width 64 height 20
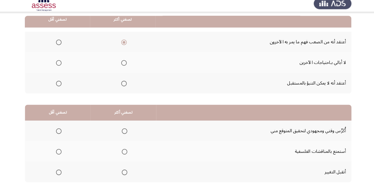
scroll to position [53, 0]
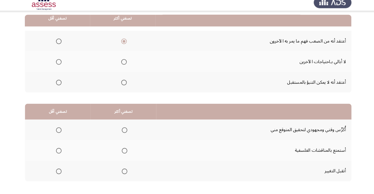
click at [125, 172] on span "Select an option" at bounding box center [125, 172] width 0 height 0
click at [124, 172] on input "Select an option" at bounding box center [124, 171] width 5 height 5
click at [62, 131] on span "Select an option" at bounding box center [60, 131] width 5 height 5
click at [64, 119] on th "تصفني أقَل" at bounding box center [60, 113] width 64 height 15
click at [61, 130] on span "Select an option" at bounding box center [60, 131] width 5 height 5
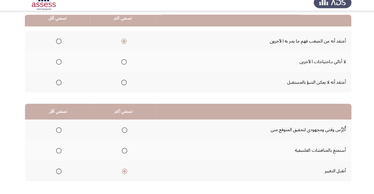
click at [61, 130] on input "Select an option" at bounding box center [60, 131] width 5 height 5
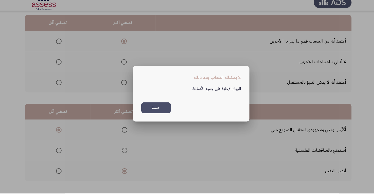
click at [142, 182] on div at bounding box center [187, 97] width 374 height 194
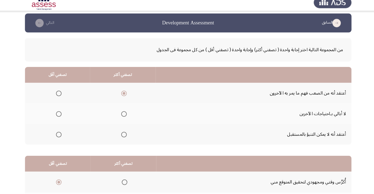
scroll to position [53, 0]
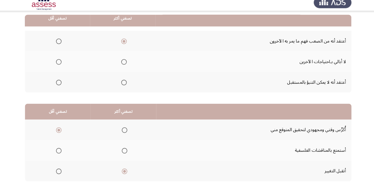
click at [61, 85] on span "Select an option" at bounding box center [60, 85] width 5 height 5
click at [61, 85] on input "Select an option" at bounding box center [60, 85] width 5 height 5
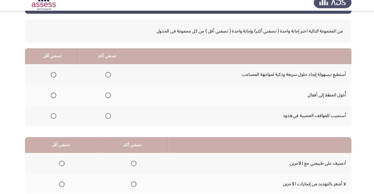
scroll to position [21, 0]
click at [115, 118] on th at bounding box center [107, 118] width 53 height 20
click at [110, 118] on span "Select an option" at bounding box center [108, 118] width 5 height 5
click at [110, 118] on input "Select an option" at bounding box center [108, 118] width 5 height 5
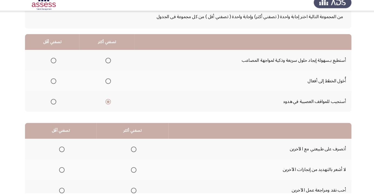
scroll to position [53, 0]
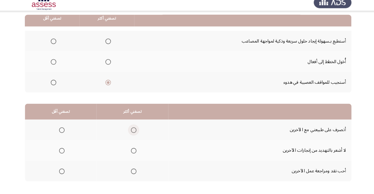
click at [132, 132] on span "Select an option" at bounding box center [133, 131] width 5 height 5
click at [132, 132] on input "Select an option" at bounding box center [133, 131] width 5 height 5
click at [64, 152] on span "Select an option" at bounding box center [64, 152] width 0 height 0
click at [64, 152] on input "Select an option" at bounding box center [63, 151] width 5 height 5
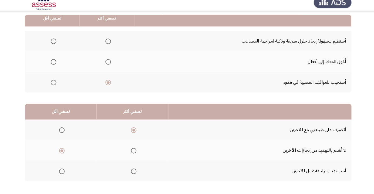
scroll to position [0, 0]
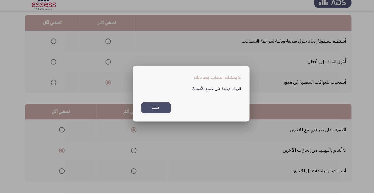
click at [152, 116] on button "حسنا" at bounding box center [155, 110] width 29 height 11
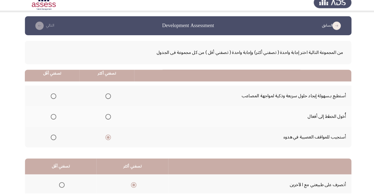
scroll to position [53, 0]
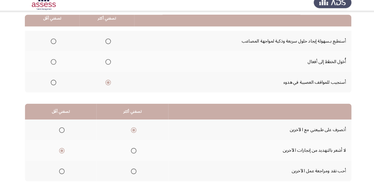
click at [56, 46] on span "Select an option" at bounding box center [56, 46] width 0 height 0
click at [55, 45] on input "Select an option" at bounding box center [55, 45] width 5 height 5
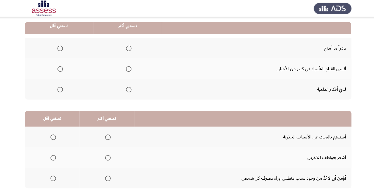
scroll to position [56, 0]
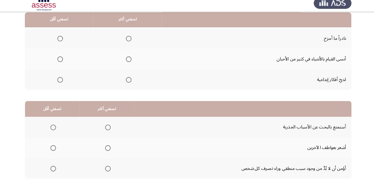
click at [130, 61] on span "Select an option" at bounding box center [128, 62] width 5 height 5
click at [130, 61] on input "Select an option" at bounding box center [128, 62] width 5 height 5
click at [128, 84] on span "Select an option" at bounding box center [128, 82] width 5 height 5
click at [128, 84] on input "Select an option" at bounding box center [128, 82] width 5 height 5
click at [60, 64] on span "Select an option" at bounding box center [62, 62] width 5 height 5
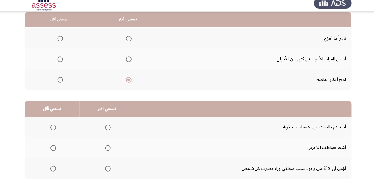
click at [60, 64] on input "Select an option" at bounding box center [62, 62] width 5 height 5
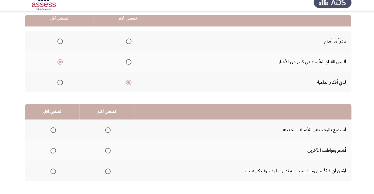
click at [109, 154] on span "Select an option" at bounding box center [108, 151] width 5 height 5
click at [109, 154] on input "Select an option" at bounding box center [108, 151] width 5 height 5
click at [56, 172] on span "Select an option" at bounding box center [56, 172] width 0 height 0
click at [55, 172] on input "Select an option" at bounding box center [55, 171] width 5 height 5
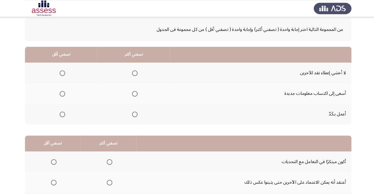
scroll to position [28, 0]
click at [133, 92] on span "Select an option" at bounding box center [134, 91] width 5 height 5
click at [133, 92] on input "Select an option" at bounding box center [134, 91] width 5 height 5
click at [62, 112] on span "Select an option" at bounding box center [64, 111] width 5 height 5
click at [62, 112] on input "Select an option" at bounding box center [64, 111] width 5 height 5
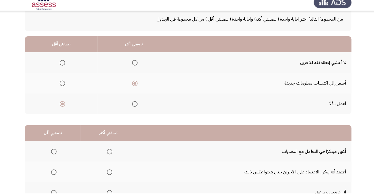
scroll to position [53, 0]
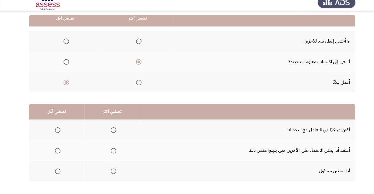
click at [62, 45] on span "Select an option" at bounding box center [64, 45] width 5 height 5
click at [62, 45] on input "Select an option" at bounding box center [64, 45] width 5 height 5
click at [63, 86] on span "Select an option" at bounding box center [64, 85] width 5 height 5
click at [63, 86] on input "Select an option" at bounding box center [64, 85] width 5 height 5
click at [112, 171] on span "Select an option" at bounding box center [110, 171] width 5 height 5
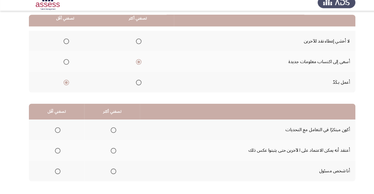
click at [112, 171] on input "Select an option" at bounding box center [110, 171] width 5 height 5
click at [54, 150] on span "Select an option" at bounding box center [56, 151] width 5 height 5
click at [54, 150] on input "Select an option" at bounding box center [56, 151] width 5 height 5
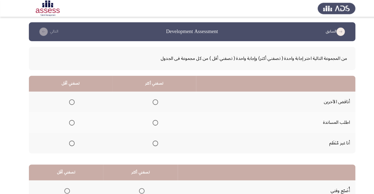
click at [151, 119] on span "Select an option" at bounding box center [151, 119] width 0 height 0
click at [150, 119] on input "Select an option" at bounding box center [151, 118] width 5 height 5
click at [67, 100] on span "Select an option" at bounding box center [69, 98] width 5 height 5
click at [67, 100] on input "Select an option" at bounding box center [69, 98] width 5 height 5
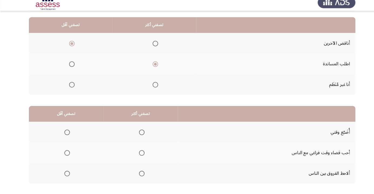
scroll to position [51, 0]
click at [138, 154] on span "Select an option" at bounding box center [138, 154] width 0 height 0
click at [137, 154] on input "Select an option" at bounding box center [137, 153] width 5 height 5
click at [65, 175] on span "Select an option" at bounding box center [65, 173] width 5 height 5
click at [65, 175] on input "Select an option" at bounding box center [65, 173] width 5 height 5
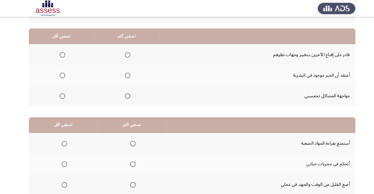
scroll to position [0, 0]
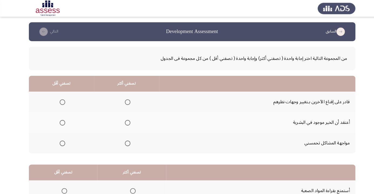
click at [122, 121] on span "Select an option" at bounding box center [124, 118] width 5 height 5
click at [122, 121] on input "Select an option" at bounding box center [124, 118] width 5 height 5
click at [59, 98] on span "Select an option" at bounding box center [60, 98] width 5 height 5
click at [59, 98] on input "Select an option" at bounding box center [60, 98] width 5 height 5
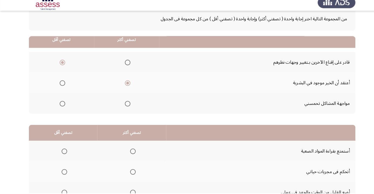
scroll to position [53, 0]
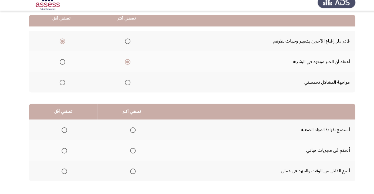
click at [129, 172] on span "Select an option" at bounding box center [129, 172] width 0 height 0
click at [129, 172] on input "Select an option" at bounding box center [129, 171] width 5 height 5
click at [129, 152] on span "Select an option" at bounding box center [129, 152] width 0 height 0
click at [129, 152] on input "Select an option" at bounding box center [129, 151] width 5 height 5
click at [129, 172] on span "Select an option" at bounding box center [129, 172] width 0 height 0
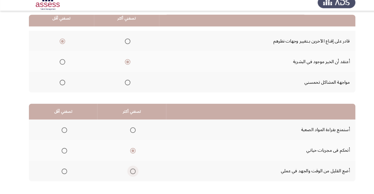
click at [129, 172] on input "Select an option" at bounding box center [129, 171] width 5 height 5
click at [62, 132] on span "Select an option" at bounding box center [62, 131] width 5 height 5
click at [62, 132] on input "Select an option" at bounding box center [62, 131] width 5 height 5
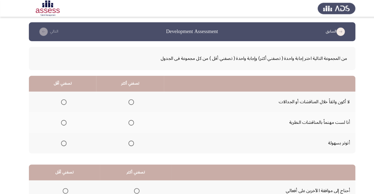
click at [126, 100] on span "Select an option" at bounding box center [127, 98] width 5 height 5
click at [126, 100] on input "Select an option" at bounding box center [127, 98] width 5 height 5
click at [62, 141] on span "Select an option" at bounding box center [61, 138] width 5 height 5
click at [62, 141] on input "Select an option" at bounding box center [61, 138] width 5 height 5
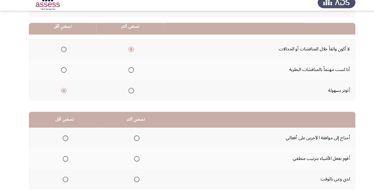
scroll to position [53, 0]
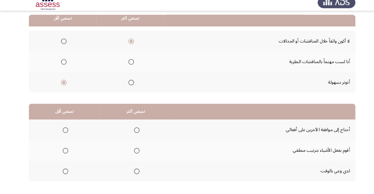
click at [129, 132] on label "Select an option" at bounding box center [132, 131] width 8 height 5
click at [131, 132] on input "Select an option" at bounding box center [133, 131] width 5 height 5
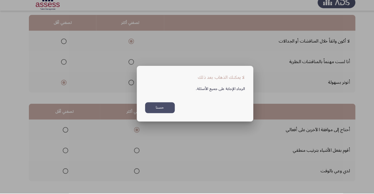
click at [165, 116] on button "حسنا" at bounding box center [155, 110] width 29 height 11
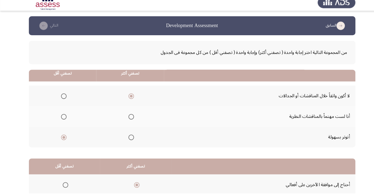
scroll to position [53, 0]
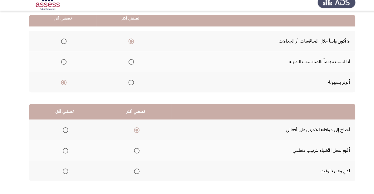
click at [64, 172] on span "Select an option" at bounding box center [63, 171] width 5 height 5
click at [64, 172] on input "Select an option" at bounding box center [63, 171] width 5 height 5
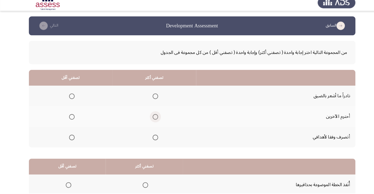
click at [151, 119] on span "Select an option" at bounding box center [151, 119] width 0 height 0
click at [150, 119] on input "Select an option" at bounding box center [151, 118] width 5 height 5
click at [69, 106] on th at bounding box center [68, 99] width 81 height 20
click at [68, 99] on span "Select an option" at bounding box center [69, 98] width 5 height 5
click at [68, 99] on input "Select an option" at bounding box center [69, 98] width 5 height 5
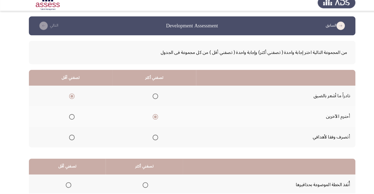
click at [150, 136] on span "Select an option" at bounding box center [151, 138] width 5 height 5
click at [150, 136] on input "Select an option" at bounding box center [151, 138] width 5 height 5
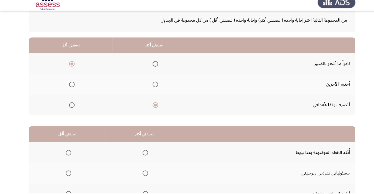
scroll to position [53, 0]
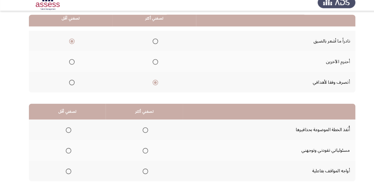
click at [141, 170] on span "Select an option" at bounding box center [141, 171] width 5 height 5
click at [141, 170] on input "Select an option" at bounding box center [141, 171] width 5 height 5
click at [64, 150] on span "Select an option" at bounding box center [66, 151] width 5 height 5
click at [64, 150] on input "Select an option" at bounding box center [66, 151] width 5 height 5
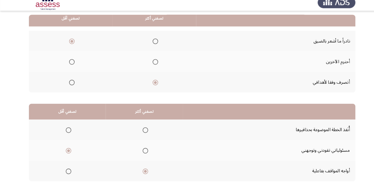
scroll to position [0, 0]
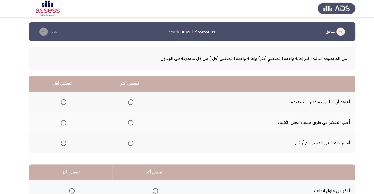
click at [125, 136] on span "Select an option" at bounding box center [127, 138] width 5 height 5
click at [125, 136] on input "Select an option" at bounding box center [127, 138] width 5 height 5
click at [61, 119] on span "Select an option" at bounding box center [61, 118] width 5 height 5
click at [61, 119] on input "Select an option" at bounding box center [61, 118] width 5 height 5
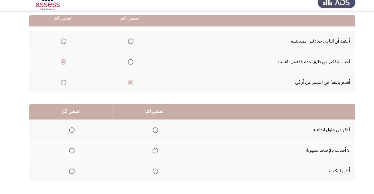
click at [151, 132] on span "Select an option" at bounding box center [151, 132] width 0 height 0
click at [150, 132] on input "Select an option" at bounding box center [151, 131] width 5 height 5
click at [68, 153] on span "Select an option" at bounding box center [69, 151] width 5 height 5
click at [68, 153] on input "Select an option" at bounding box center [69, 151] width 5 height 5
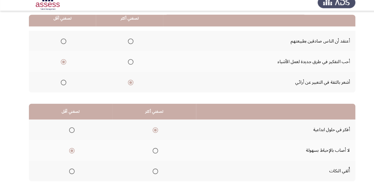
scroll to position [0, 0]
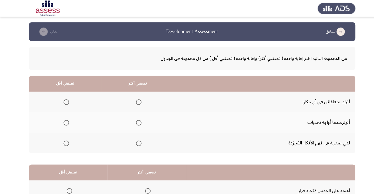
click at [60, 99] on label "Select an option" at bounding box center [64, 98] width 8 height 5
click at [62, 99] on input "Select an option" at bounding box center [64, 98] width 5 height 5
click at [135, 139] on span "Select an option" at bounding box center [135, 139] width 0 height 0
click at [135, 139] on input "Select an option" at bounding box center [134, 138] width 5 height 5
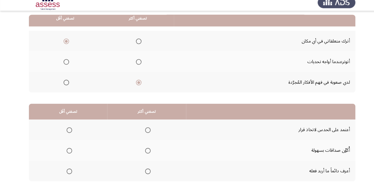
click at [141, 173] on span "Select an option" at bounding box center [143, 171] width 5 height 5
click at [141, 173] on input "Select an option" at bounding box center [143, 171] width 5 height 5
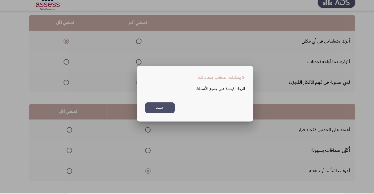
click at [160, 116] on button "حسنا" at bounding box center [155, 110] width 29 height 11
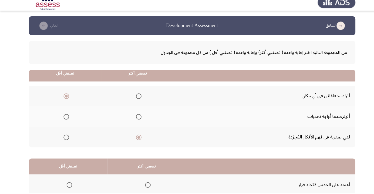
scroll to position [53, 0]
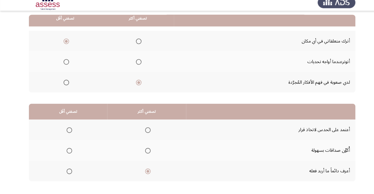
click at [68, 152] on span "Select an option" at bounding box center [68, 152] width 0 height 0
click at [67, 152] on input "Select an option" at bounding box center [67, 151] width 5 height 5
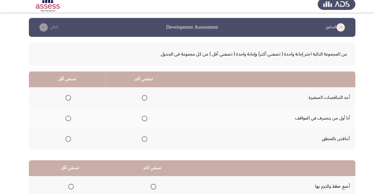
scroll to position [9, 0]
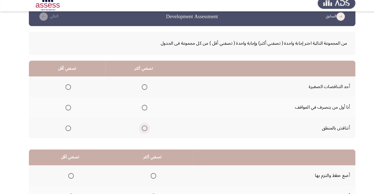
click at [141, 130] on span "Select an option" at bounding box center [141, 130] width 0 height 0
click at [140, 129] on input "Select an option" at bounding box center [140, 129] width 5 height 5
click at [66, 109] on span "Select an option" at bounding box center [66, 109] width 5 height 5
click at [66, 109] on input "Select an option" at bounding box center [66, 109] width 5 height 5
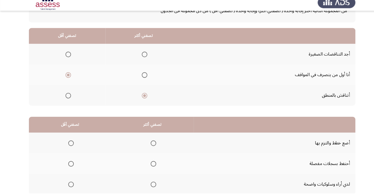
scroll to position [53, 0]
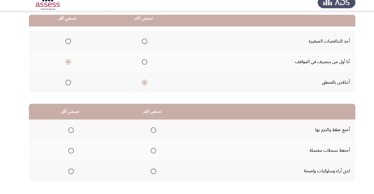
click at [148, 172] on span "Select an option" at bounding box center [149, 171] width 5 height 5
click at [148, 172] on input "Select an option" at bounding box center [149, 171] width 5 height 5
click at [64, 152] on label "Select an option" at bounding box center [68, 151] width 8 height 5
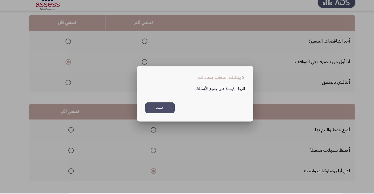
click at [153, 116] on button "حسنا" at bounding box center [155, 110] width 29 height 11
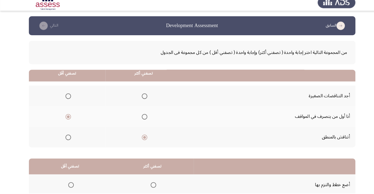
scroll to position [53, 0]
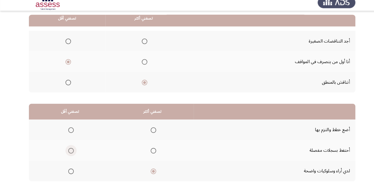
click at [69, 152] on span "Select an option" at bounding box center [69, 152] width 0 height 0
click at [69, 152] on input "Select an option" at bounding box center [68, 151] width 5 height 5
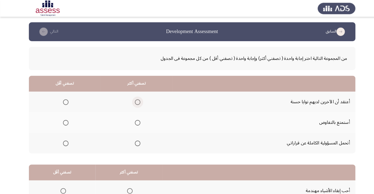
click at [134, 99] on span "Select an option" at bounding box center [134, 99] width 0 height 0
click at [134, 99] on input "Select an option" at bounding box center [133, 98] width 5 height 5
click at [64, 119] on span "Select an option" at bounding box center [64, 119] width 0 height 0
click at [64, 119] on input "Select an option" at bounding box center [63, 118] width 5 height 5
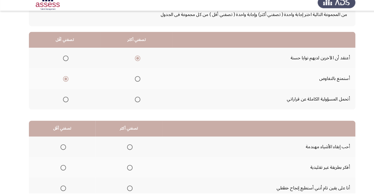
scroll to position [53, 0]
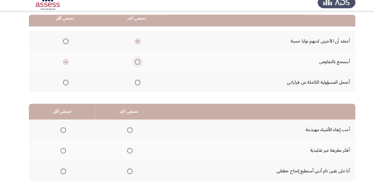
click at [134, 66] on span "Select an option" at bounding box center [134, 66] width 0 height 0
click at [134, 65] on input "Select an option" at bounding box center [133, 65] width 5 height 5
click at [67, 52] on th at bounding box center [63, 46] width 70 height 20
click at [56, 45] on th at bounding box center [63, 46] width 70 height 20
click at [62, 47] on span "Select an option" at bounding box center [63, 45] width 5 height 5
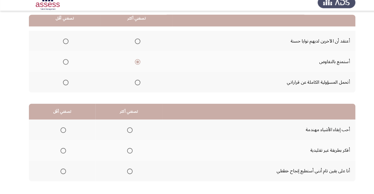
click at [62, 47] on input "Select an option" at bounding box center [63, 45] width 5 height 5
click at [126, 172] on span "Select an option" at bounding box center [126, 172] width 0 height 0
click at [125, 172] on input "Select an option" at bounding box center [126, 171] width 5 height 5
click at [61, 152] on span "Select an option" at bounding box center [61, 151] width 5 height 5
click at [61, 152] on input "Select an option" at bounding box center [61, 151] width 5 height 5
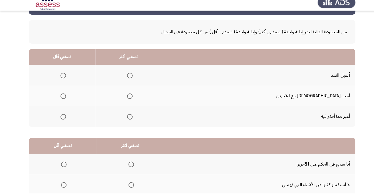
scroll to position [21, 0]
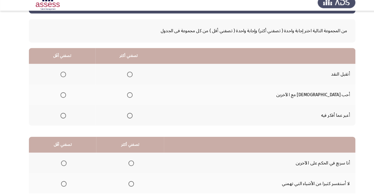
click at [126, 118] on span "Select an option" at bounding box center [126, 118] width 0 height 0
click at [129, 118] on input "Select an option" at bounding box center [126, 117] width 5 height 5
click at [64, 98] on span "Select an option" at bounding box center [61, 97] width 5 height 5
click at [64, 98] on input "Select an option" at bounding box center [61, 97] width 5 height 5
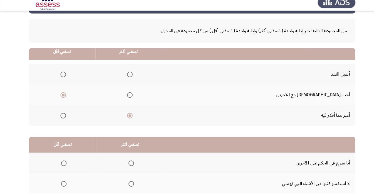
scroll to position [53, 0]
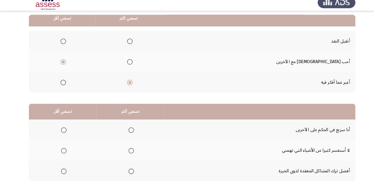
click at [126, 145] on th at bounding box center [127, 152] width 66 height 20
click at [62, 172] on span "Select an option" at bounding box center [61, 171] width 5 height 5
click at [62, 172] on input "Select an option" at bounding box center [61, 171] width 5 height 5
click at [129, 151] on span "Select an option" at bounding box center [127, 151] width 5 height 5
click at [129, 151] on input "Select an option" at bounding box center [127, 151] width 5 height 5
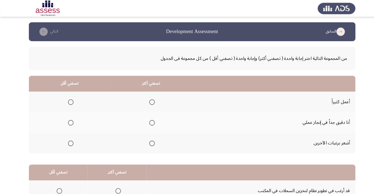
click at [148, 119] on span "Select an option" at bounding box center [148, 119] width 0 height 0
click at [147, 119] on input "Select an option" at bounding box center [147, 118] width 5 height 5
click at [69, 139] on span "Select an option" at bounding box center [69, 139] width 0 height 0
click at [68, 139] on input "Select an option" at bounding box center [68, 138] width 5 height 5
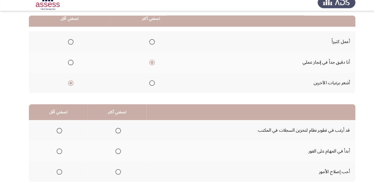
scroll to position [53, 0]
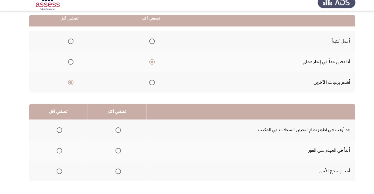
click at [148, 46] on span "Select an option" at bounding box center [148, 46] width 0 height 0
click at [147, 45] on input "Select an option" at bounding box center [147, 45] width 5 height 5
click at [148, 66] on span "Select an option" at bounding box center [147, 65] width 5 height 5
click at [148, 66] on input "Select an option" at bounding box center [147, 65] width 5 height 5
click at [112, 171] on span "Select an option" at bounding box center [114, 171] width 5 height 5
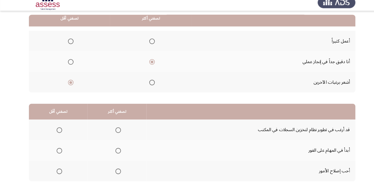
click at [112, 171] on input "Select an option" at bounding box center [114, 171] width 5 height 5
click at [58, 132] on span "Select an option" at bounding box center [58, 132] width 0 height 0
click at [57, 132] on input "Select an option" at bounding box center [57, 131] width 5 height 5
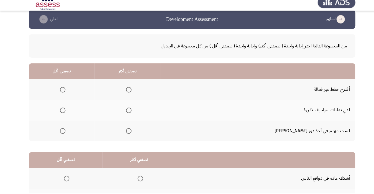
scroll to position [15, 0]
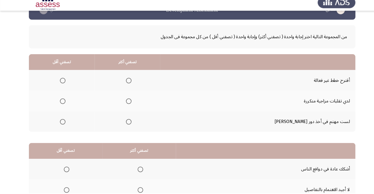
click at [61, 124] on span "Select an option" at bounding box center [61, 124] width 0 height 0
click at [64, 124] on input "Select an option" at bounding box center [60, 123] width 5 height 5
click at [128, 84] on span "Select an option" at bounding box center [125, 83] width 5 height 5
click at [128, 84] on input "Select an option" at bounding box center [125, 83] width 5 height 5
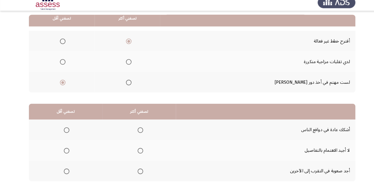
scroll to position [53, 0]
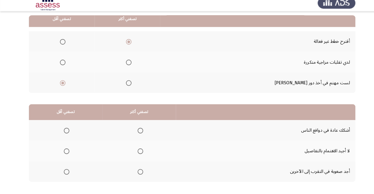
click at [66, 178] on th at bounding box center [64, 172] width 72 height 20
click at [55, 176] on th at bounding box center [64, 172] width 72 height 20
click at [60, 172] on label "Select an option" at bounding box center [64, 171] width 8 height 5
click at [62, 172] on input "Select an option" at bounding box center [64, 171] width 5 height 5
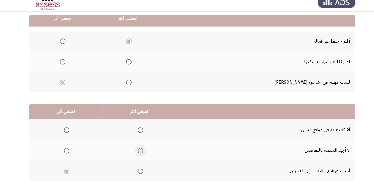
click at [135, 150] on span "Select an option" at bounding box center [136, 151] width 5 height 5
click at [135, 150] on input "Select an option" at bounding box center [136, 151] width 5 height 5
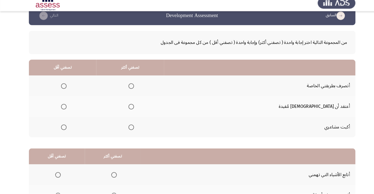
scroll to position [10, 0]
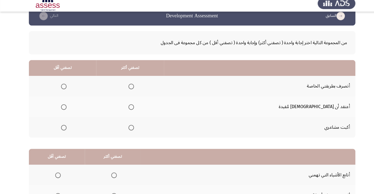
click at [131, 108] on span "Select an option" at bounding box center [127, 108] width 5 height 5
click at [131, 108] on input "Select an option" at bounding box center [127, 108] width 5 height 5
click at [65, 89] on span "Select an option" at bounding box center [61, 88] width 5 height 5
click at [65, 89] on input "Select an option" at bounding box center [61, 88] width 5 height 5
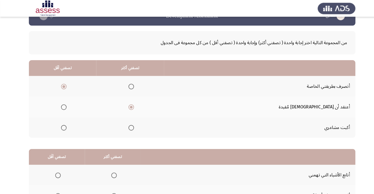
scroll to position [0, 0]
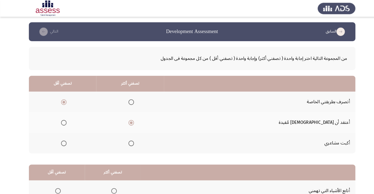
click at [131, 99] on span "Select an option" at bounding box center [127, 98] width 5 height 5
click at [131, 99] on input "Select an option" at bounding box center [127, 98] width 5 height 5
click at [65, 121] on span "Select an option" at bounding box center [61, 118] width 5 height 5
click at [65, 121] on input "Select an option" at bounding box center [61, 118] width 5 height 5
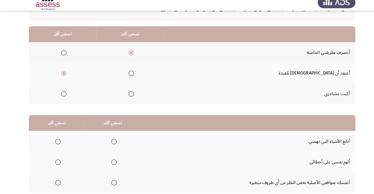
scroll to position [53, 0]
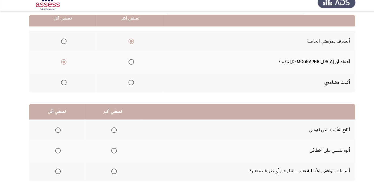
click at [131, 65] on label "Select an option" at bounding box center [127, 65] width 8 height 5
click at [131, 65] on input "Select an option" at bounding box center [127, 65] width 5 height 5
click at [65, 45] on span "Select an option" at bounding box center [61, 45] width 5 height 5
click at [65, 45] on input "Select an option" at bounding box center [61, 45] width 5 height 5
click at [111, 152] on span "Select an option" at bounding box center [111, 152] width 0 height 0
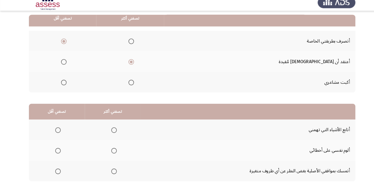
click at [110, 152] on input "Select an option" at bounding box center [110, 151] width 5 height 5
click at [55, 173] on span "Select an option" at bounding box center [56, 171] width 5 height 5
click at [55, 173] on input "Select an option" at bounding box center [56, 171] width 5 height 5
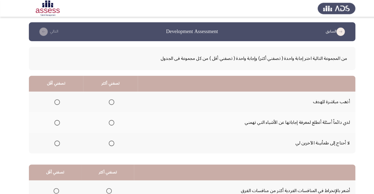
click at [56, 139] on span "Select an option" at bounding box center [56, 139] width 0 height 0
click at [55, 139] on input "Select an option" at bounding box center [55, 138] width 5 height 5
click at [108, 100] on span "Select an option" at bounding box center [108, 98] width 5 height 5
click at [108, 100] on input "Select an option" at bounding box center [108, 98] width 5 height 5
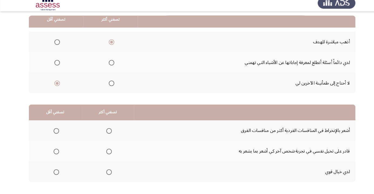
scroll to position [53, 0]
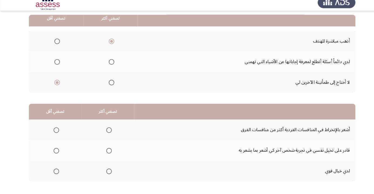
click at [112, 135] on th at bounding box center [104, 132] width 51 height 20
click at [106, 132] on span "Select an option" at bounding box center [106, 132] width 0 height 0
click at [105, 132] on input "Select an option" at bounding box center [106, 131] width 5 height 5
click at [46, 153] on th at bounding box center [53, 152] width 51 height 20
click at [53, 152] on span "Select an option" at bounding box center [54, 151] width 5 height 5
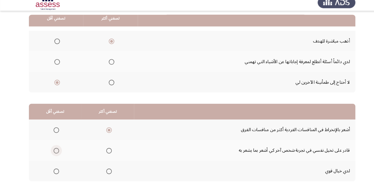
click at [53, 152] on input "Select an option" at bounding box center [54, 151] width 5 height 5
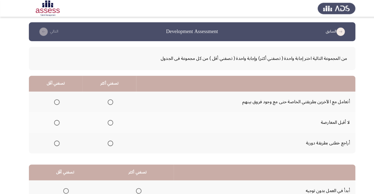
click at [106, 141] on span "Select an option" at bounding box center [107, 138] width 5 height 5
click at [106, 141] on input "Select an option" at bounding box center [107, 138] width 5 height 5
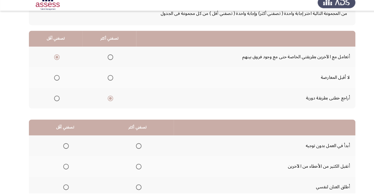
scroll to position [53, 0]
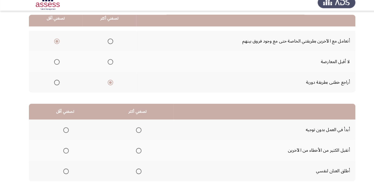
click at [133, 133] on span "Select an option" at bounding box center [134, 131] width 5 height 5
click at [133, 133] on input "Select an option" at bounding box center [134, 131] width 5 height 5
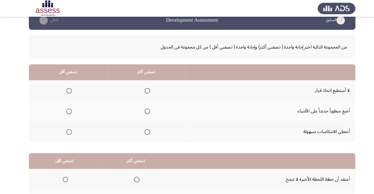
scroll to position [11, 0]
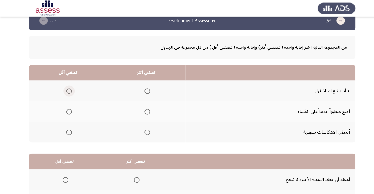
click at [67, 89] on span "Select an option" at bounding box center [67, 89] width 0 height 0
click at [67, 88] on input "Select an option" at bounding box center [67, 88] width 5 height 5
click at [144, 109] on span "Select an option" at bounding box center [144, 109] width 0 height 0
click at [142, 108] on input "Select an option" at bounding box center [143, 108] width 5 height 5
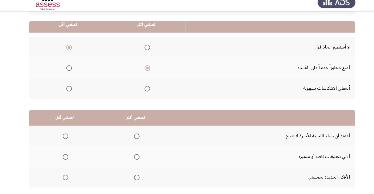
scroll to position [53, 0]
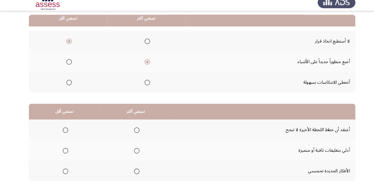
click at [128, 174] on label "Select an option" at bounding box center [132, 171] width 8 height 5
click at [131, 174] on input "Select an option" at bounding box center [133, 171] width 5 height 5
click at [61, 158] on th at bounding box center [62, 152] width 69 height 20
click at [64, 152] on span "Select an option" at bounding box center [64, 152] width 0 height 0
click at [63, 152] on input "Select an option" at bounding box center [63, 151] width 5 height 5
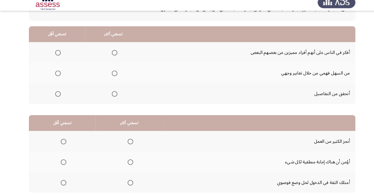
scroll to position [43, 0]
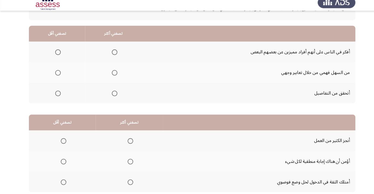
click at [112, 96] on span "Select an option" at bounding box center [112, 96] width 0 height 0
click at [111, 96] on input "Select an option" at bounding box center [111, 96] width 5 height 5
click at [55, 57] on span "Select an option" at bounding box center [56, 56] width 5 height 5
click at [55, 57] on input "Select an option" at bounding box center [56, 56] width 5 height 5
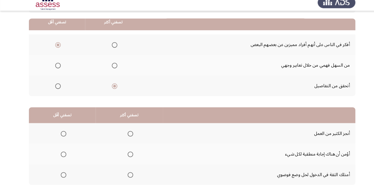
scroll to position [53, 0]
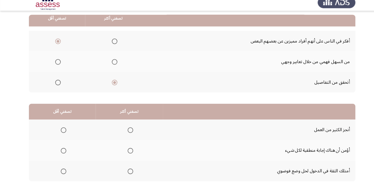
click at [127, 172] on span "Select an option" at bounding box center [127, 172] width 0 height 0
click at [126, 172] on input "Select an option" at bounding box center [126, 171] width 5 height 5
click at [62, 152] on span "Select an option" at bounding box center [62, 152] width 0 height 0
click at [61, 152] on input "Select an option" at bounding box center [61, 151] width 5 height 5
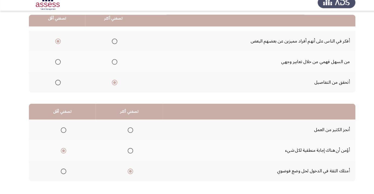
scroll to position [0, 0]
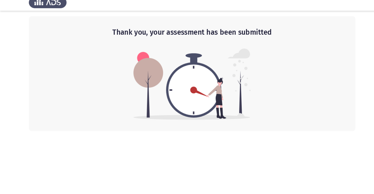
click at [3, 133] on html "Thank you, your assessment has been submitted" at bounding box center [187, 66] width 374 height 133
